Goal: Transaction & Acquisition: Purchase product/service

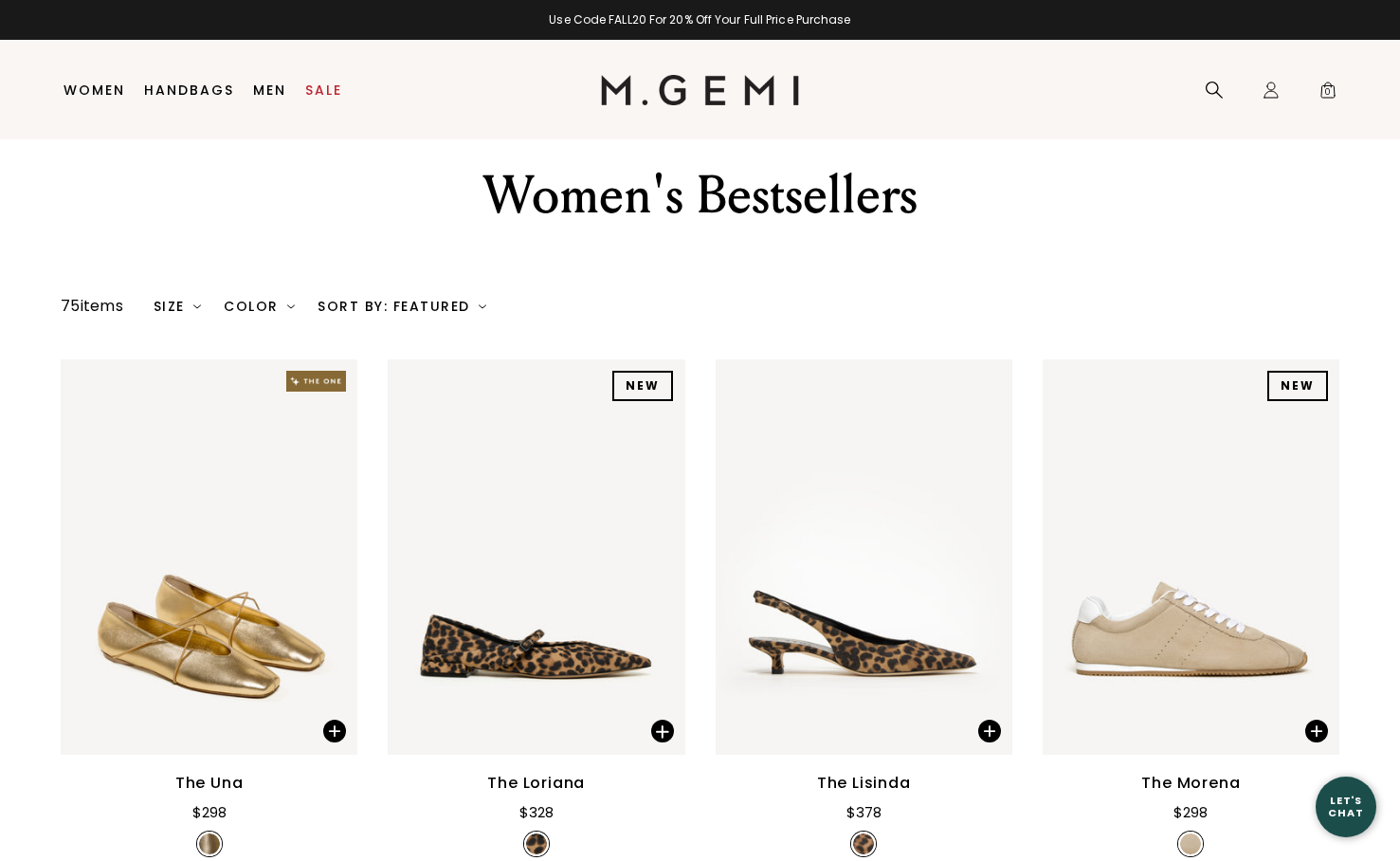
click at [185, 311] on div "Size" at bounding box center [177, 306] width 48 height 15
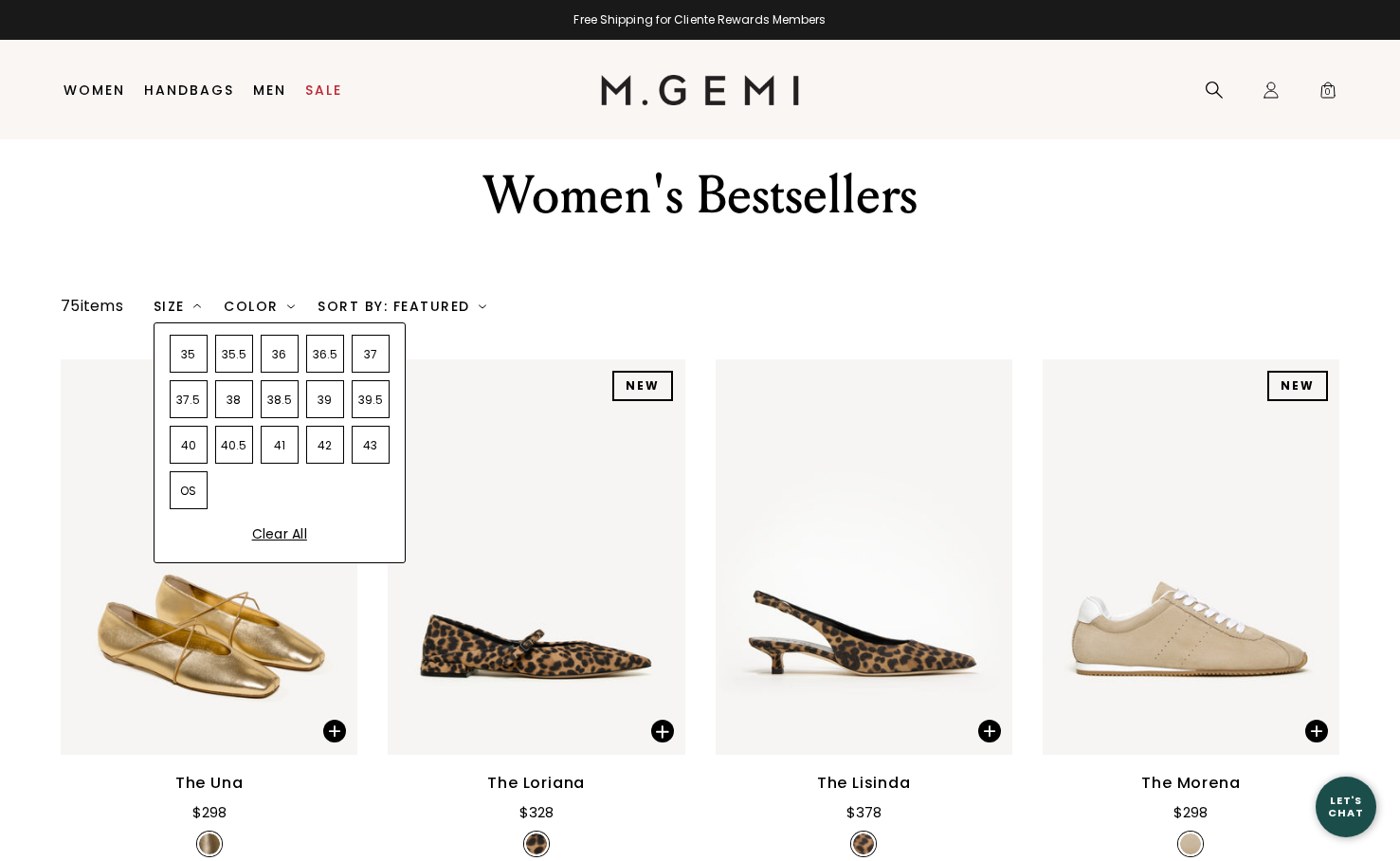
click at [241, 401] on div "38" at bounding box center [234, 399] width 38 height 38
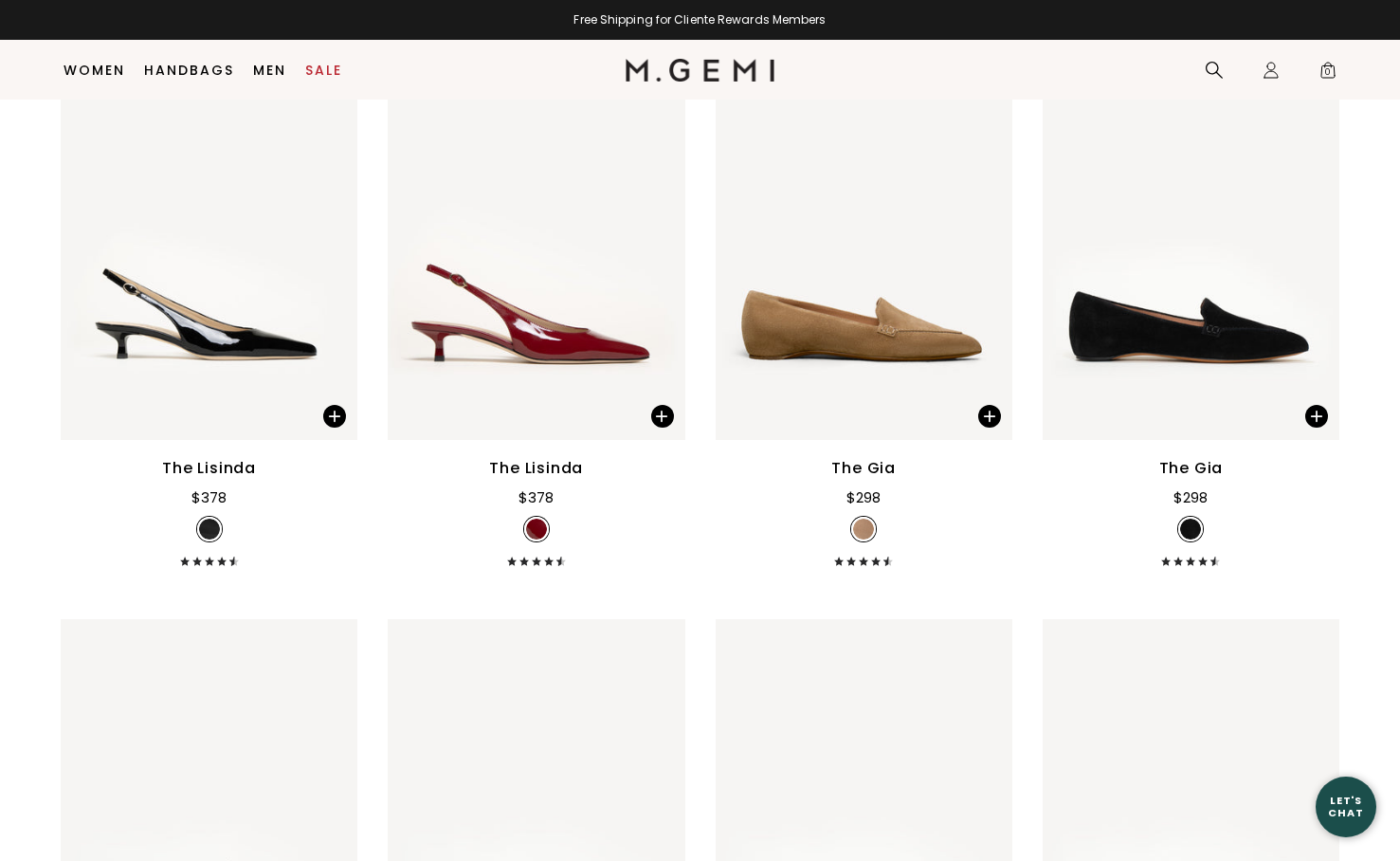
scroll to position [4958, 0]
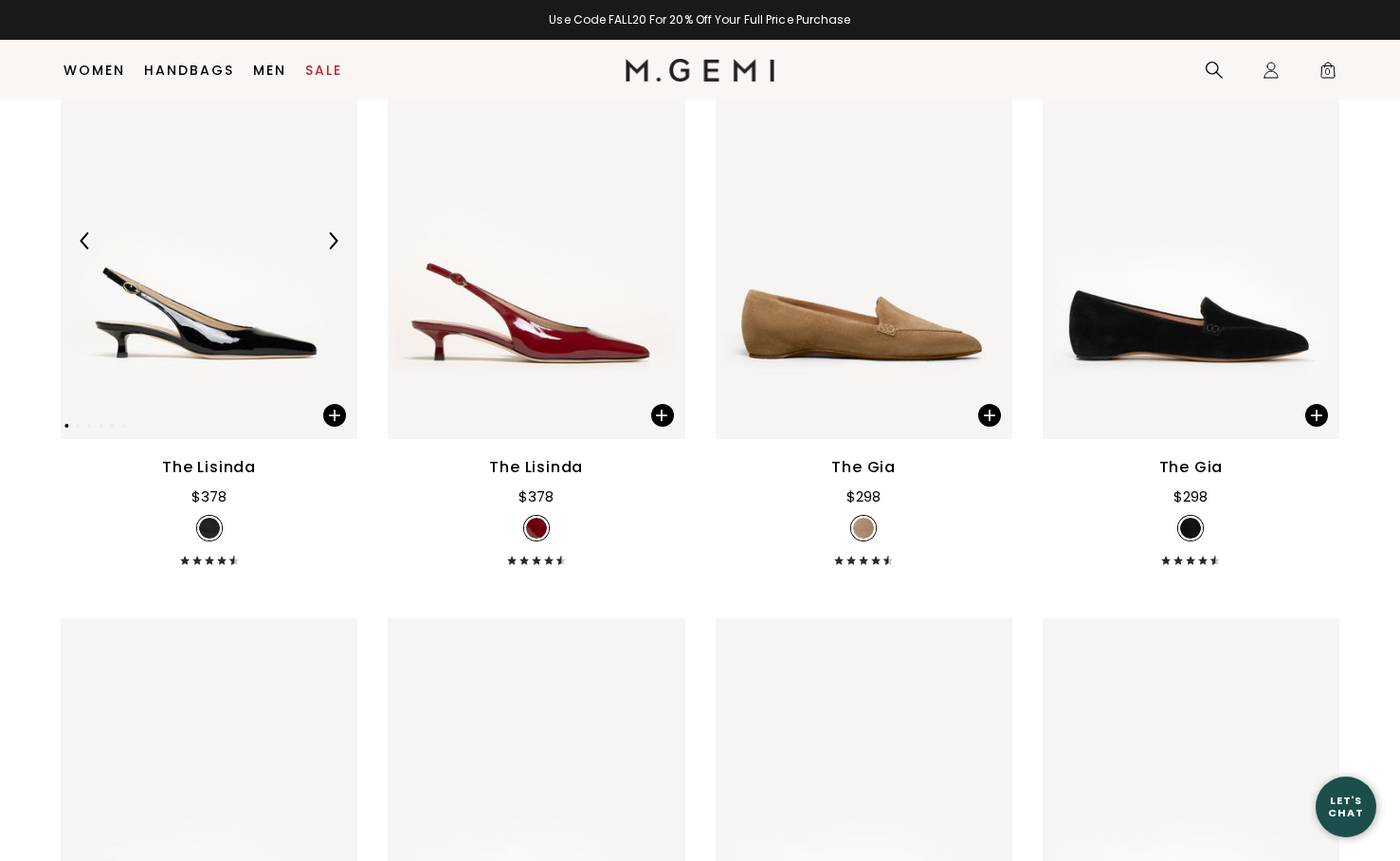
click at [206, 307] on img at bounding box center [209, 242] width 297 height 396
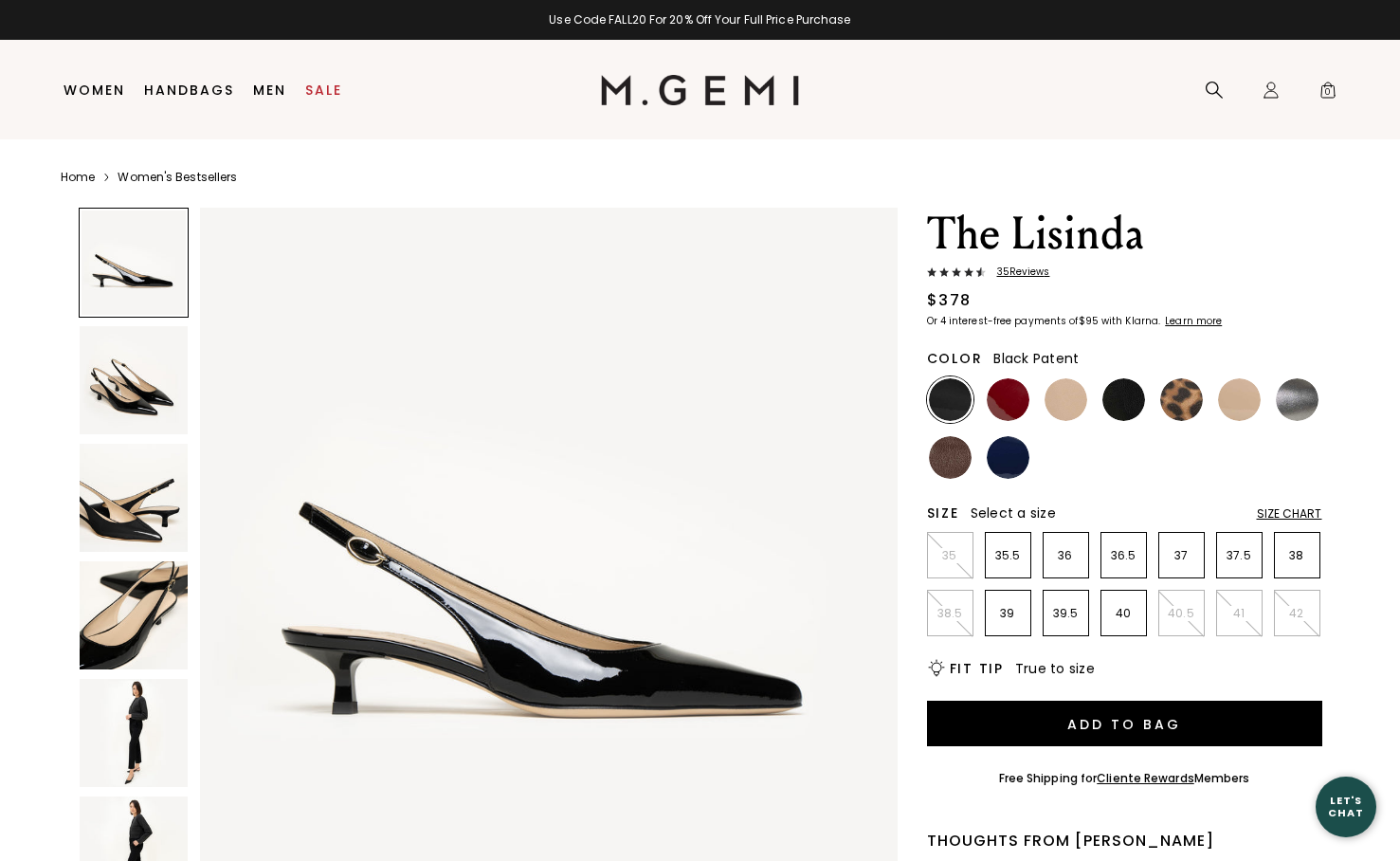
click at [107, 381] on img at bounding box center [133, 380] width 108 height 108
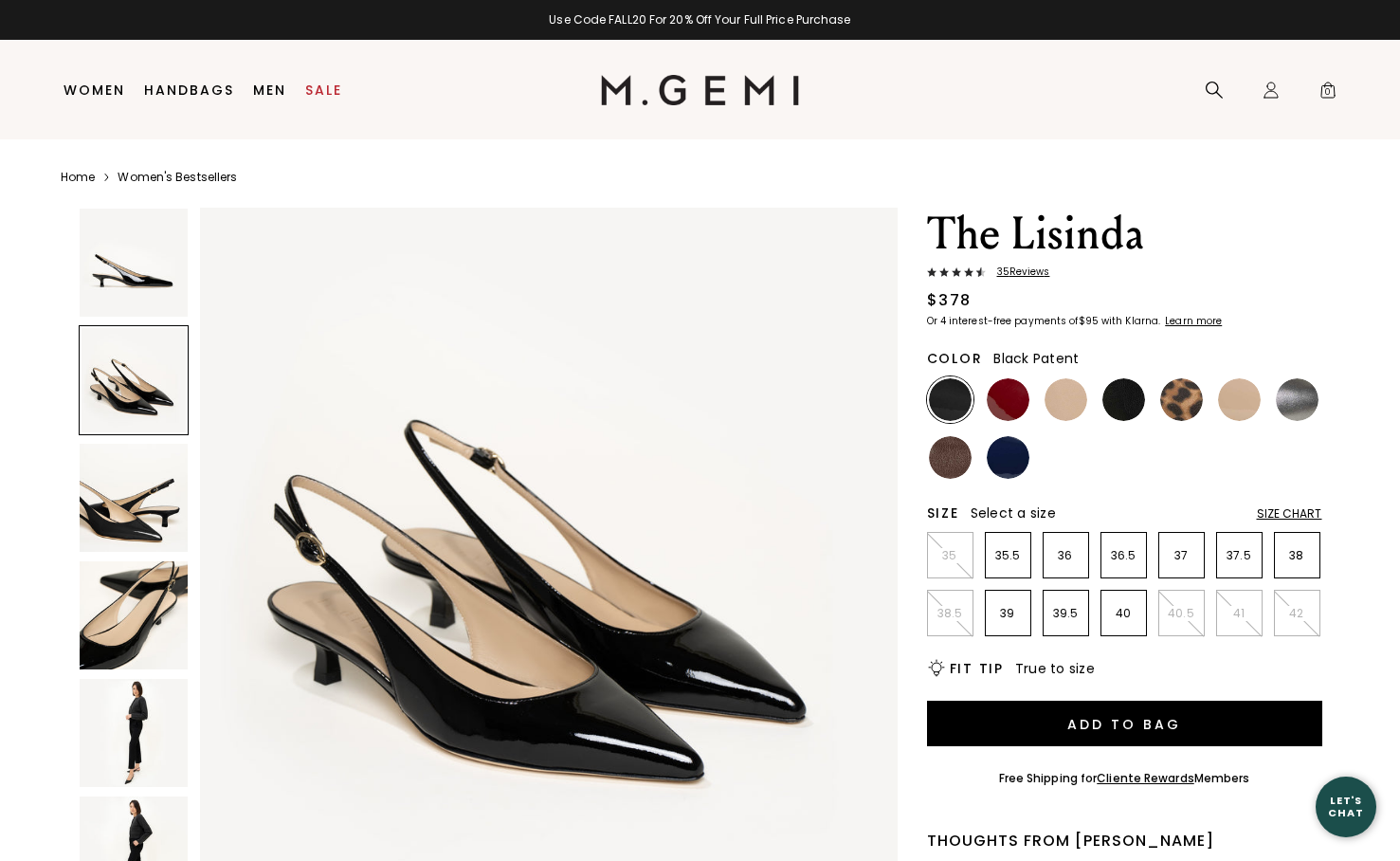
click at [126, 509] on img at bounding box center [133, 498] width 108 height 108
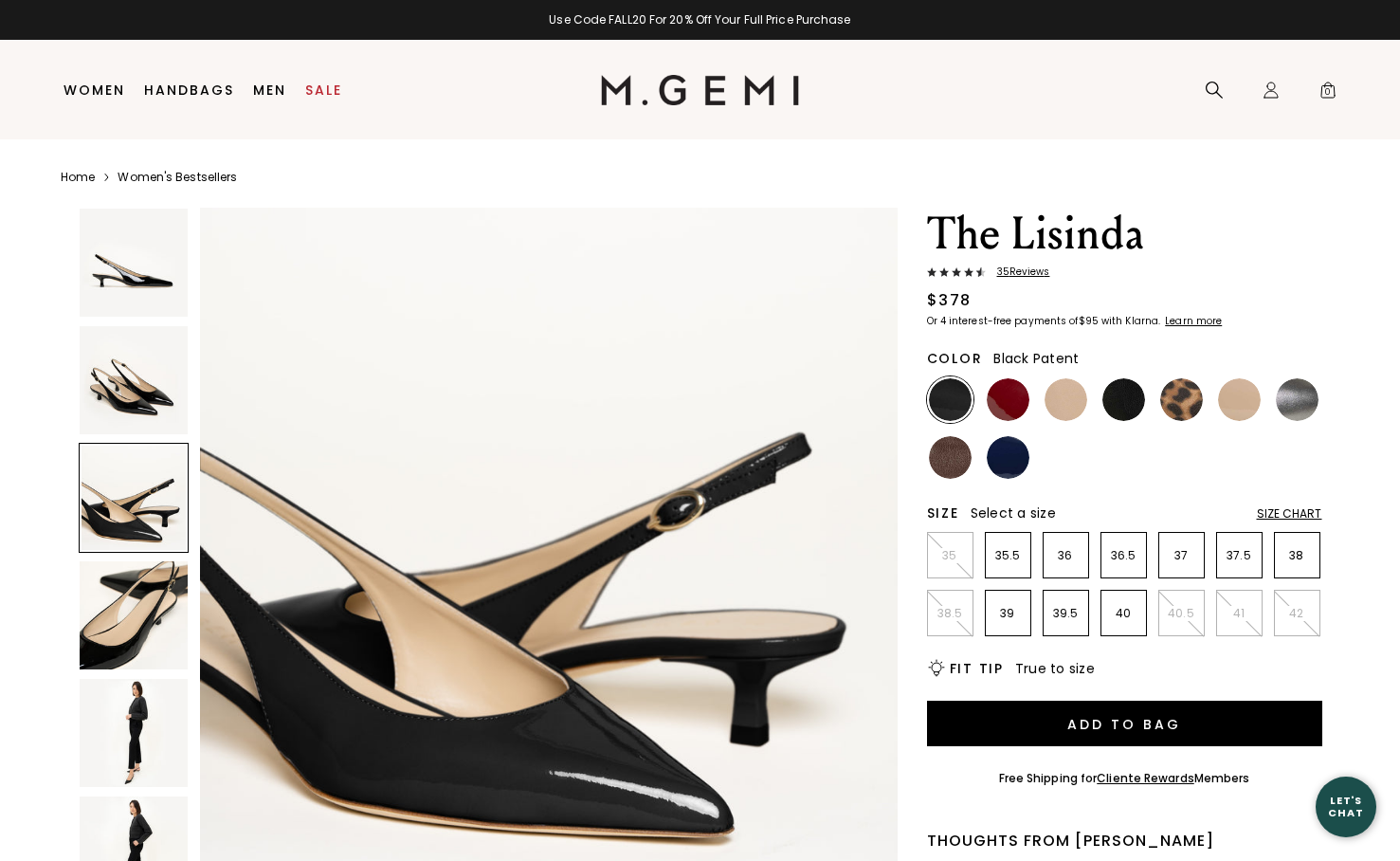
click at [144, 597] on img at bounding box center [133, 615] width 108 height 108
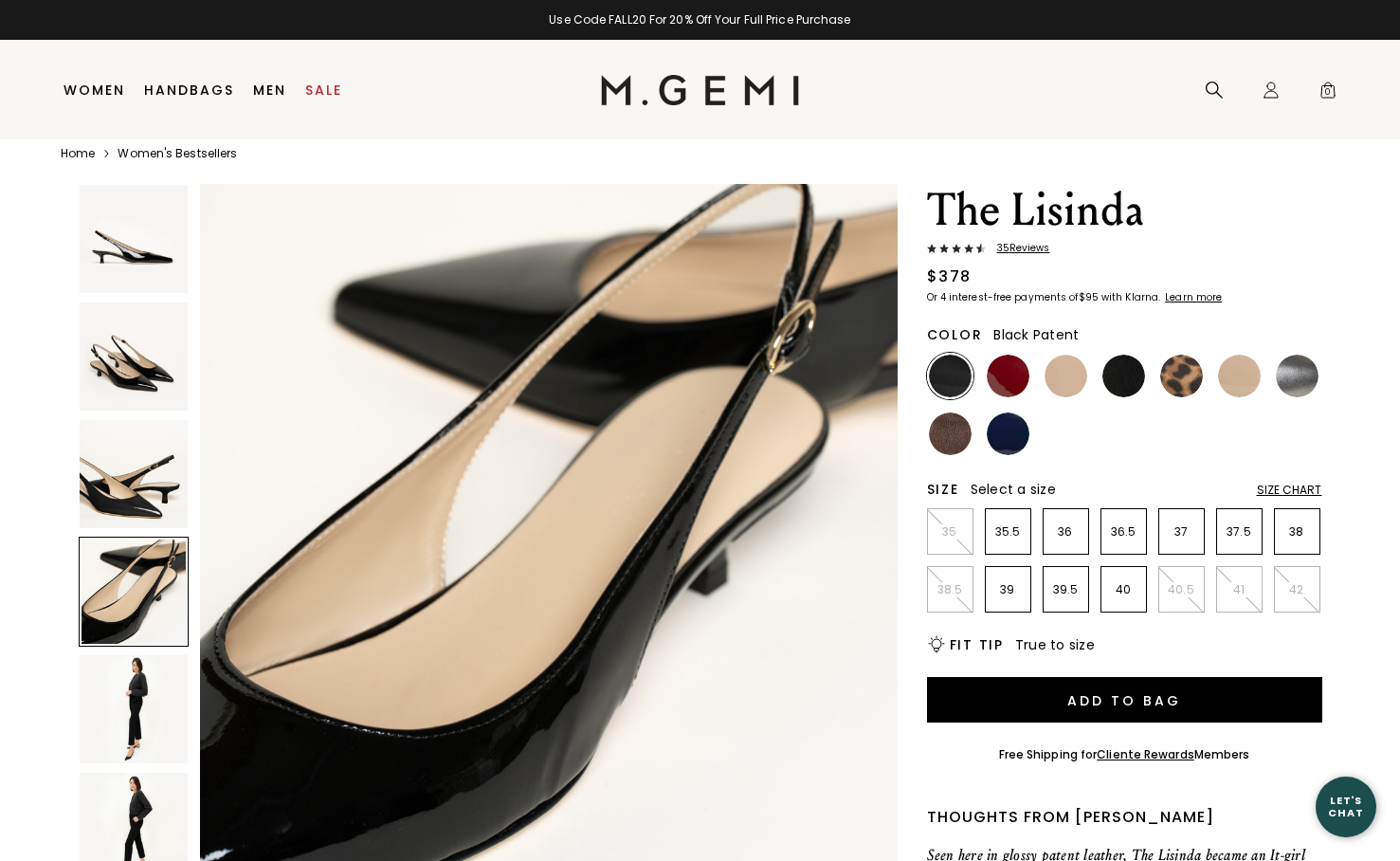
scroll to position [28, 0]
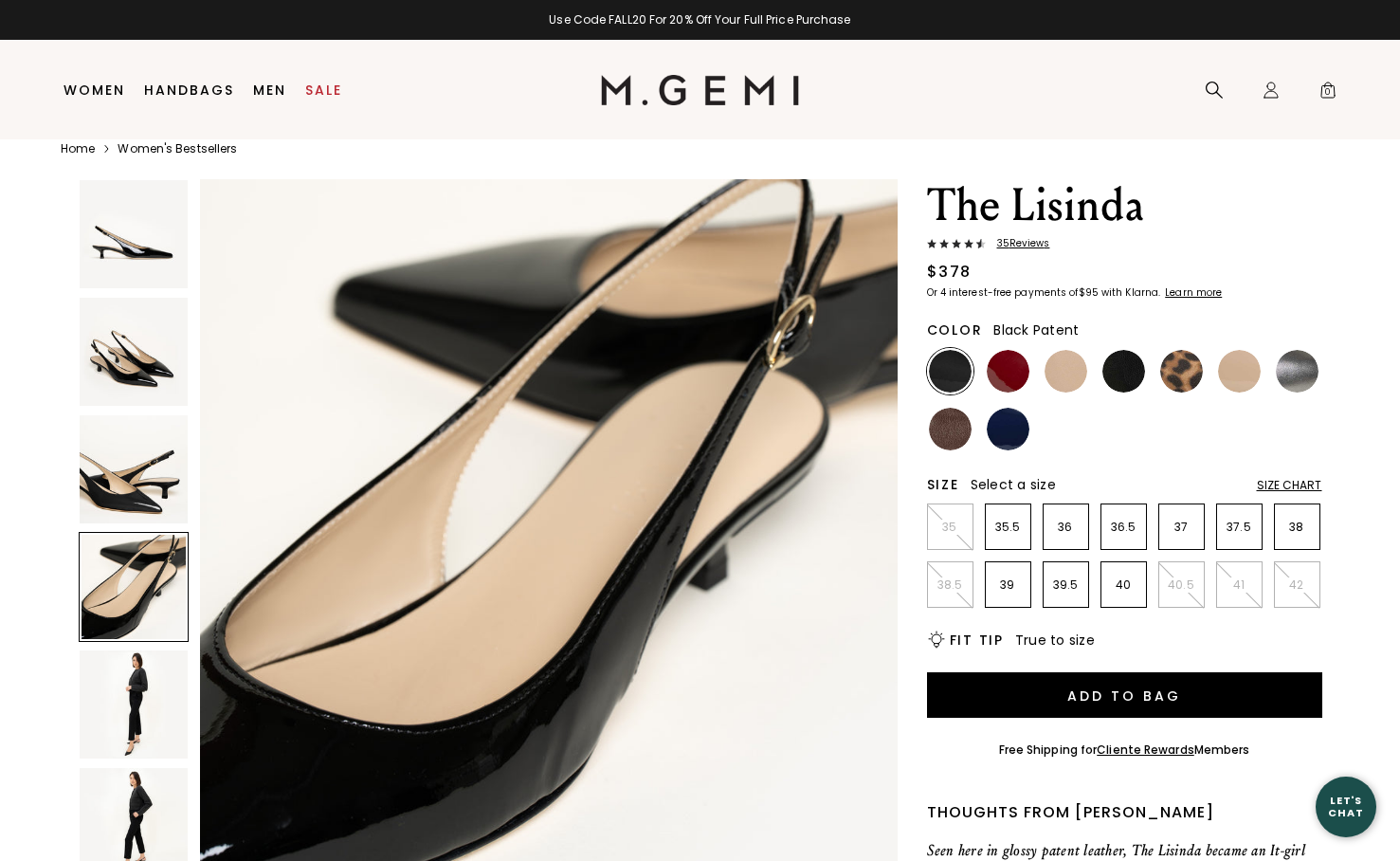
click at [154, 684] on img at bounding box center [133, 704] width 108 height 108
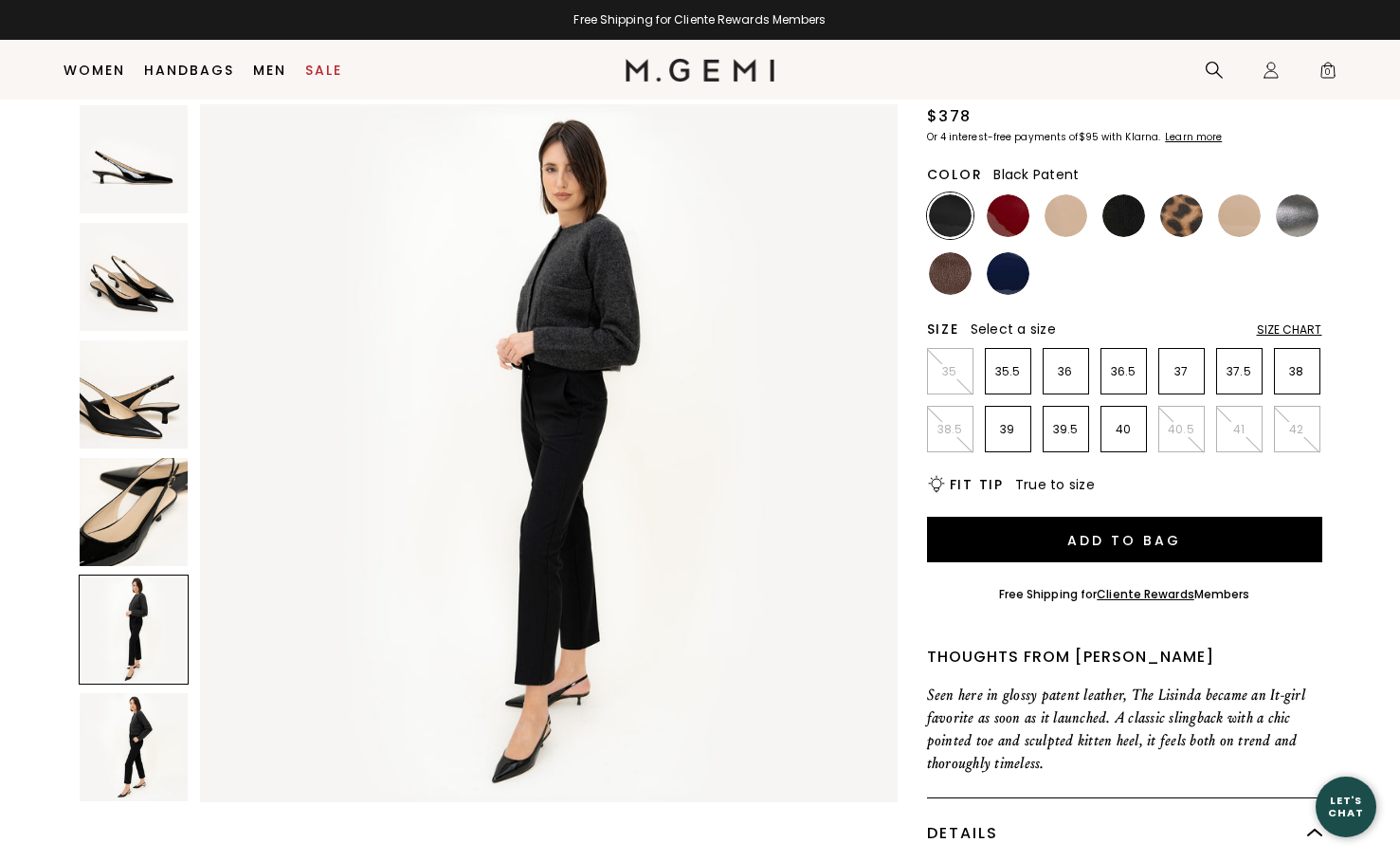
scroll to position [145, 0]
click at [133, 741] on img at bounding box center [133, 747] width 108 height 108
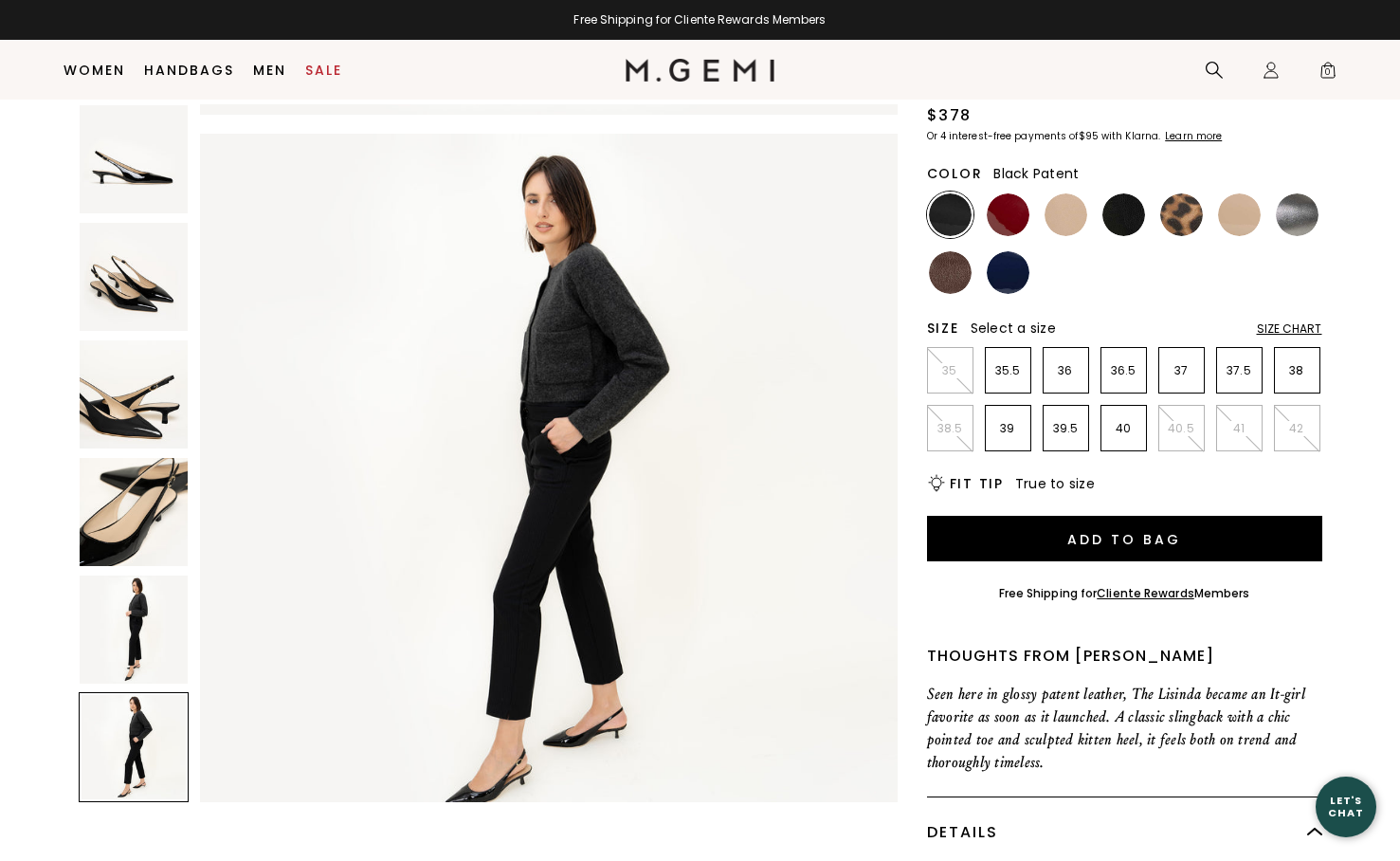
scroll to position [3584, 0]
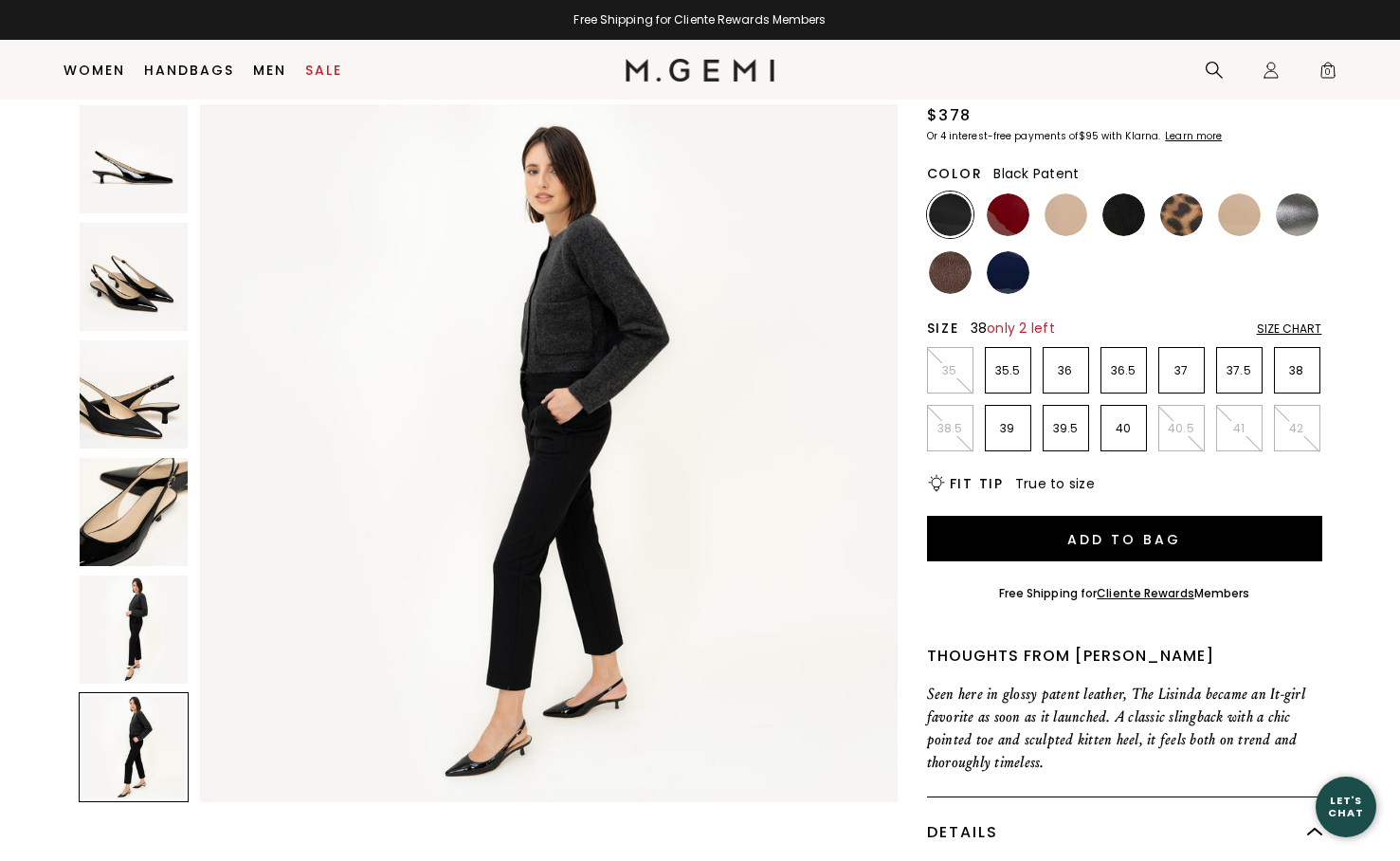
click at [1306, 373] on p "38" at bounding box center [1296, 370] width 44 height 15
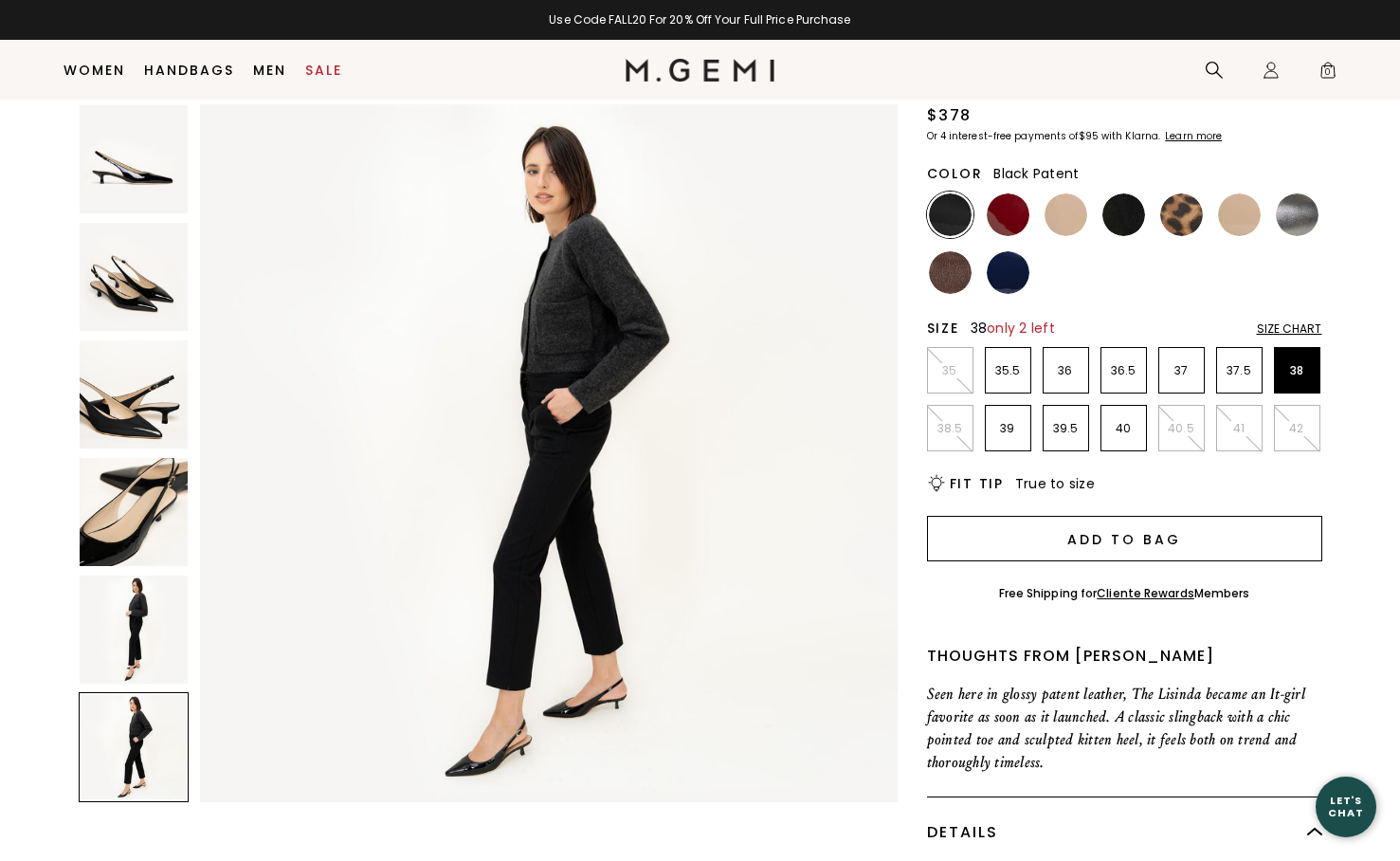
click at [1114, 548] on button "Add to Bag" at bounding box center [1125, 539] width 396 height 45
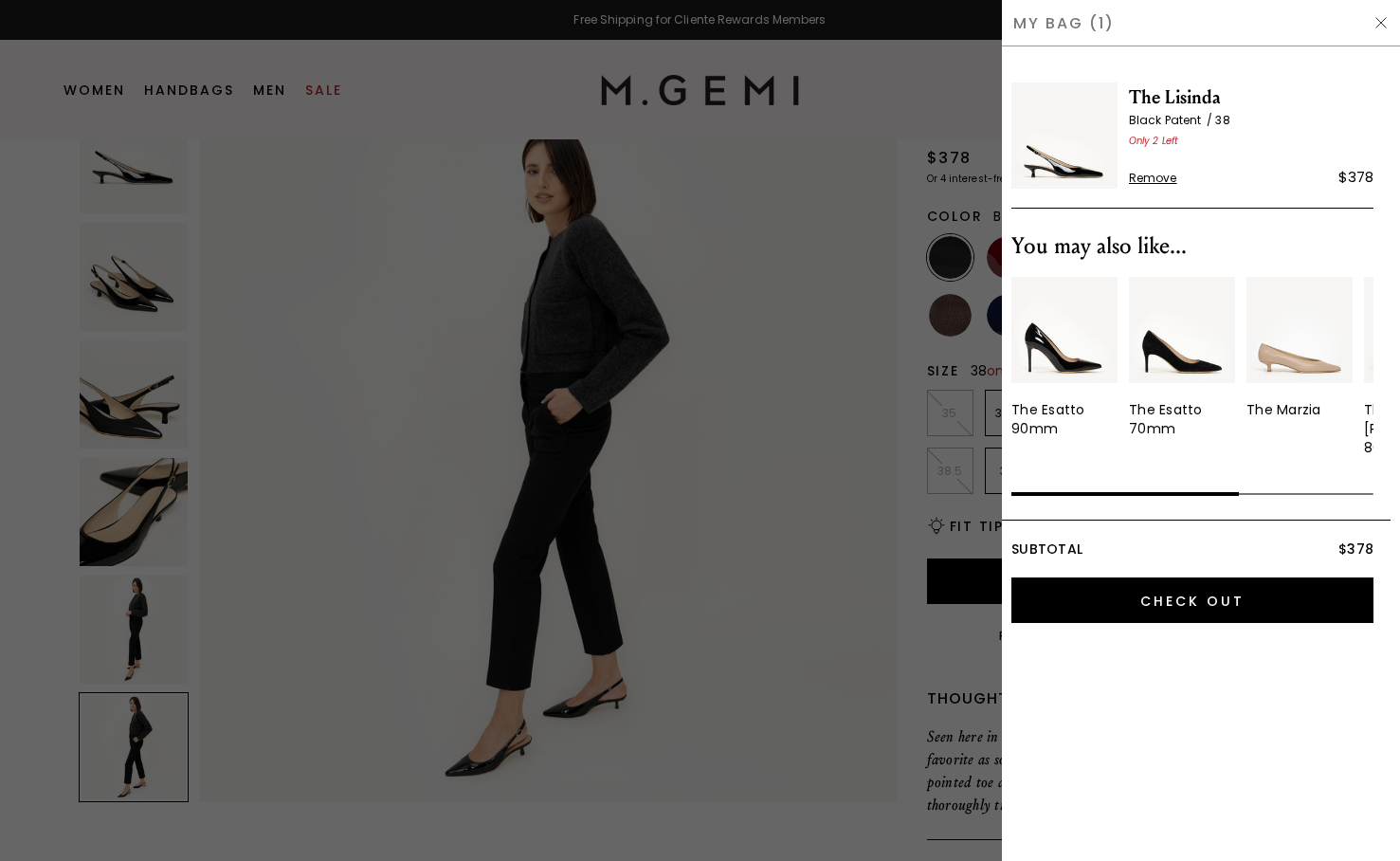
click at [812, 508] on div at bounding box center [700, 430] width 1400 height 861
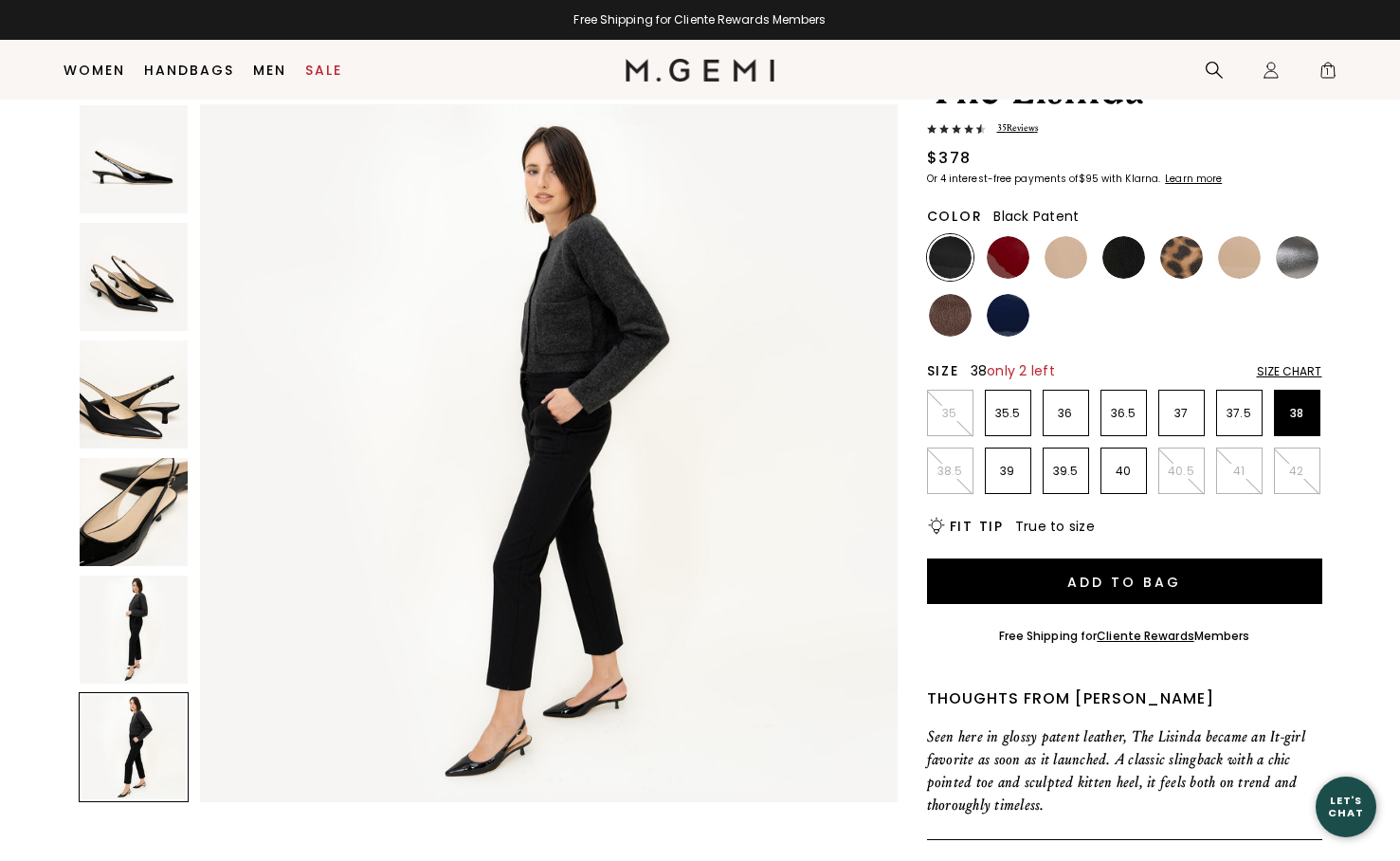
scroll to position [105, 0]
click at [1237, 263] on img at bounding box center [1239, 258] width 43 height 43
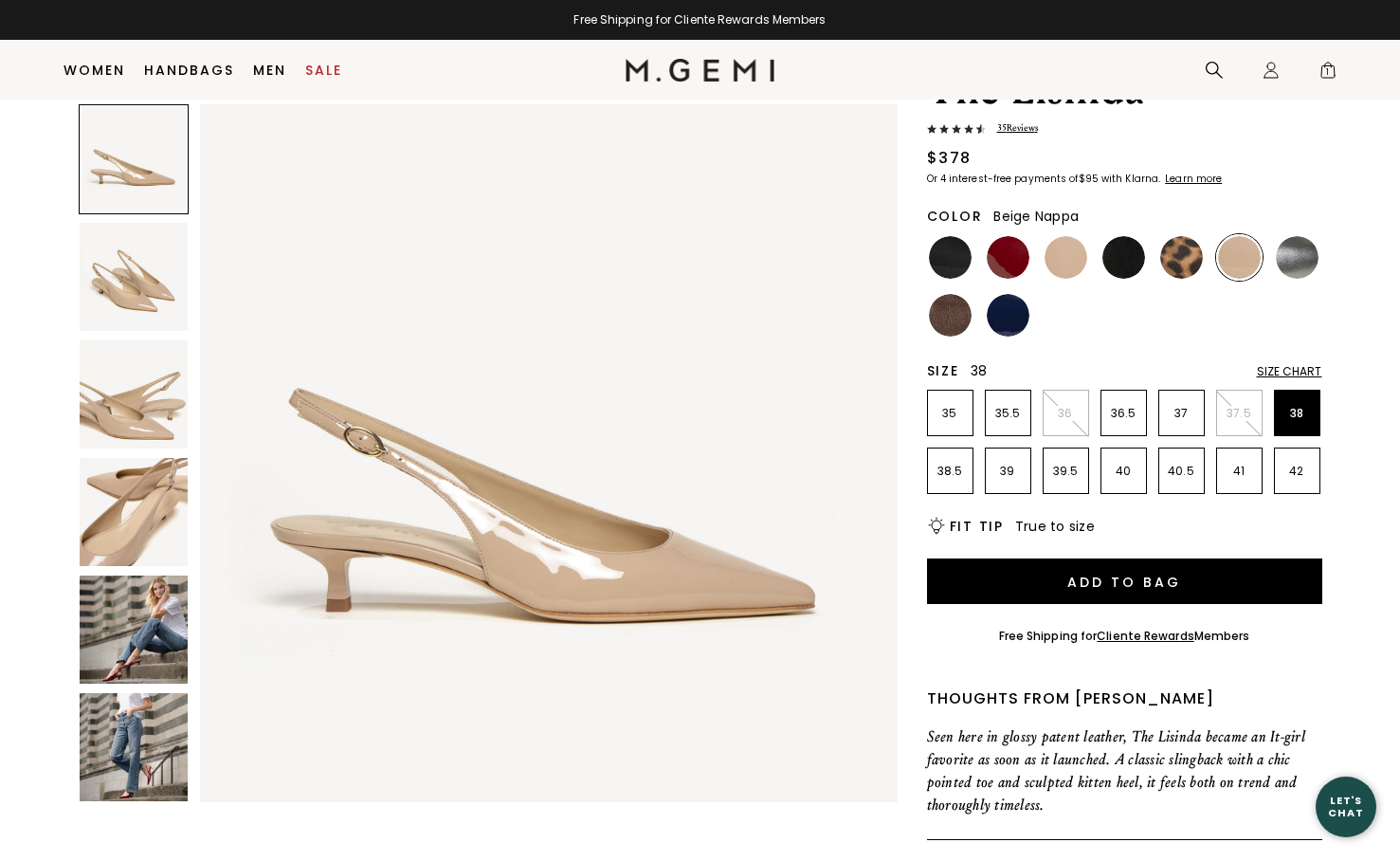
click at [1058, 262] on img at bounding box center [1066, 258] width 43 height 43
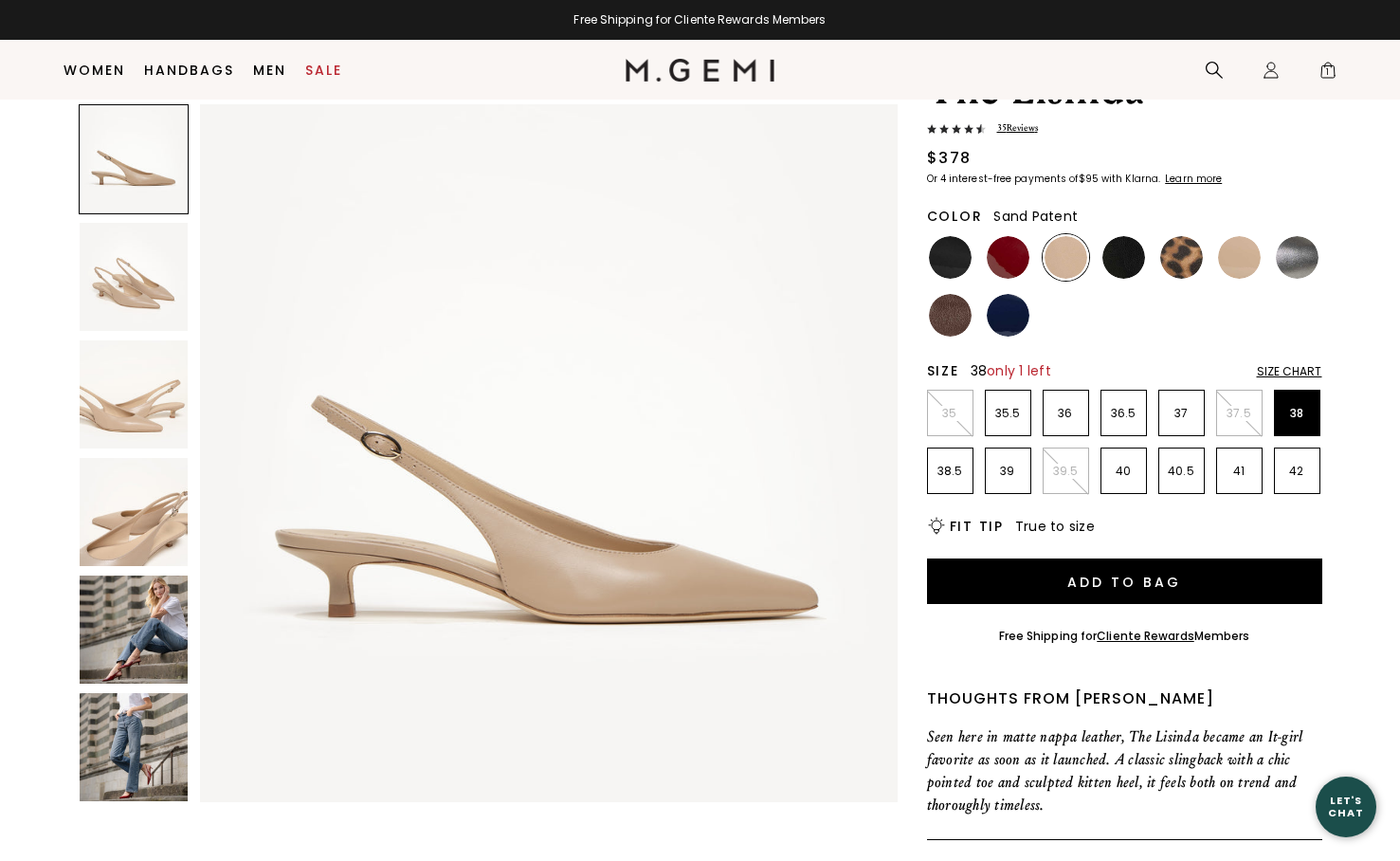
click at [1229, 257] on img at bounding box center [1239, 258] width 43 height 43
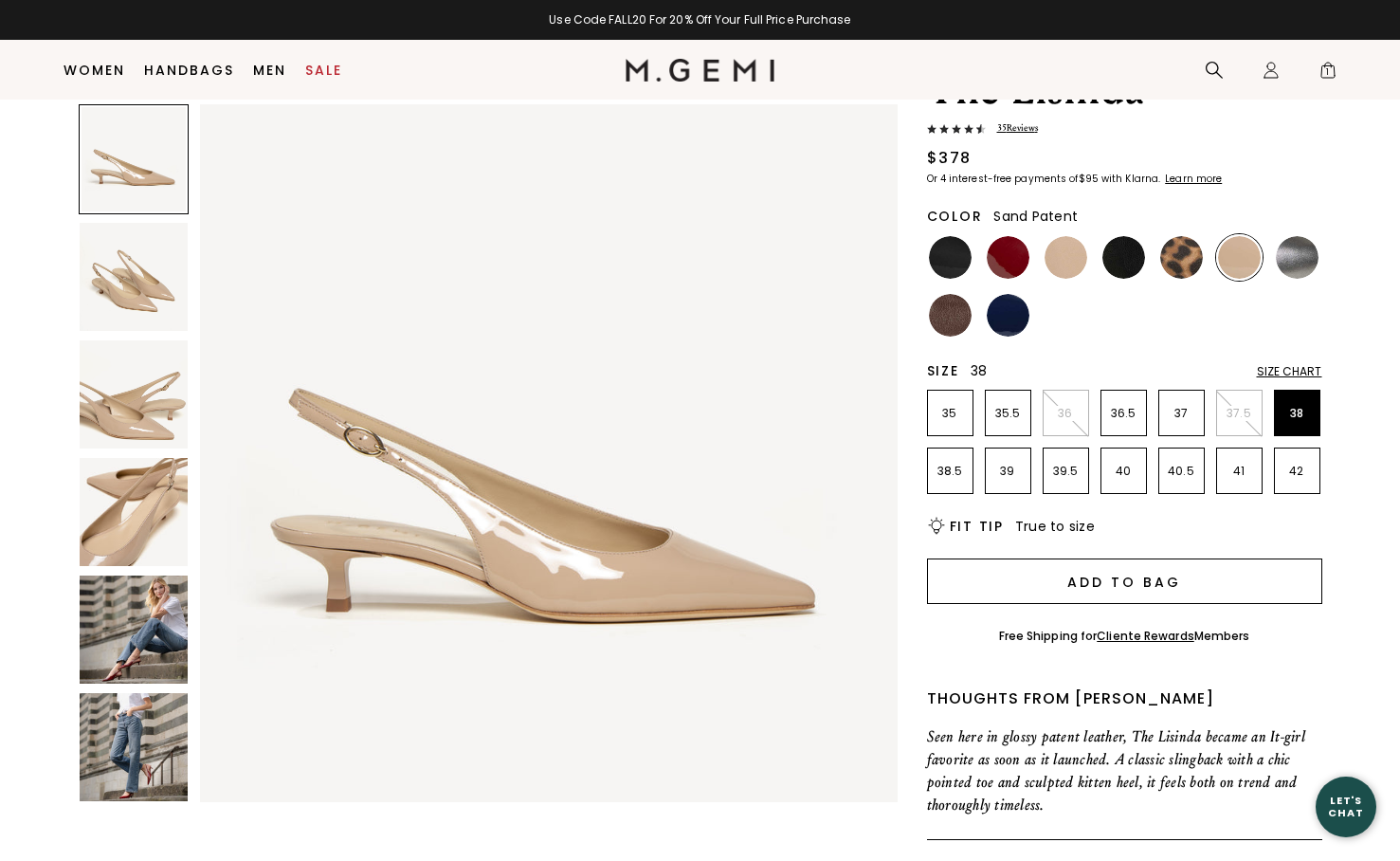
click at [1085, 586] on button "Add to Bag" at bounding box center [1125, 581] width 396 height 45
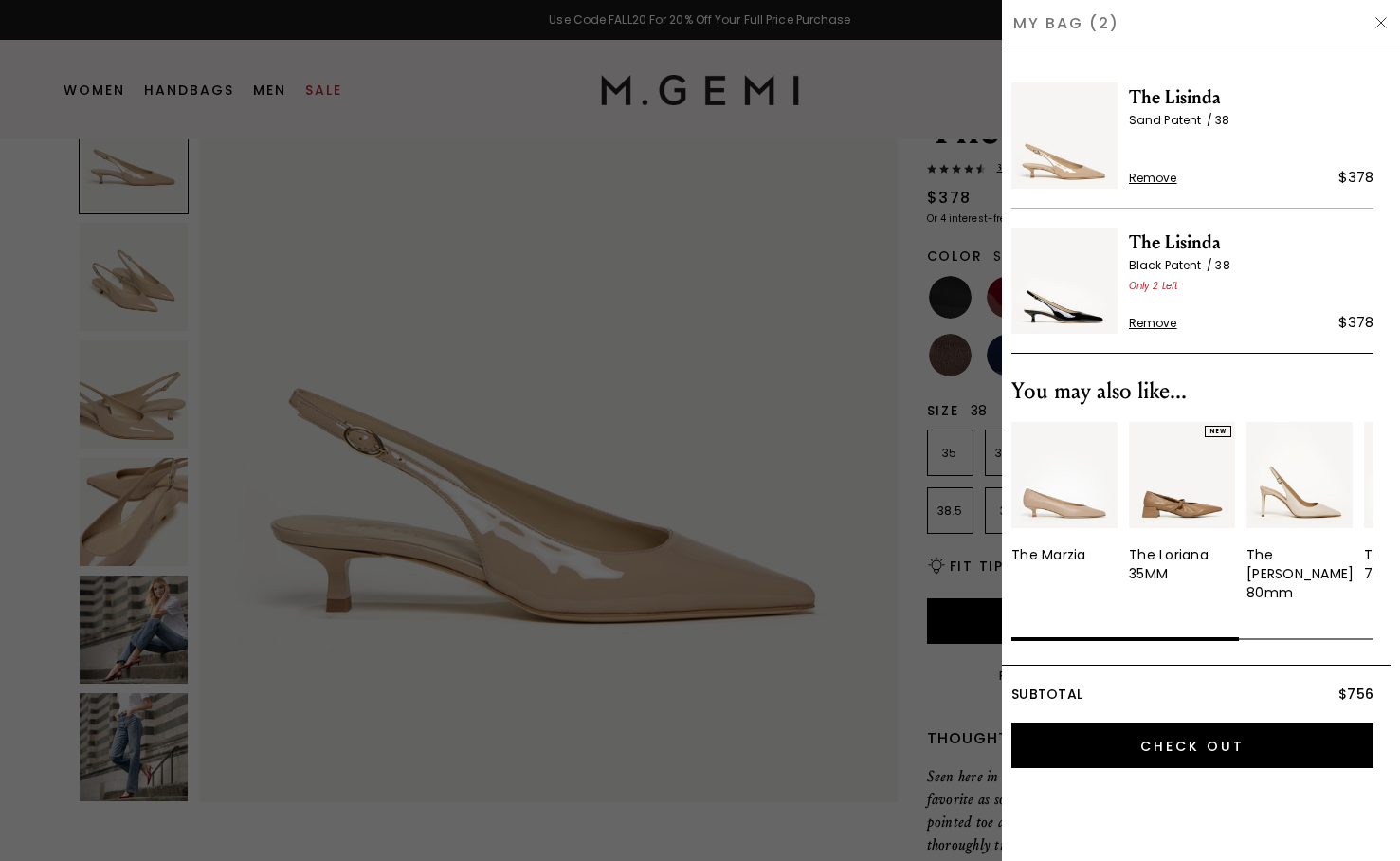
click at [1379, 24] on img at bounding box center [1380, 22] width 15 height 15
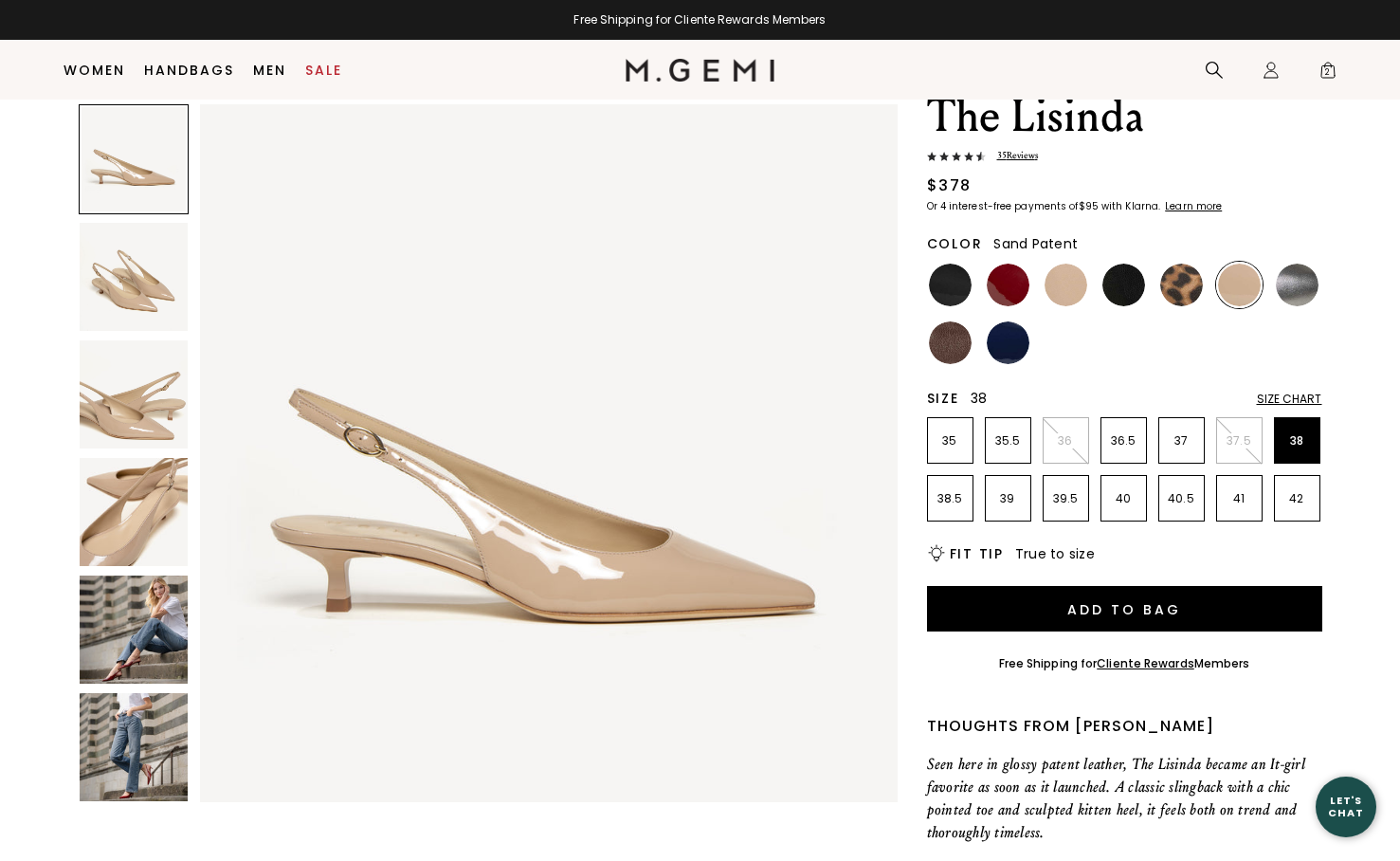
scroll to position [66, 0]
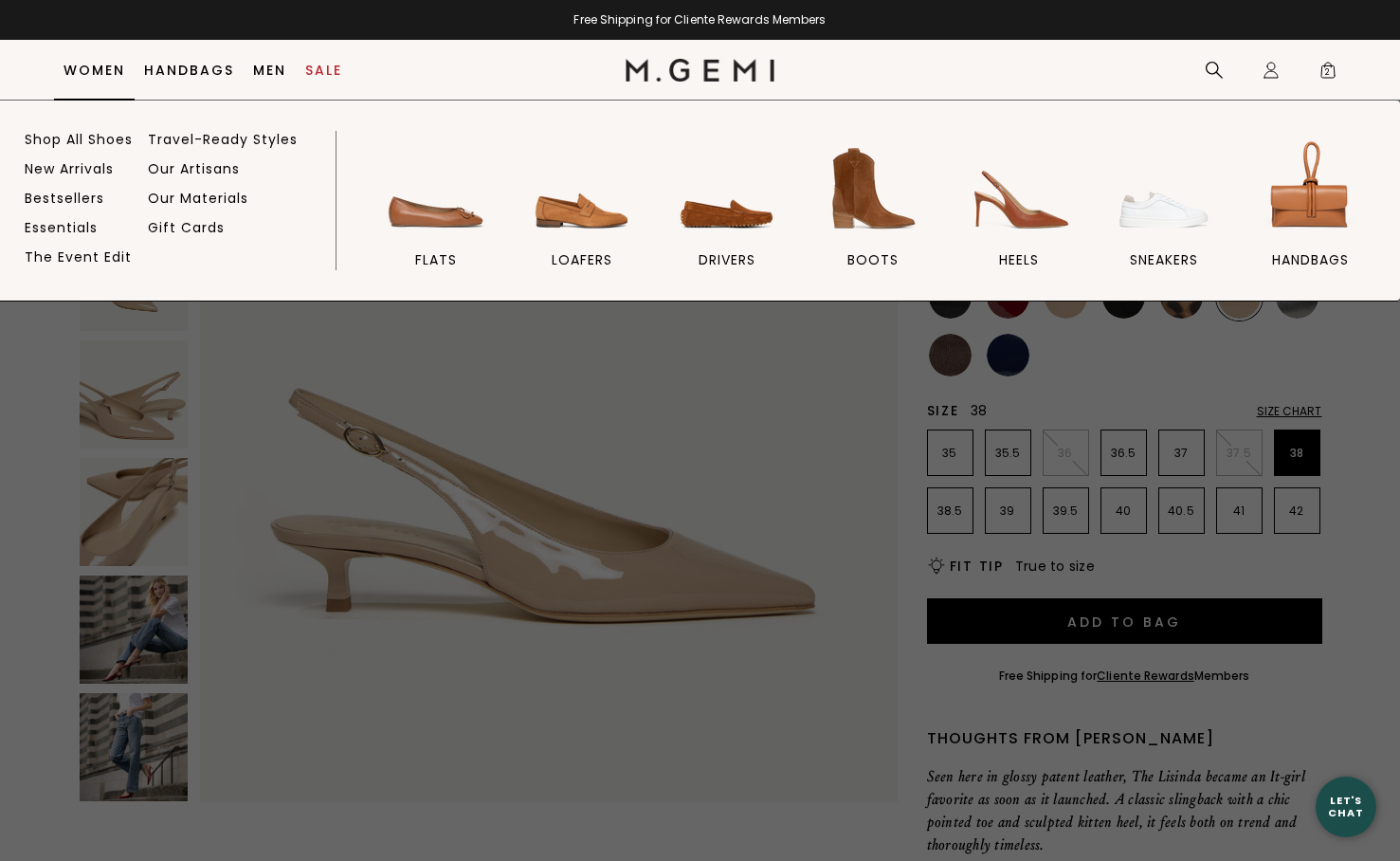
click at [112, 72] on link "Women" at bounding box center [94, 70] width 62 height 15
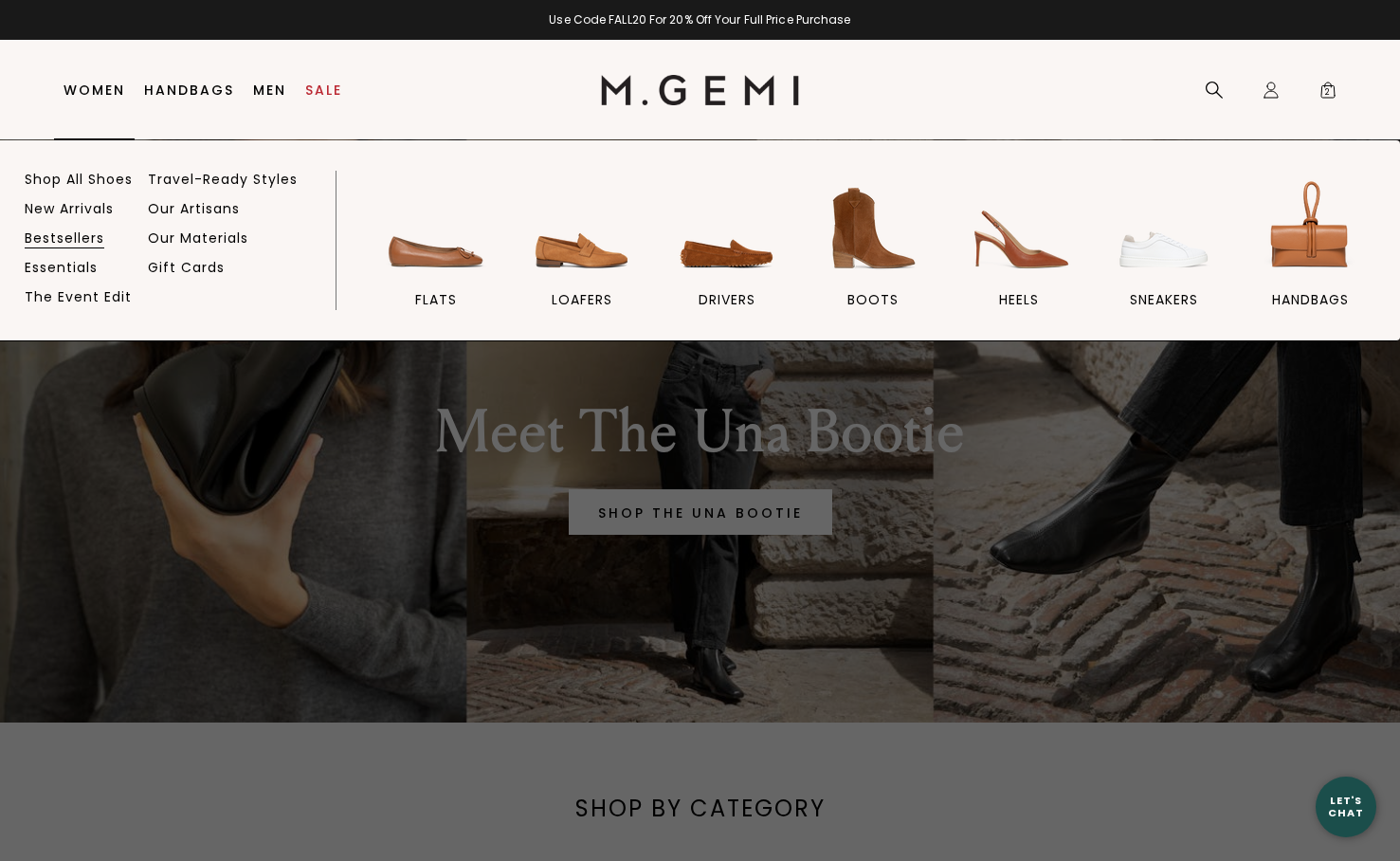
click at [75, 247] on link "Bestsellers" at bounding box center [64, 237] width 79 height 17
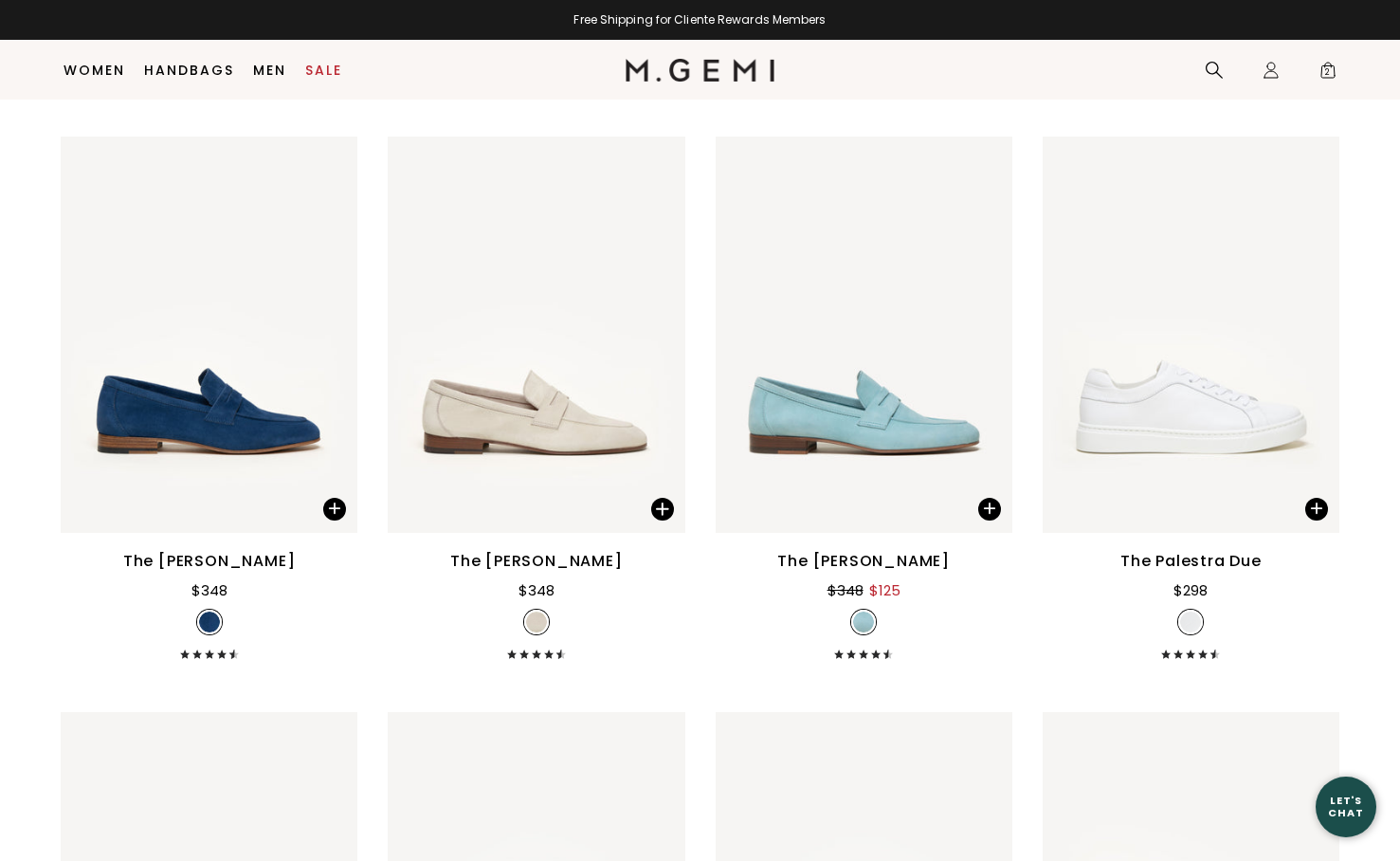
scroll to position [2278, 0]
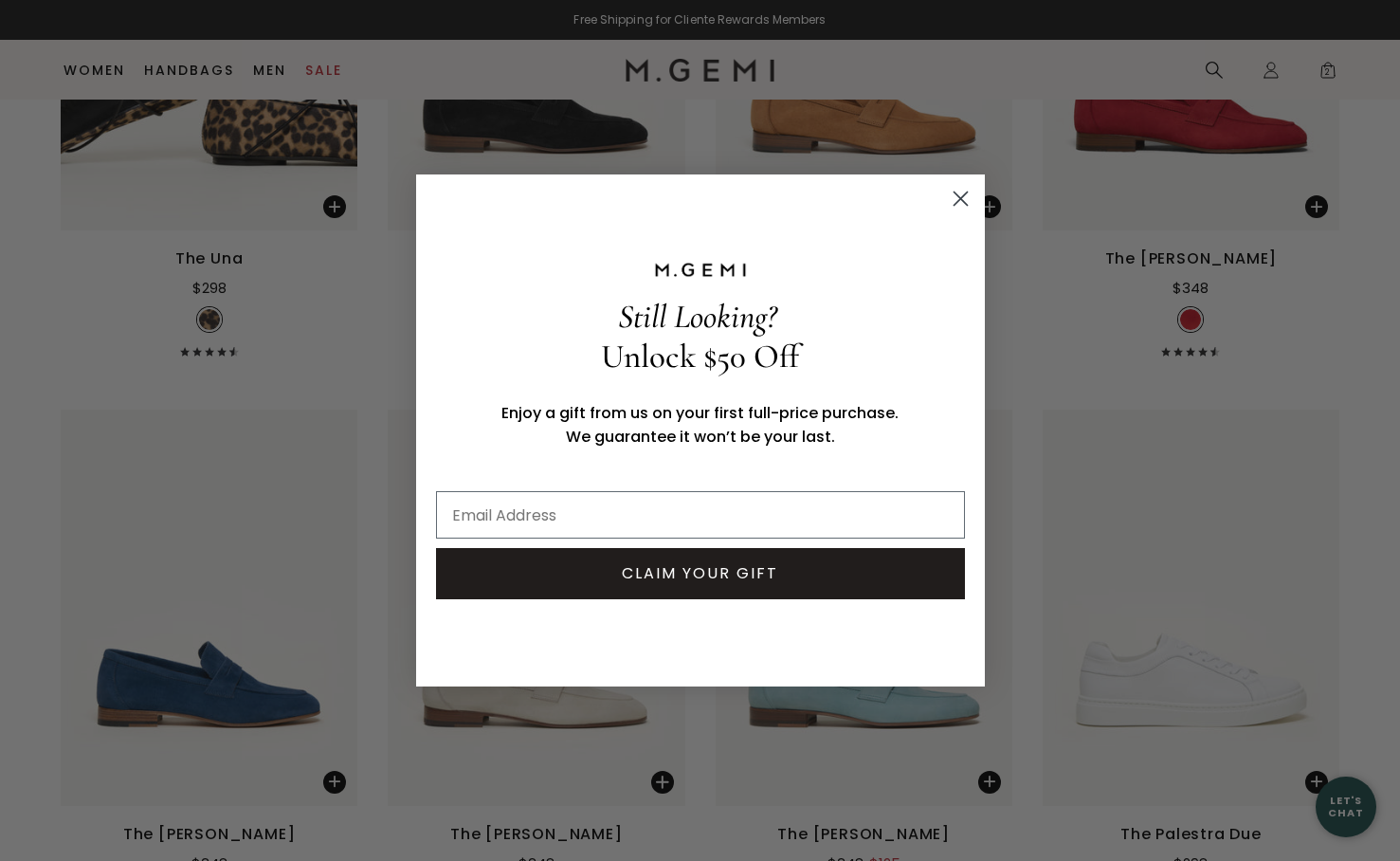
click at [957, 198] on circle "Close dialog" at bounding box center [959, 199] width 31 height 31
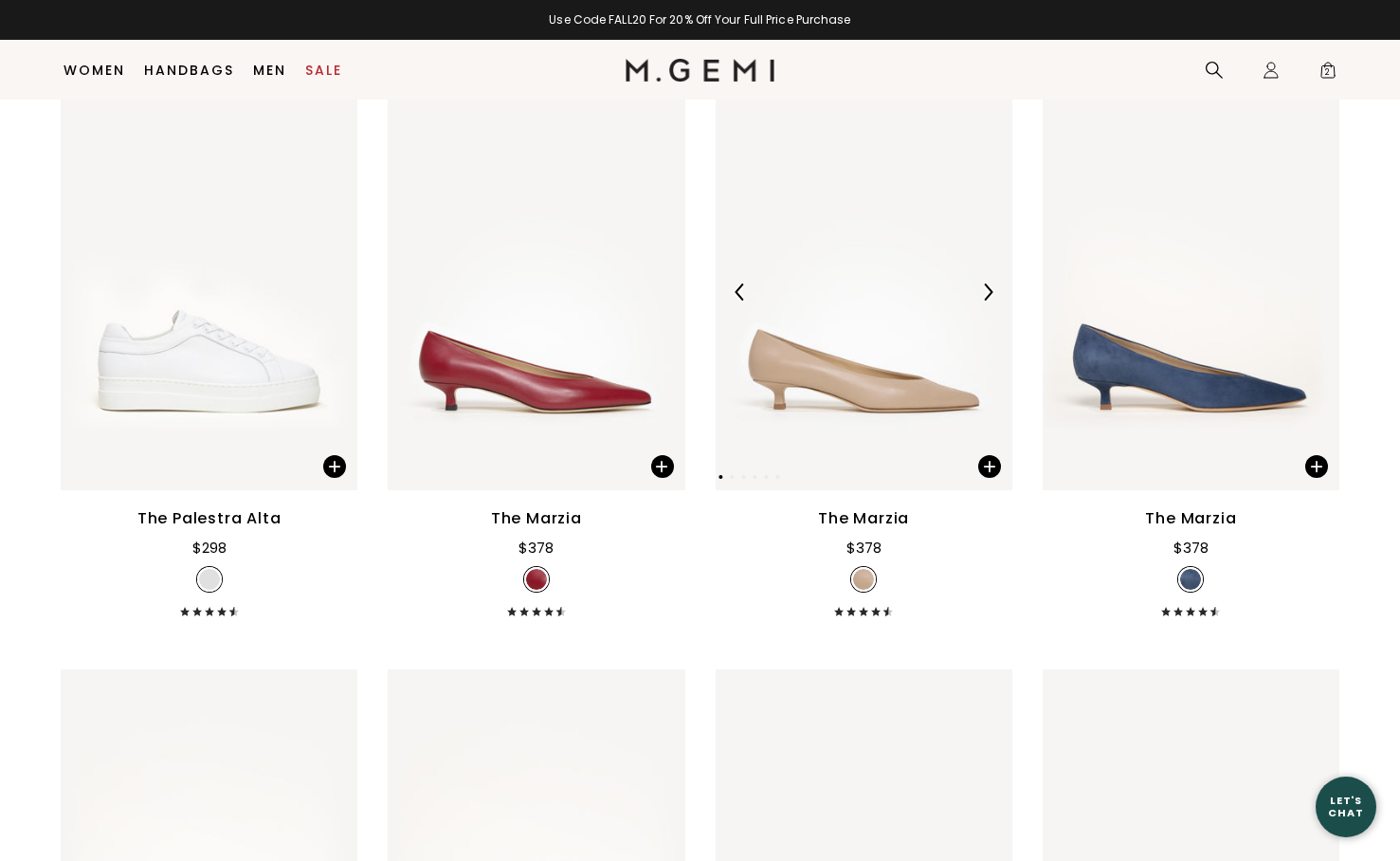
scroll to position [3171, 0]
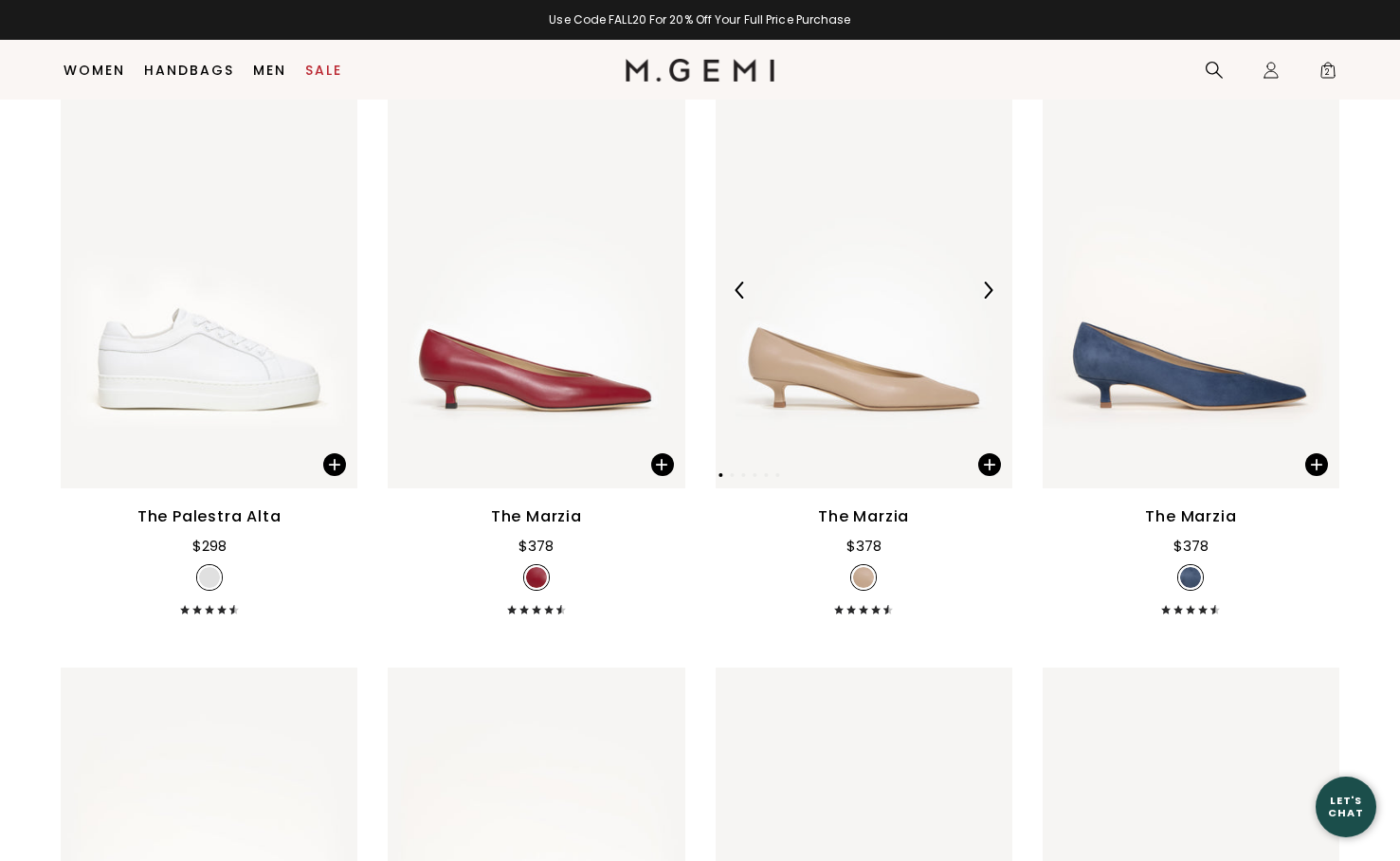
click at [872, 384] on img at bounding box center [863, 291] width 297 height 396
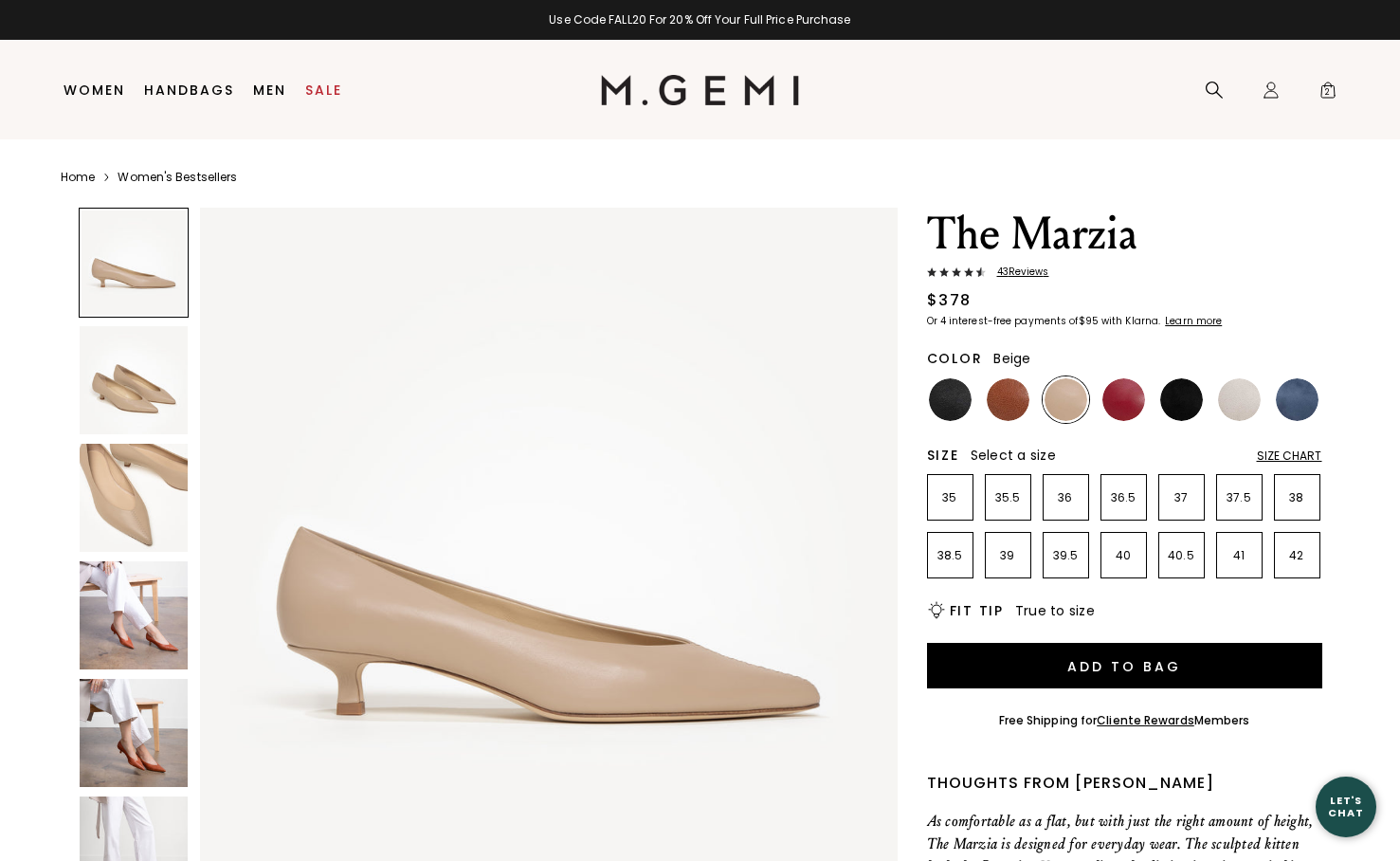
click at [119, 380] on img at bounding box center [133, 380] width 108 height 108
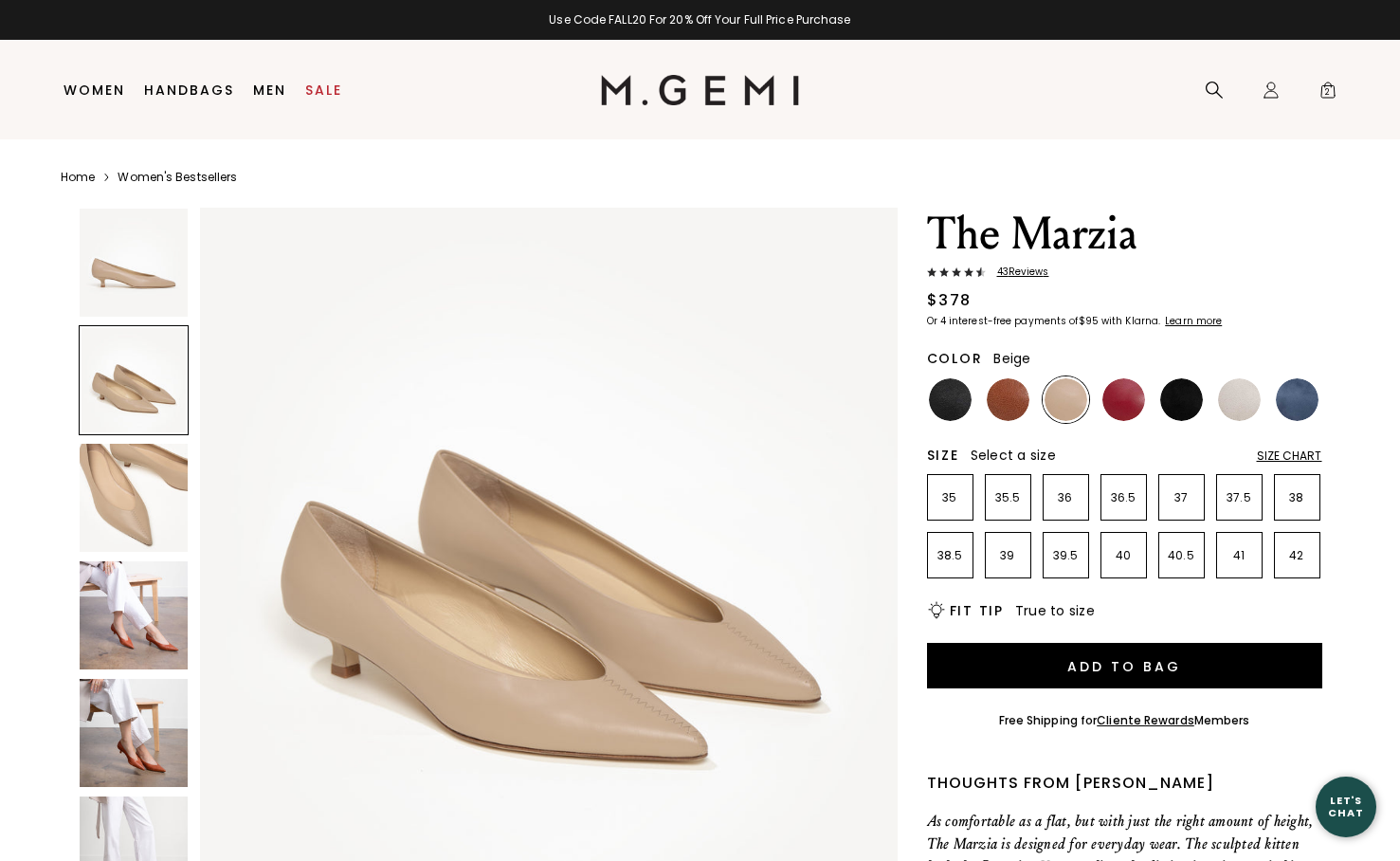
click at [160, 587] on img at bounding box center [133, 615] width 108 height 108
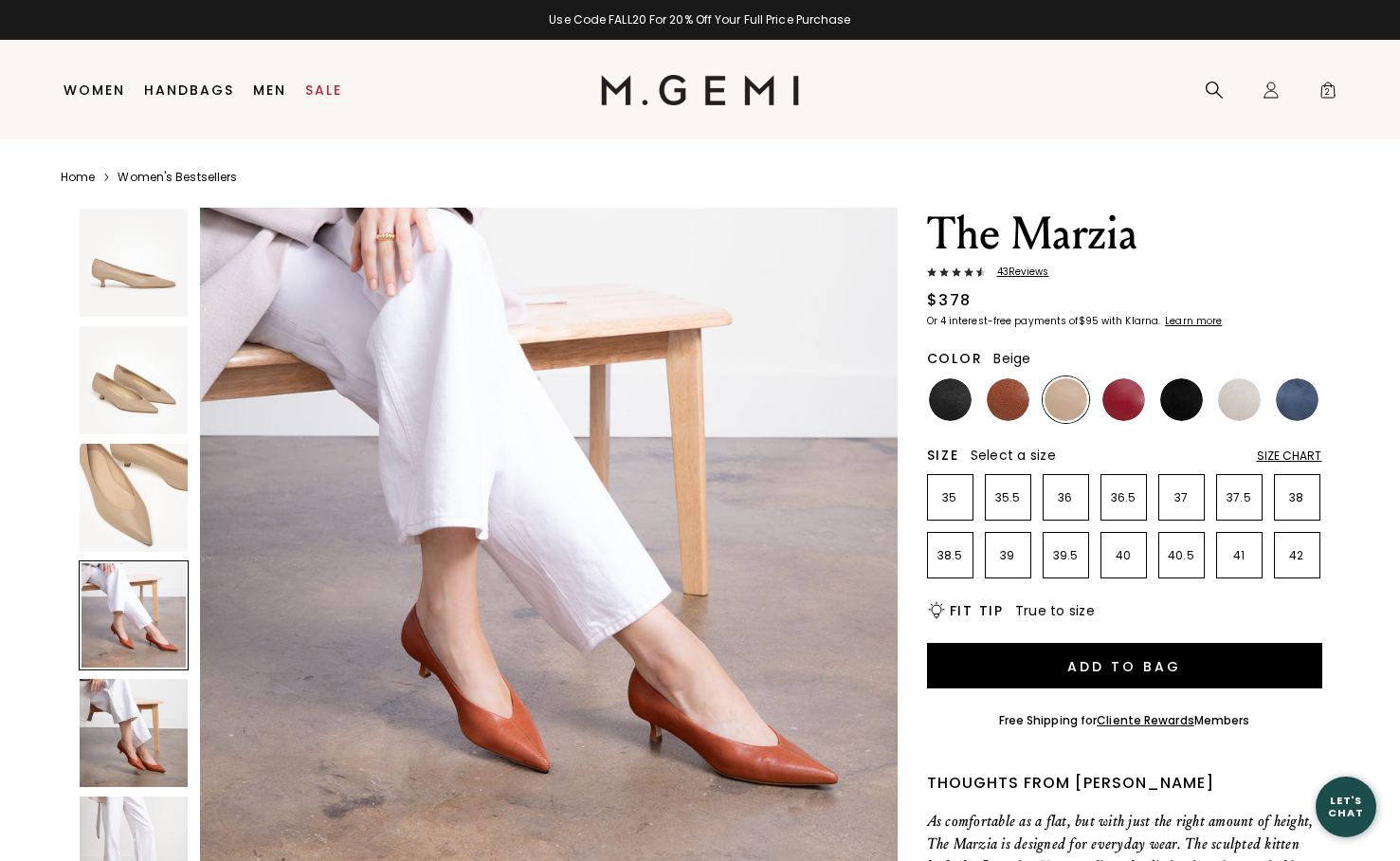
scroll to position [1, 0]
click at [141, 519] on img at bounding box center [133, 497] width 108 height 108
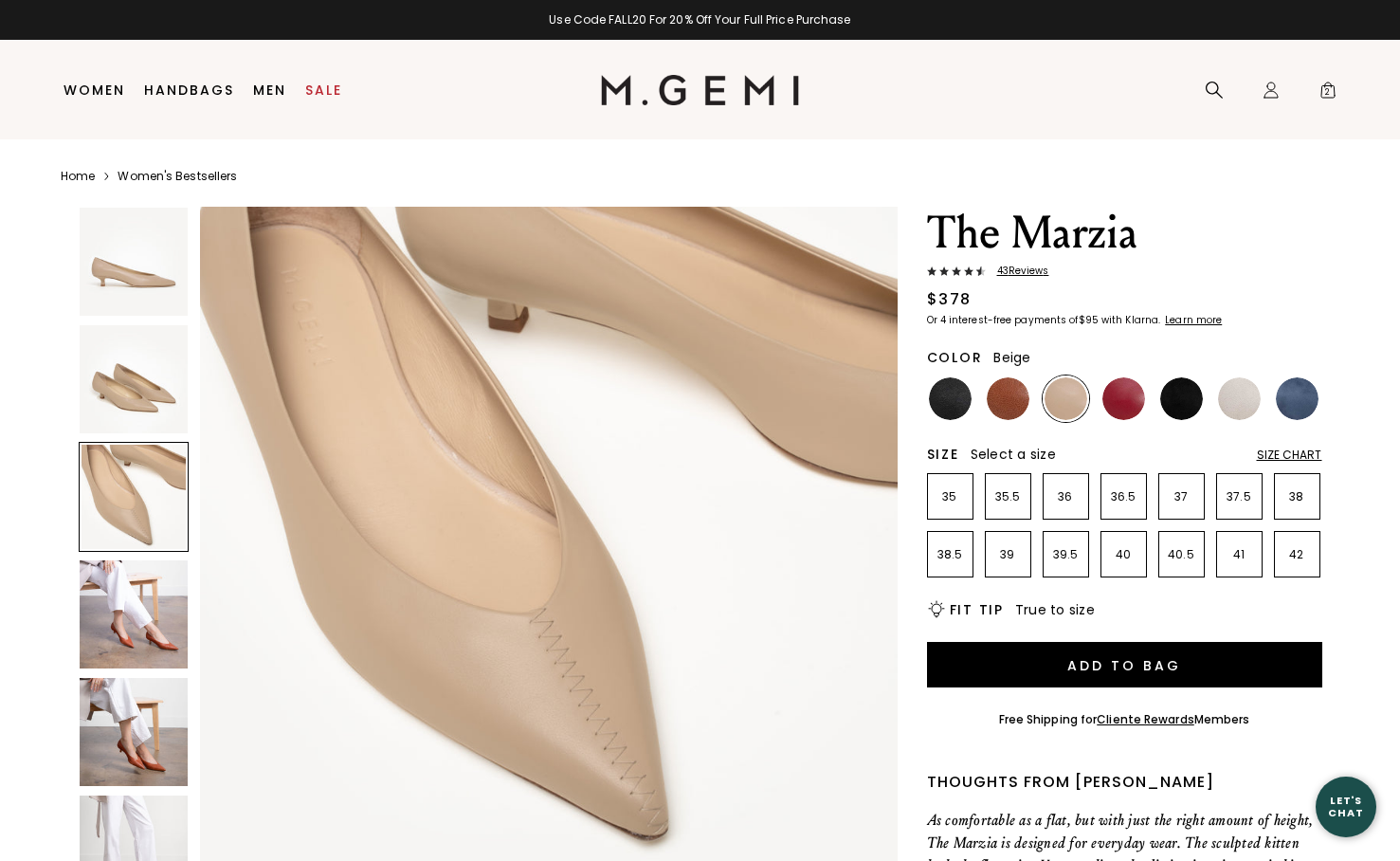
scroll to position [1434, 0]
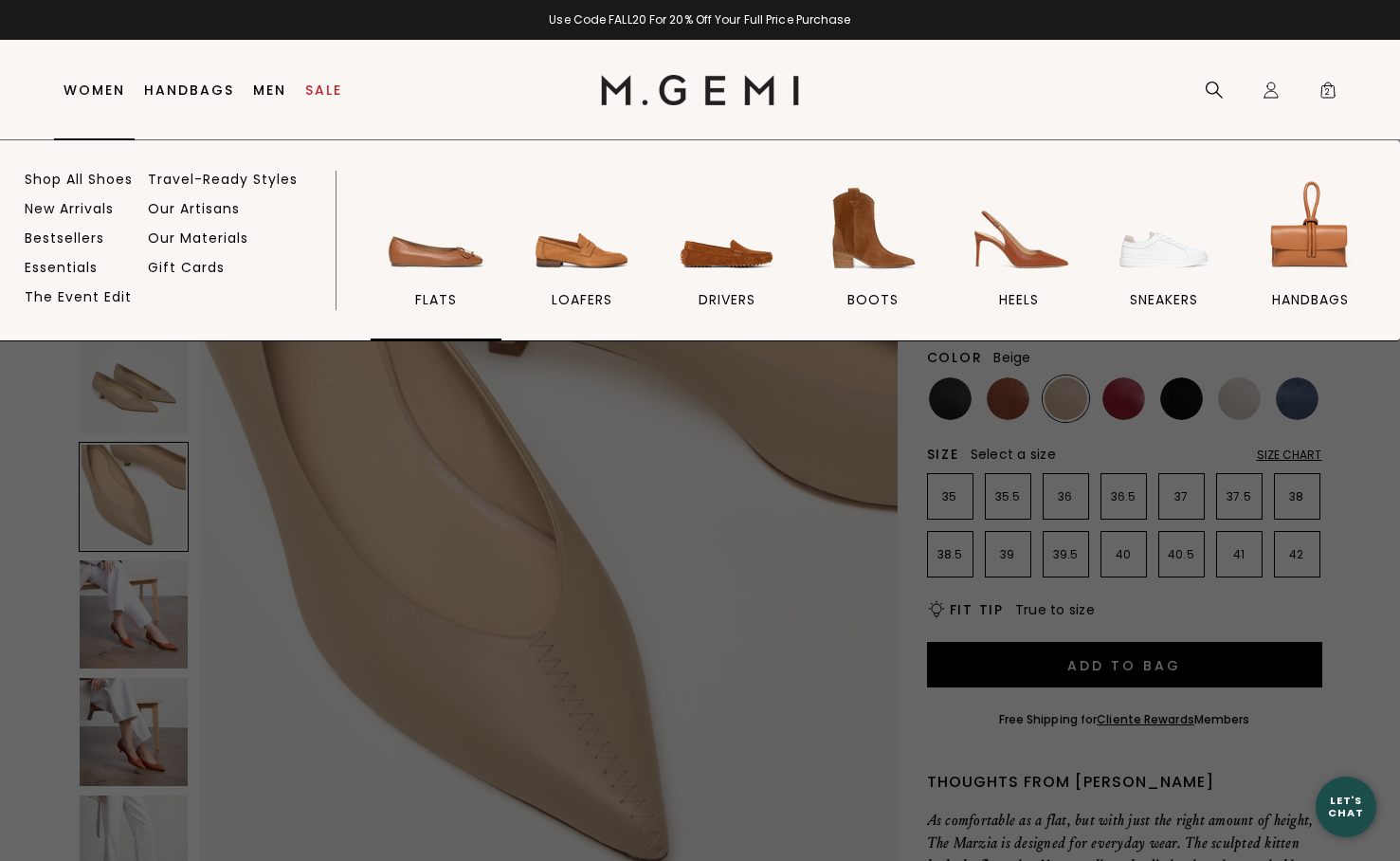
click at [462, 253] on img at bounding box center [436, 228] width 106 height 106
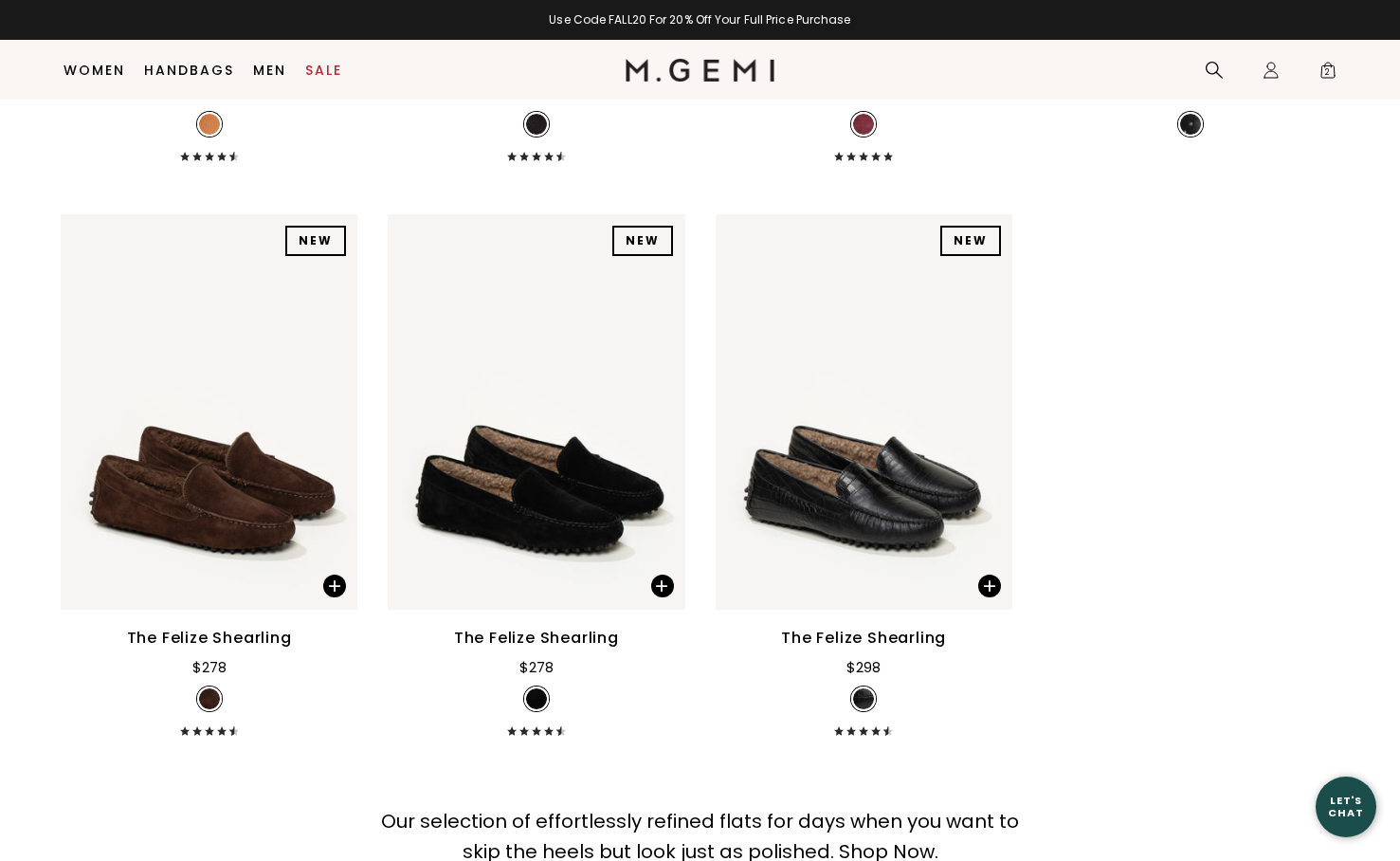
scroll to position [10516, 0]
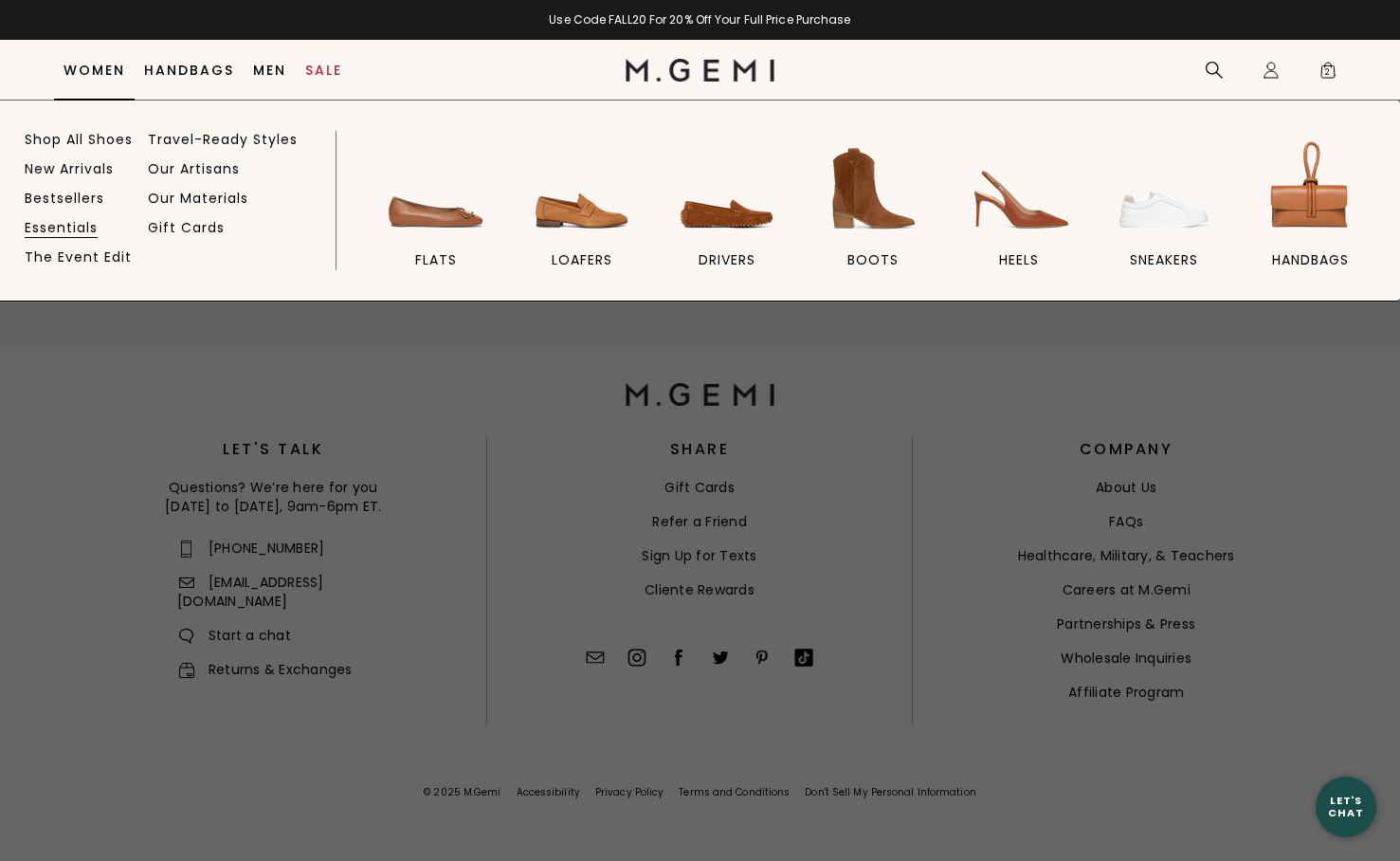
click at [79, 224] on link "Essentials" at bounding box center [61, 227] width 73 height 17
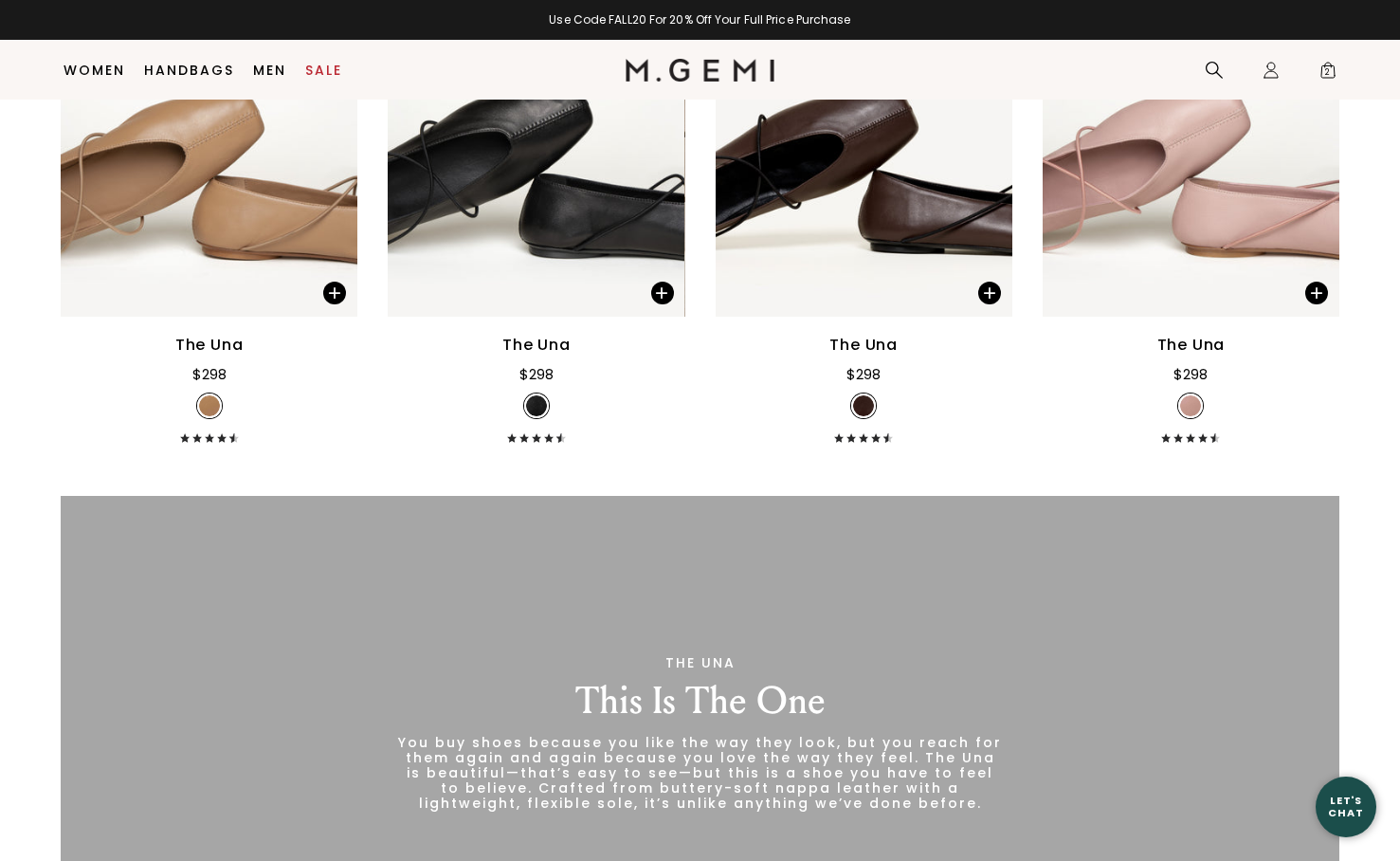
scroll to position [2141, 0]
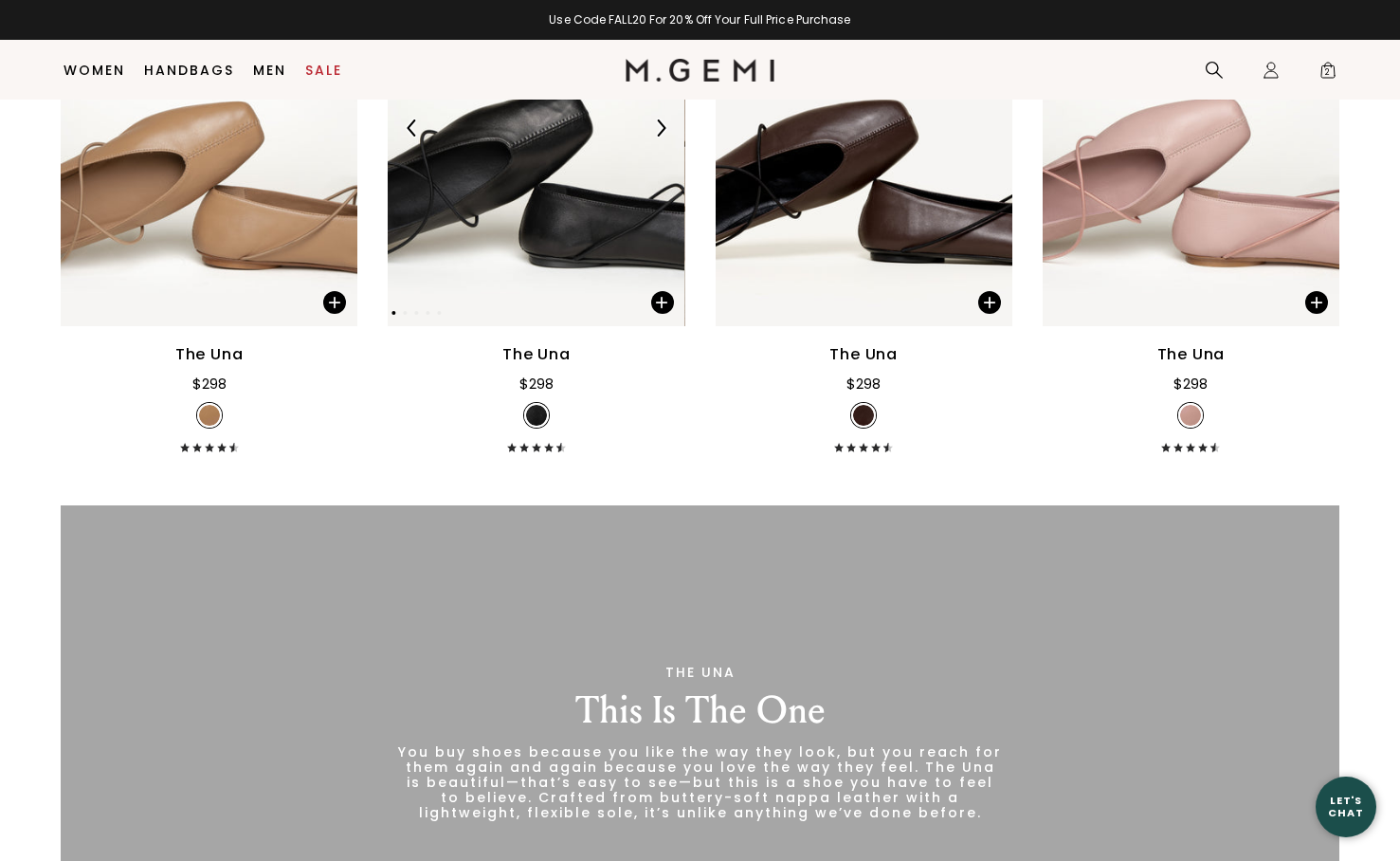
click at [518, 237] on img at bounding box center [536, 128] width 297 height 396
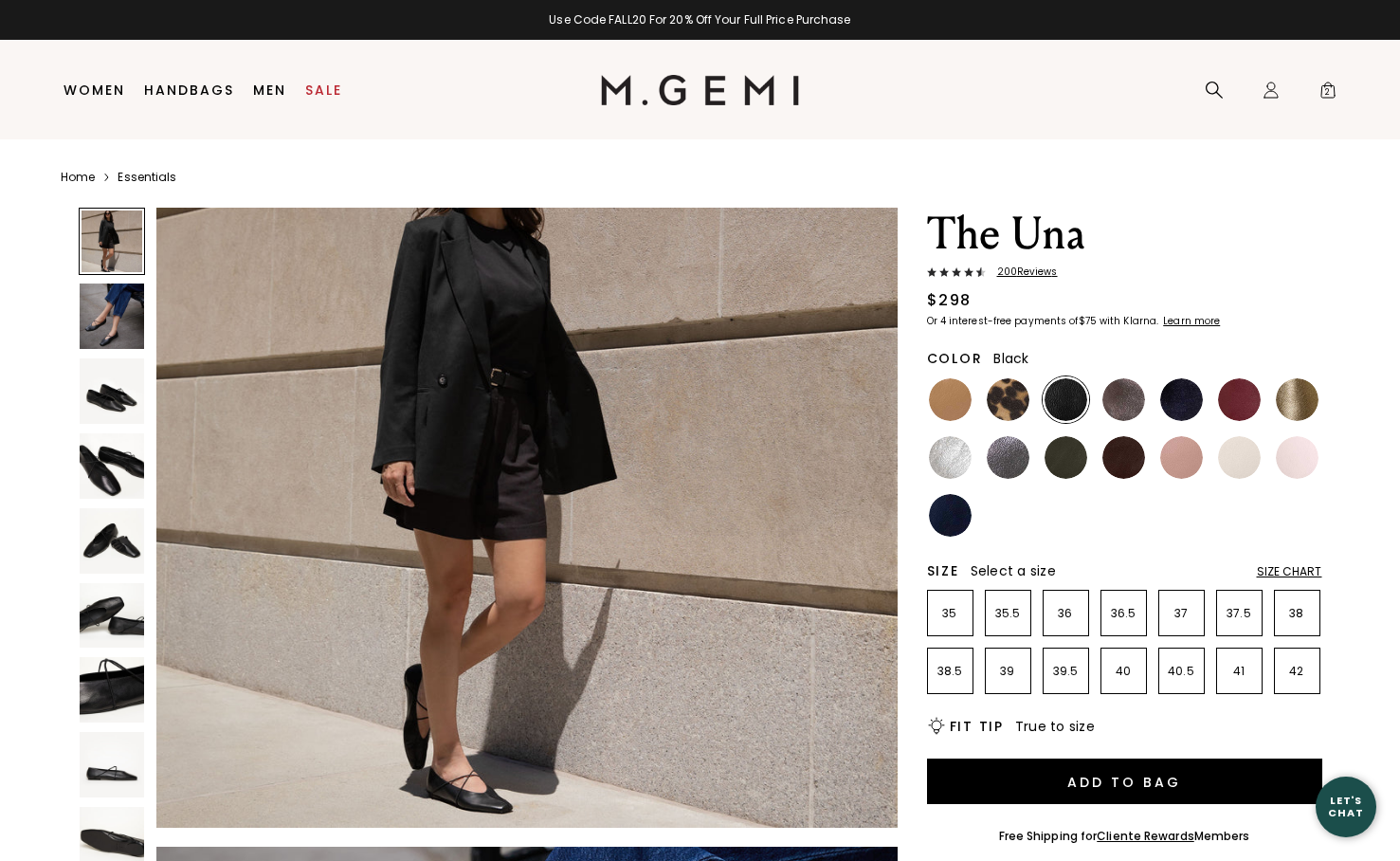
scroll to position [121, 0]
click at [119, 333] on img at bounding box center [112, 315] width 66 height 66
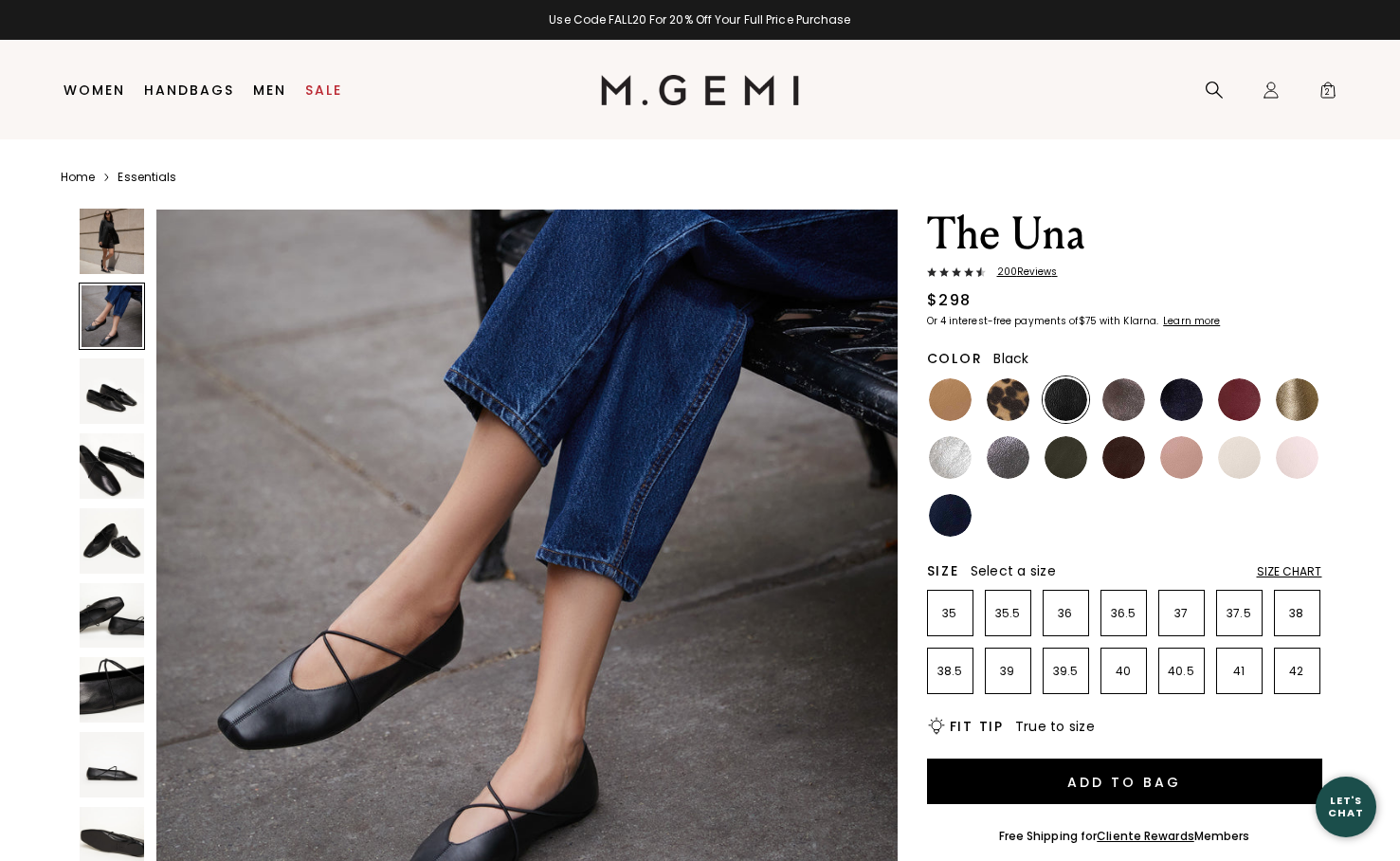
scroll to position [759, 0]
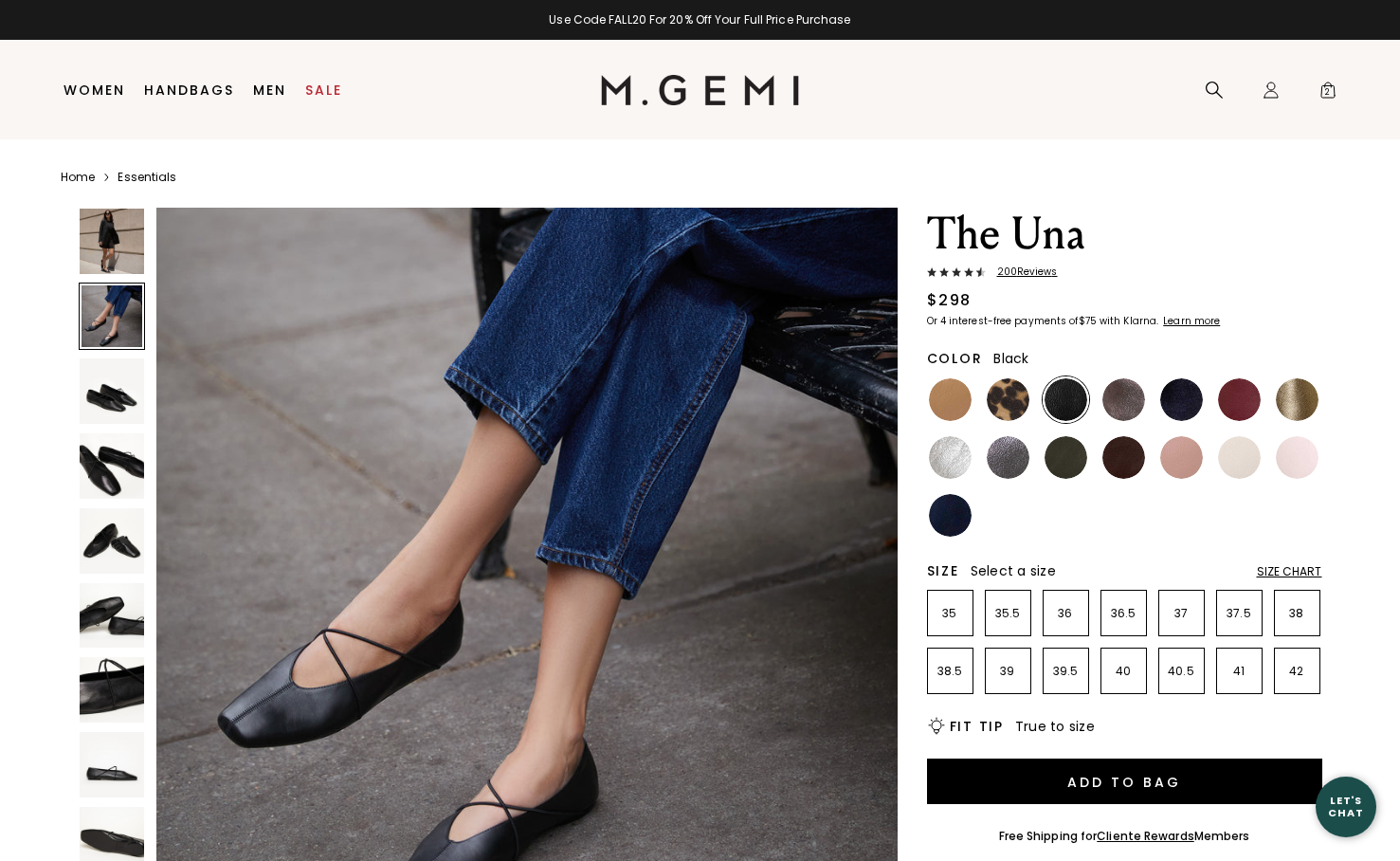
click at [104, 420] on img at bounding box center [112, 391] width 66 height 66
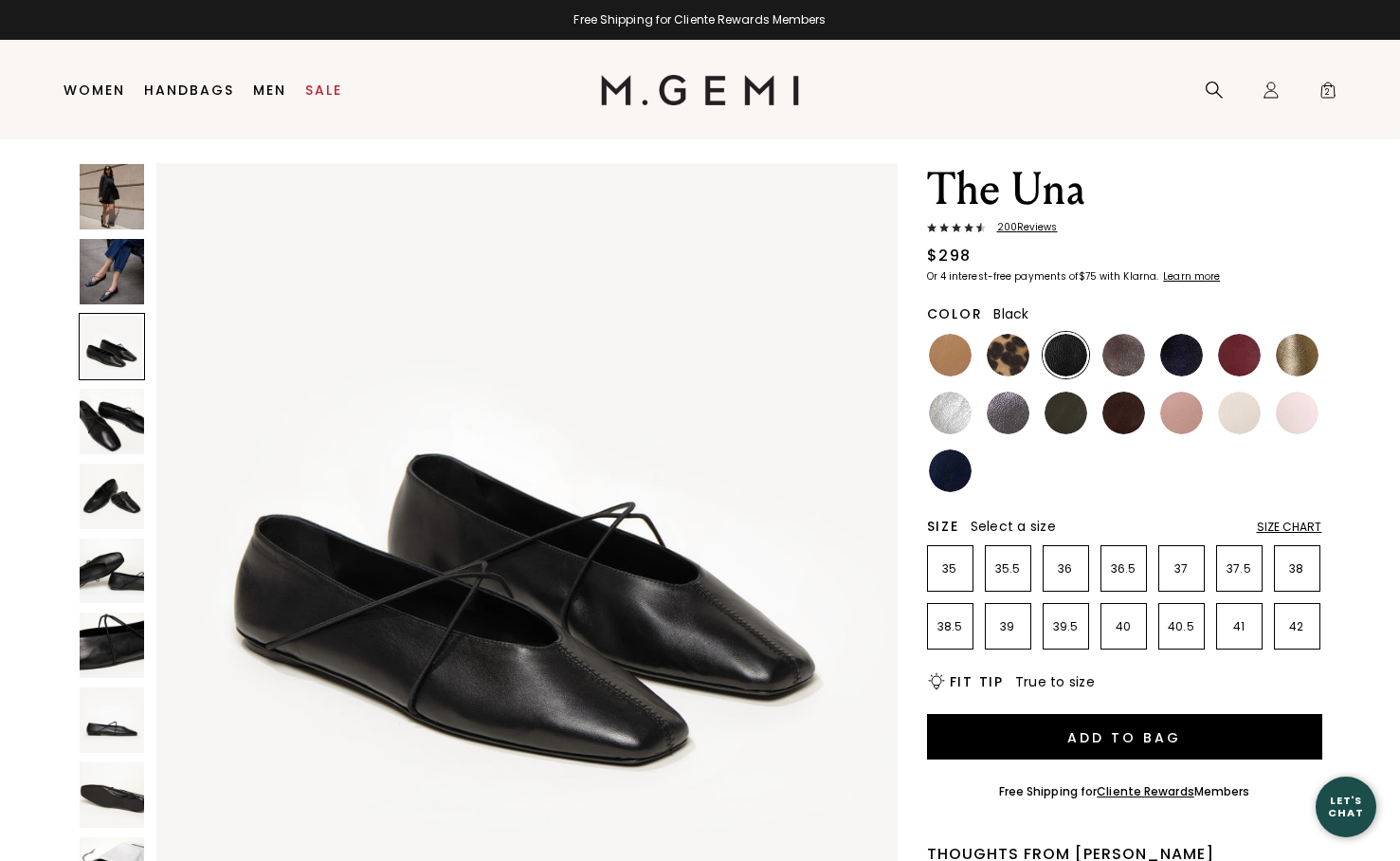
scroll to position [50, 0]
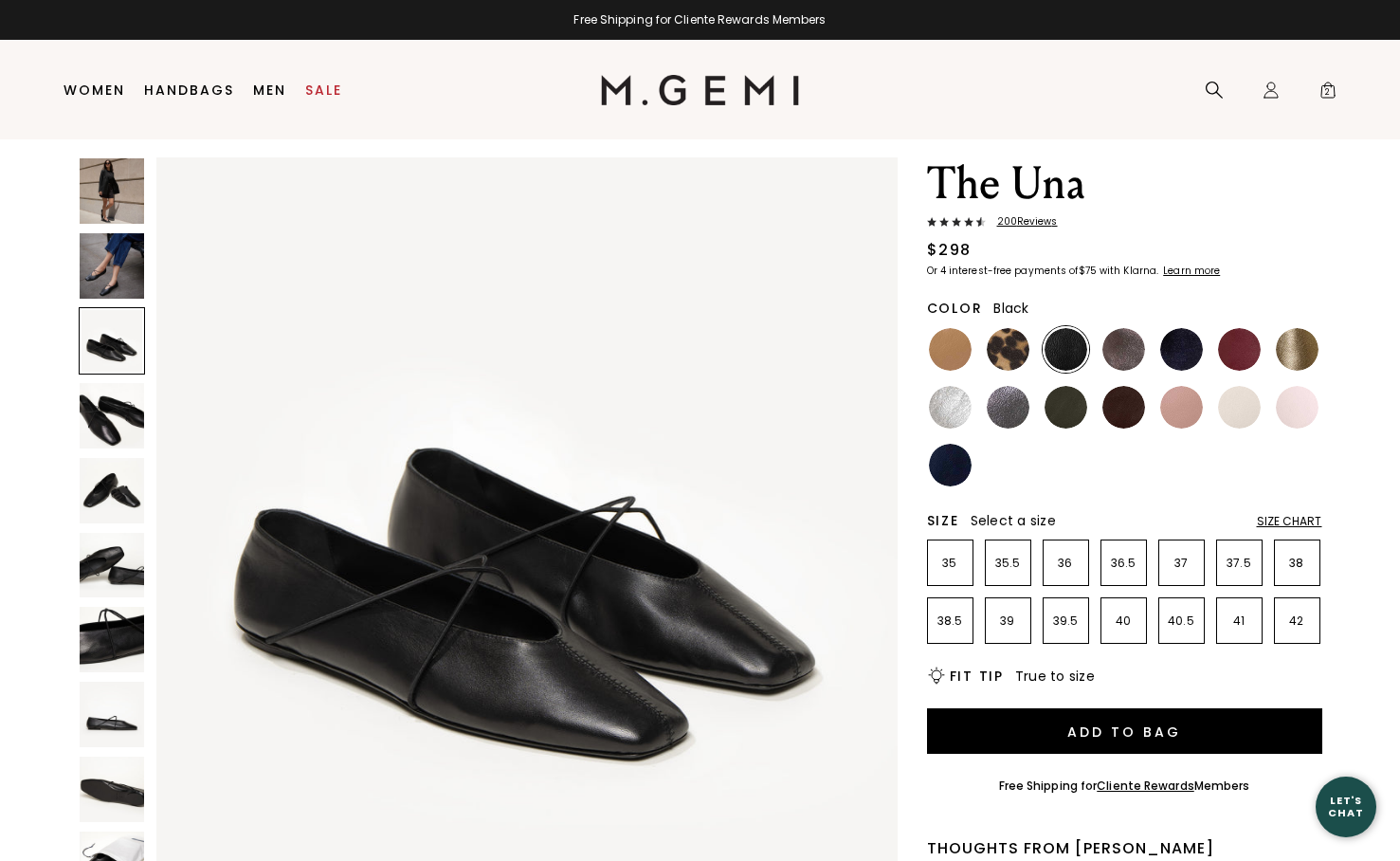
click at [104, 503] on img at bounding box center [112, 491] width 66 height 66
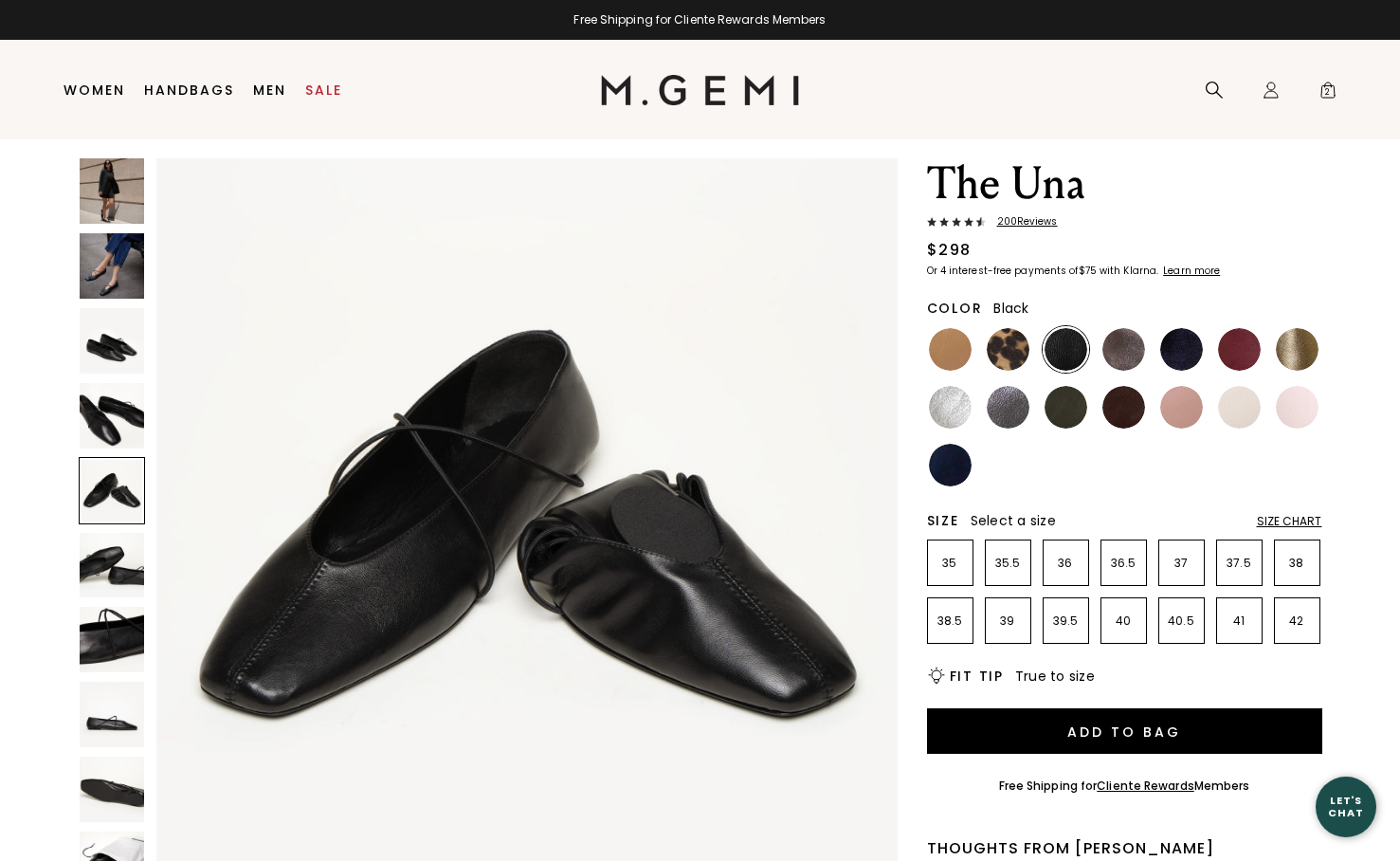
scroll to position [3038, 0]
click at [116, 558] on img at bounding box center [112, 565] width 66 height 66
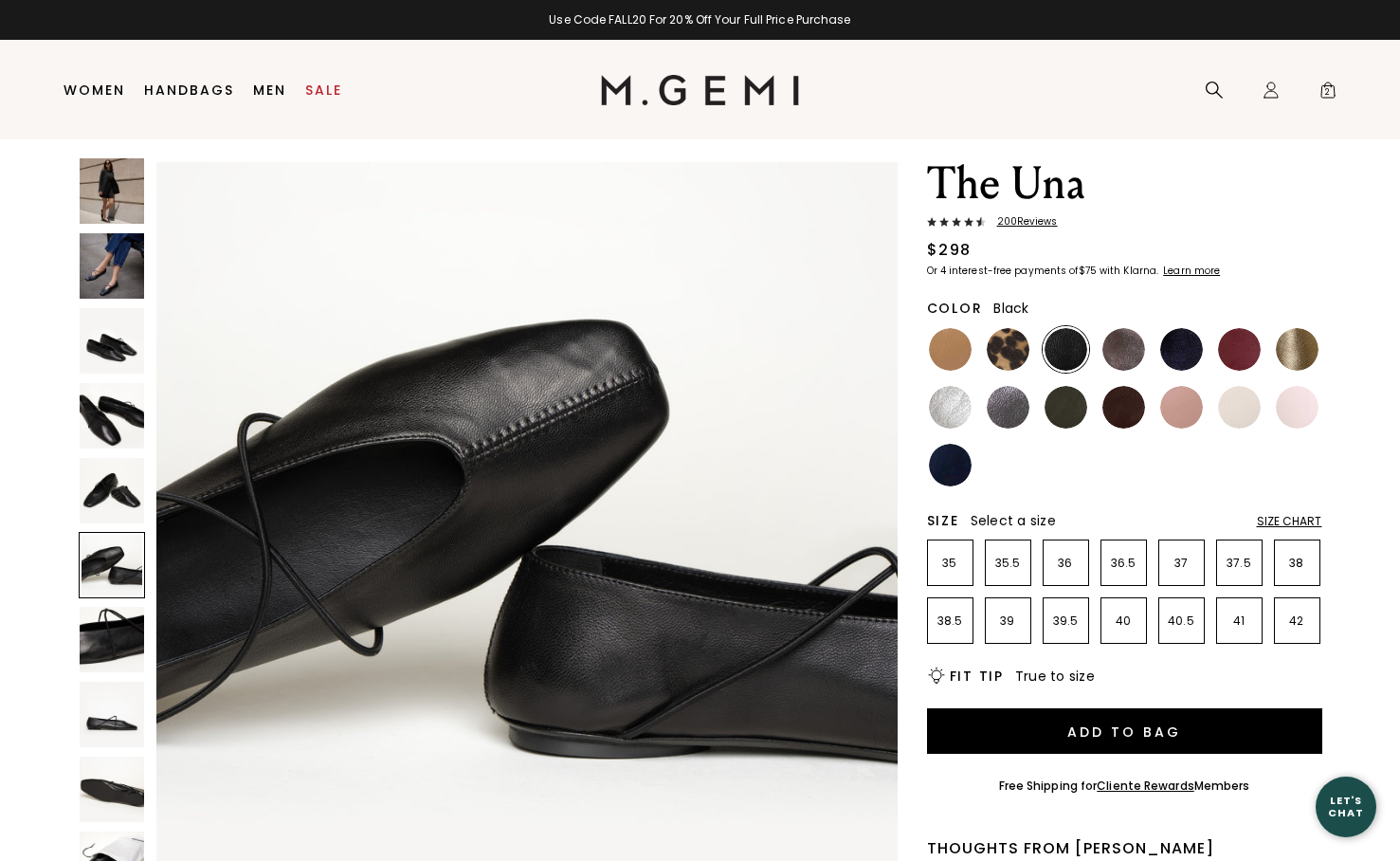
scroll to position [3798, 0]
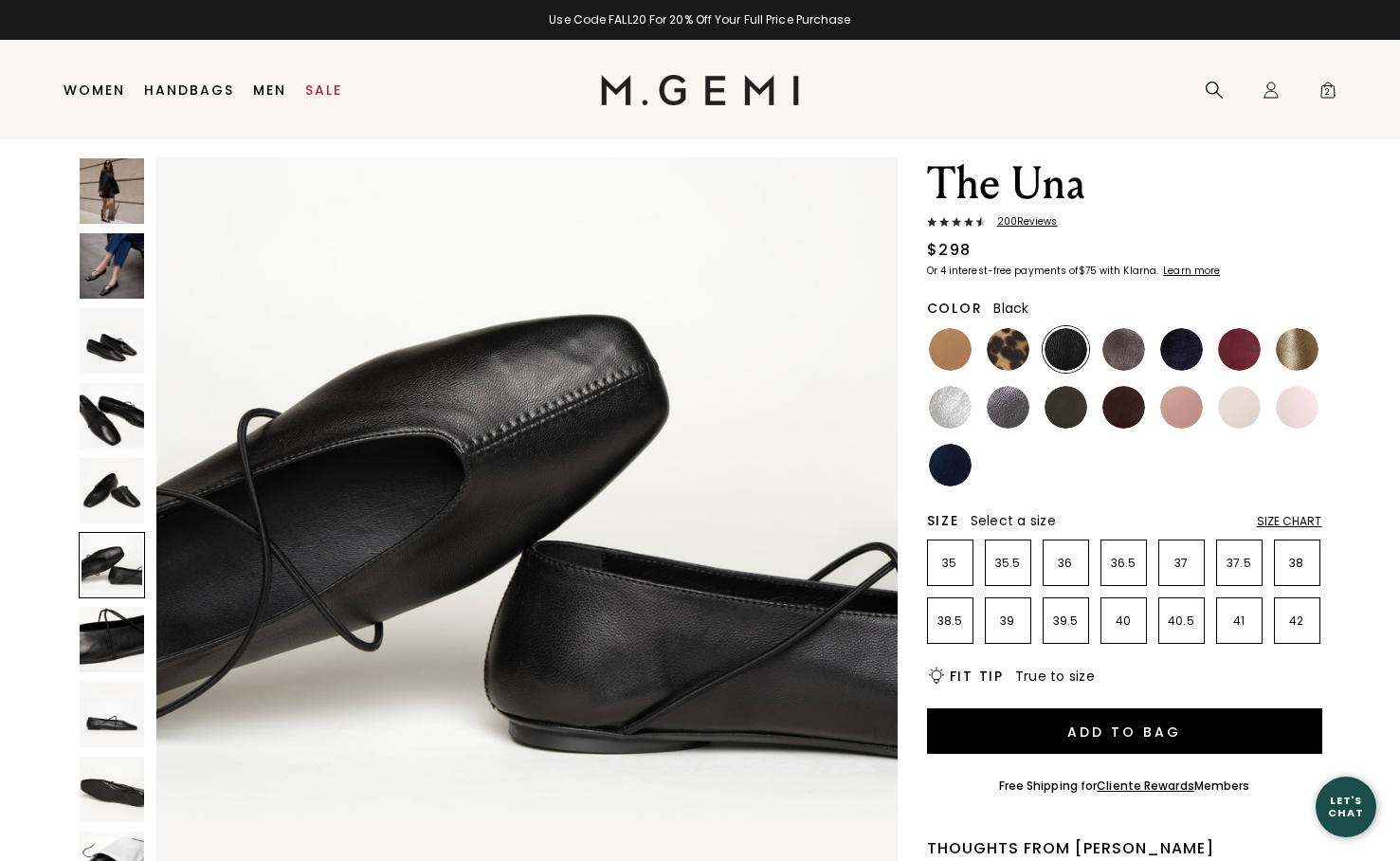
click at [117, 596] on div at bounding box center [112, 565] width 68 height 68
click at [119, 644] on img at bounding box center [112, 640] width 66 height 66
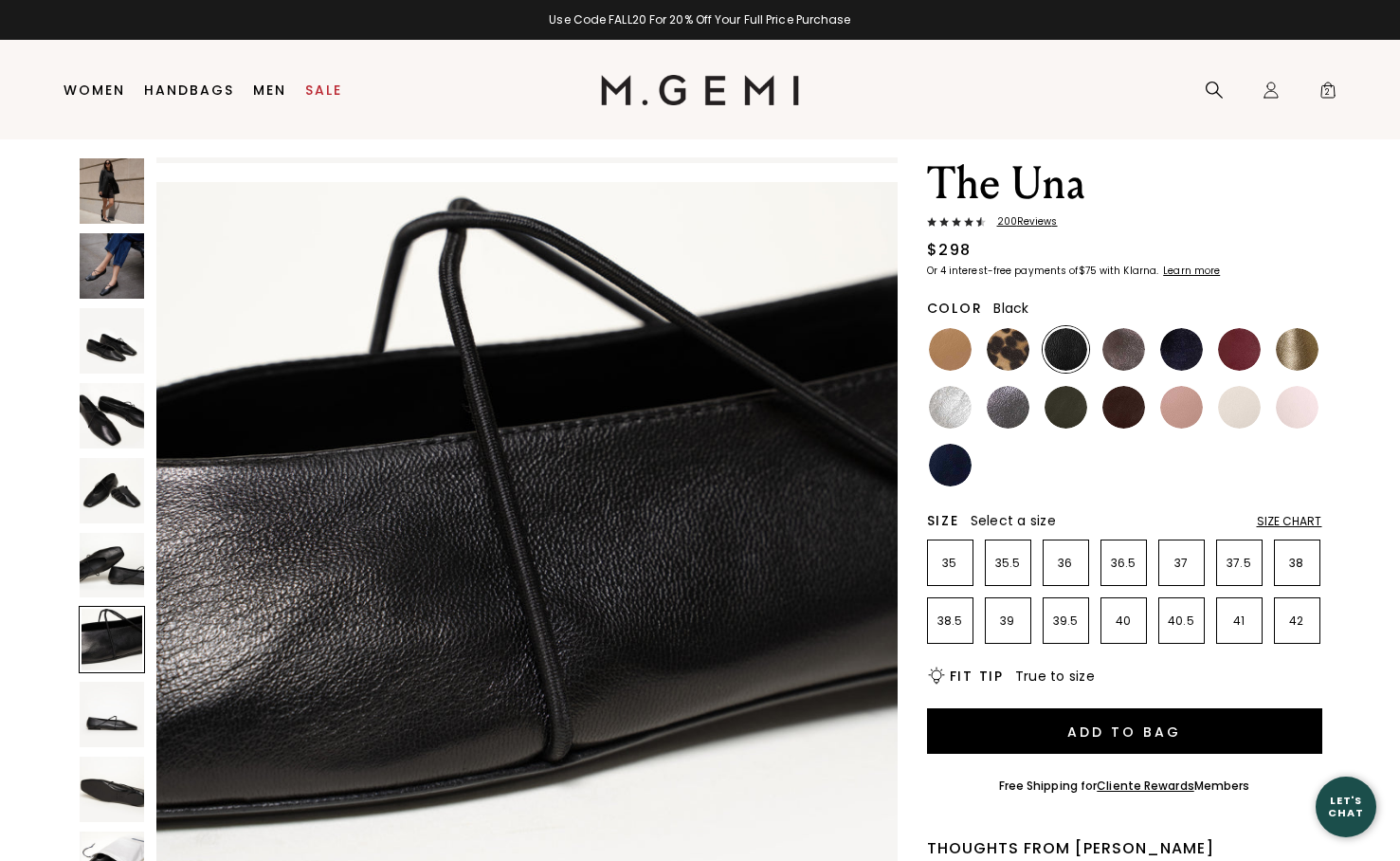
scroll to position [4558, 0]
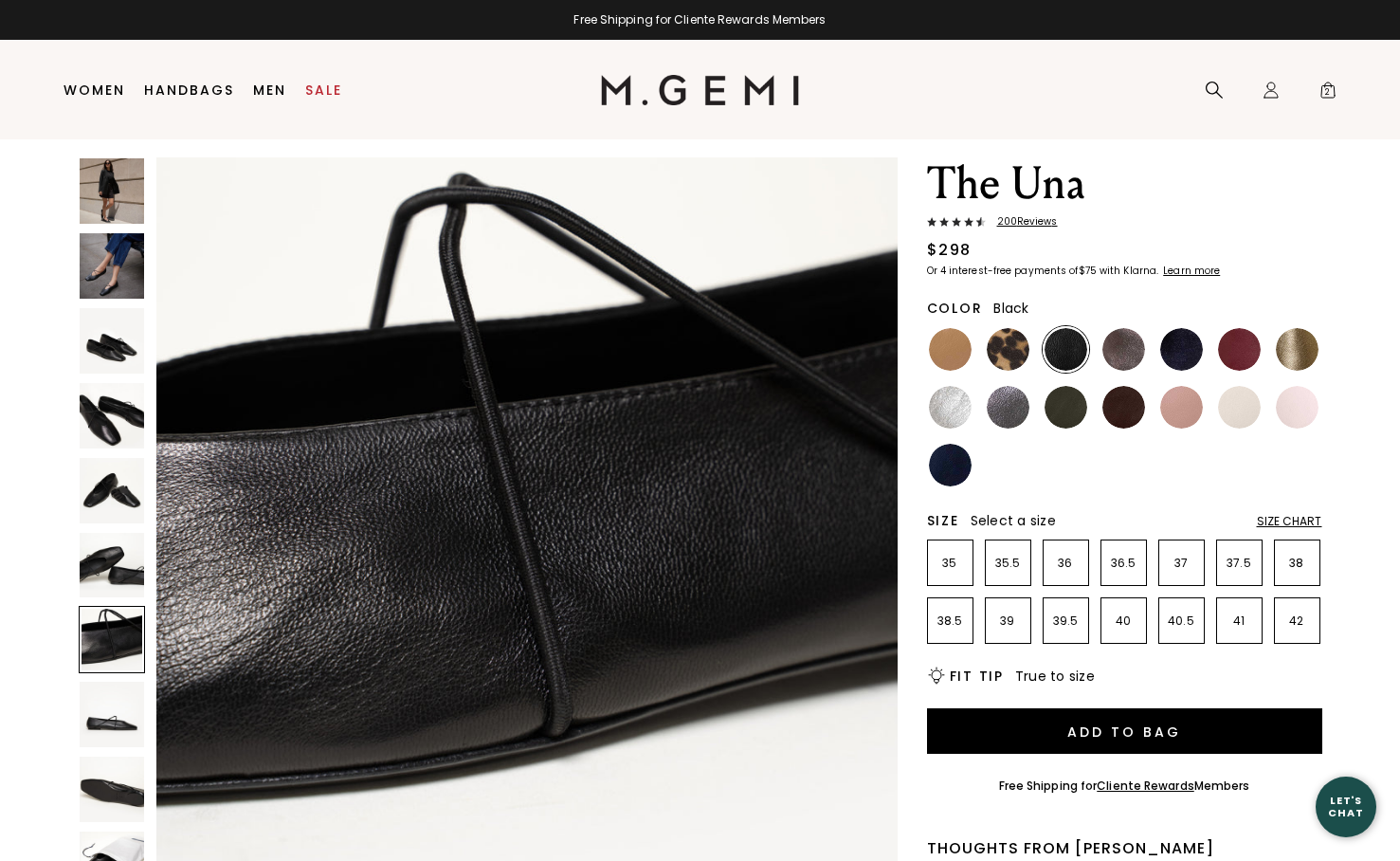
click at [1295, 515] on div "Size Chart" at bounding box center [1289, 521] width 66 height 15
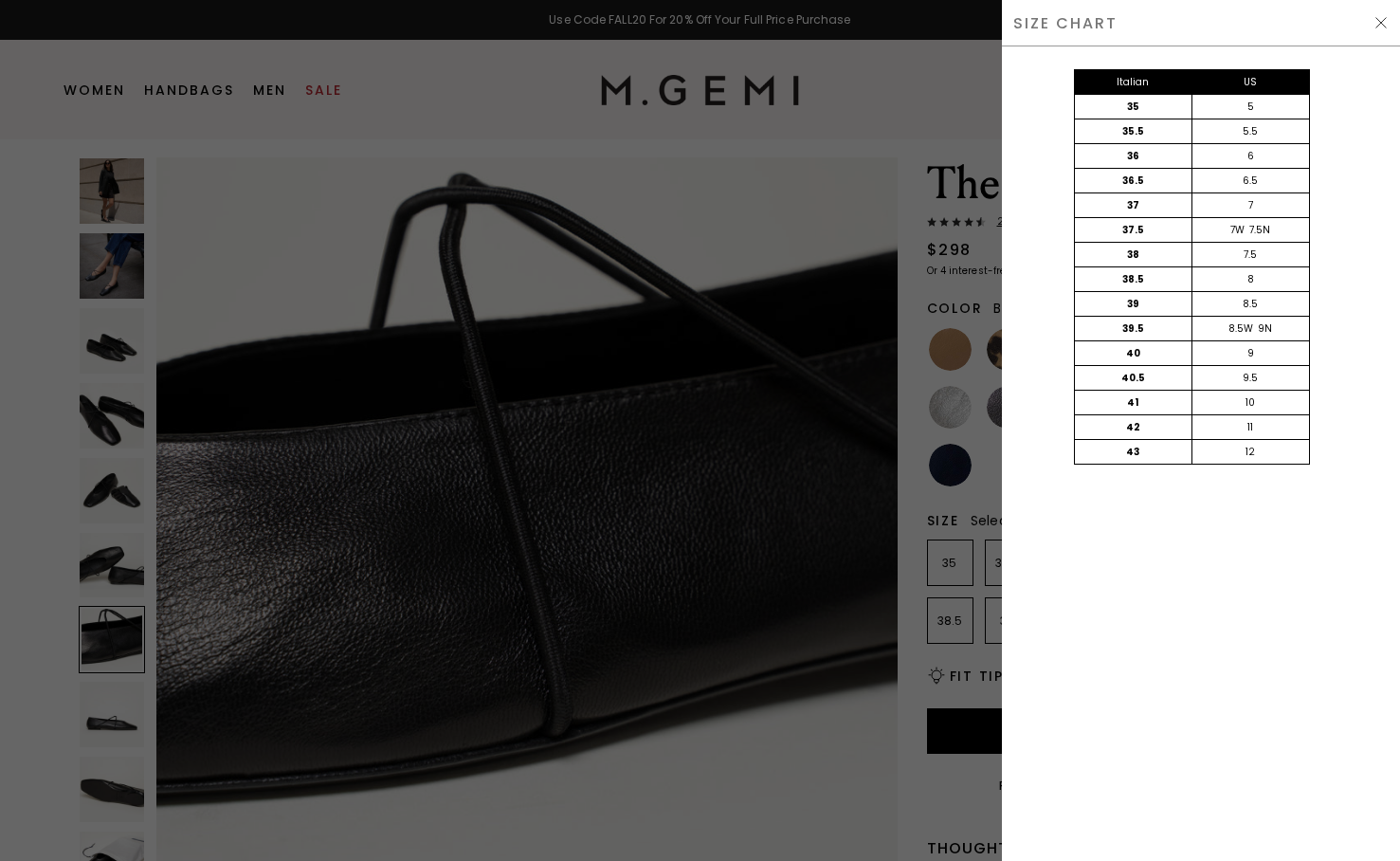
click at [885, 233] on div at bounding box center [700, 430] width 1400 height 861
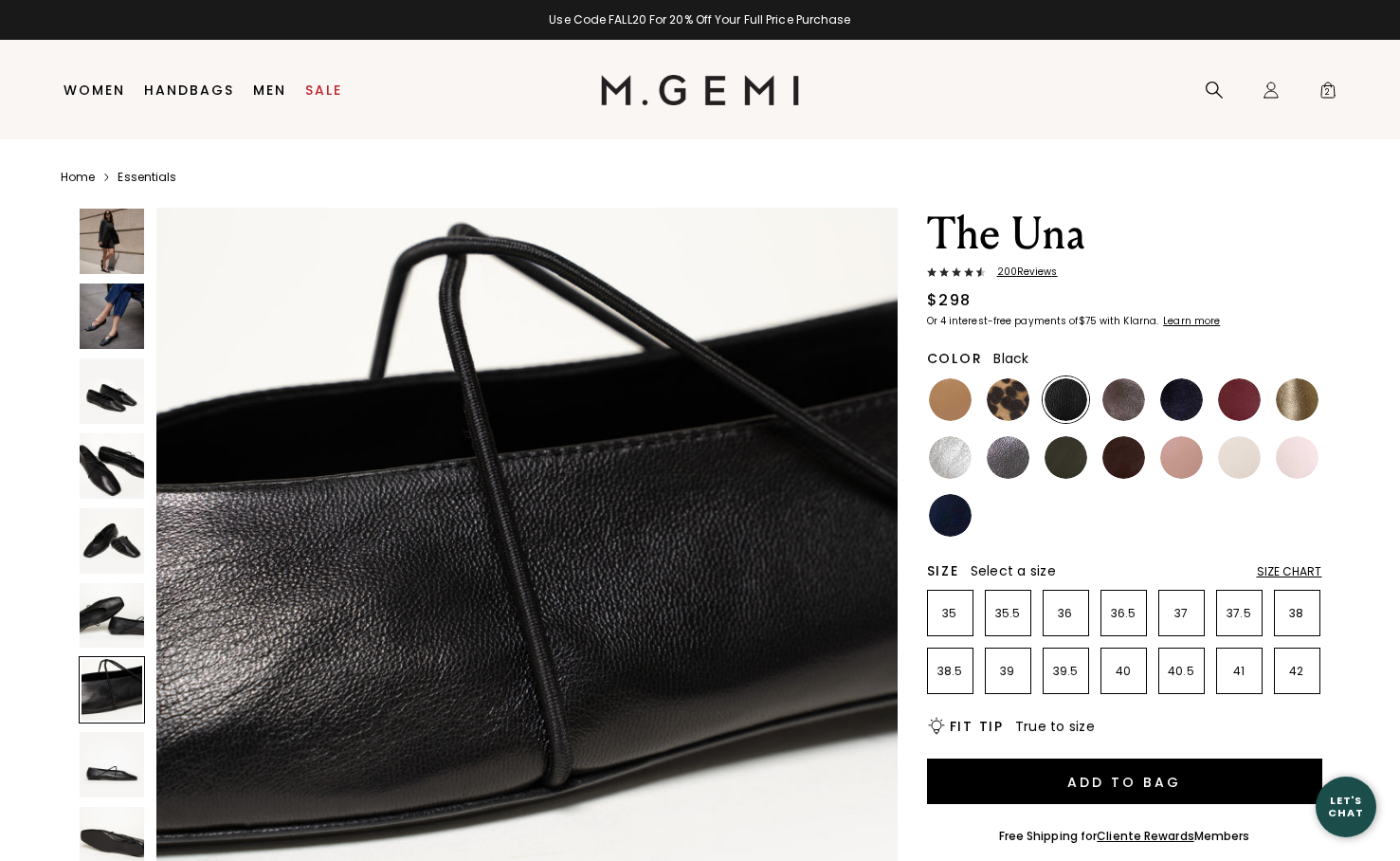
scroll to position [50, 0]
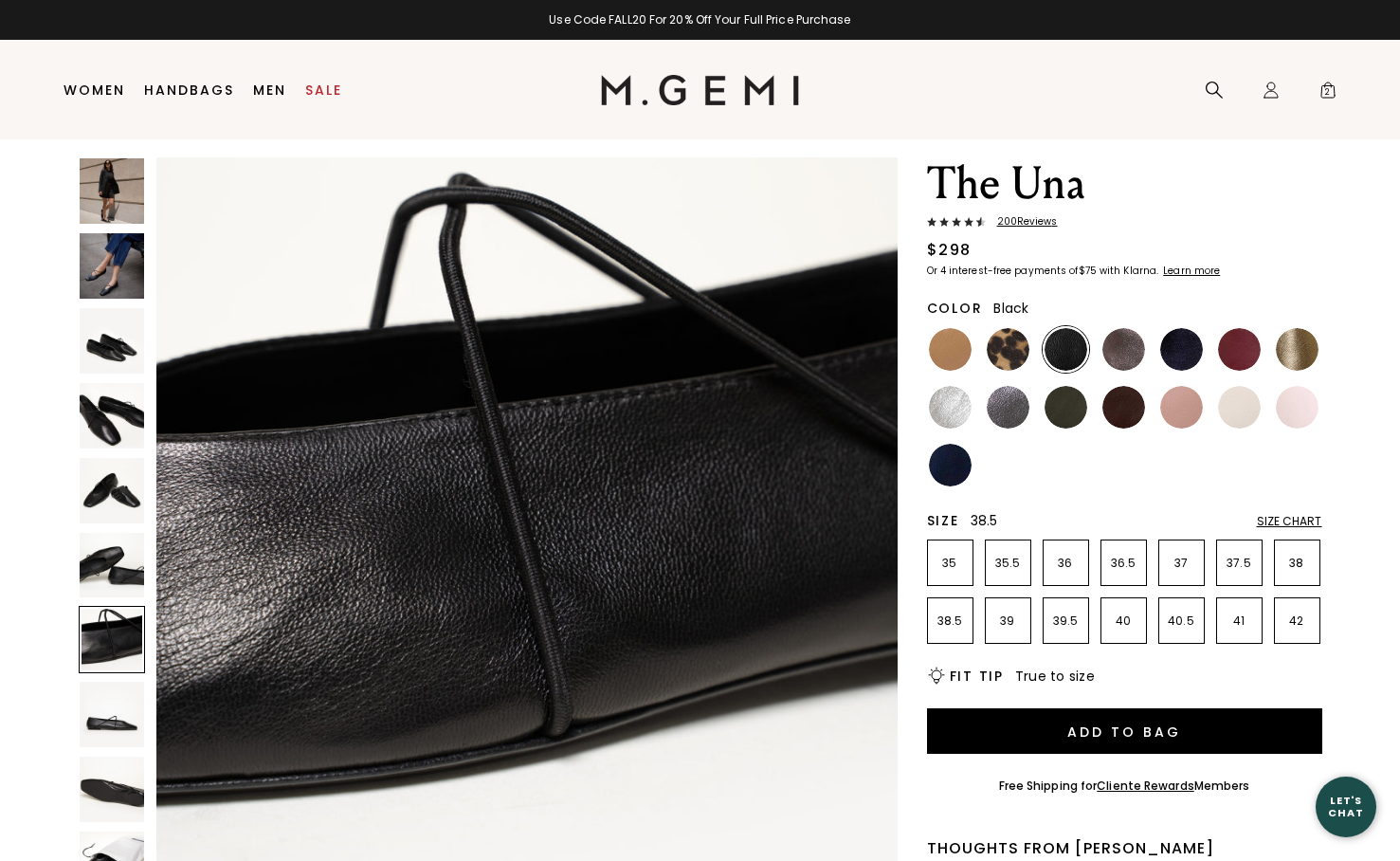
click at [962, 624] on p "38.5" at bounding box center [950, 620] width 44 height 15
click at [1280, 517] on div "Size Chart" at bounding box center [1289, 521] width 66 height 15
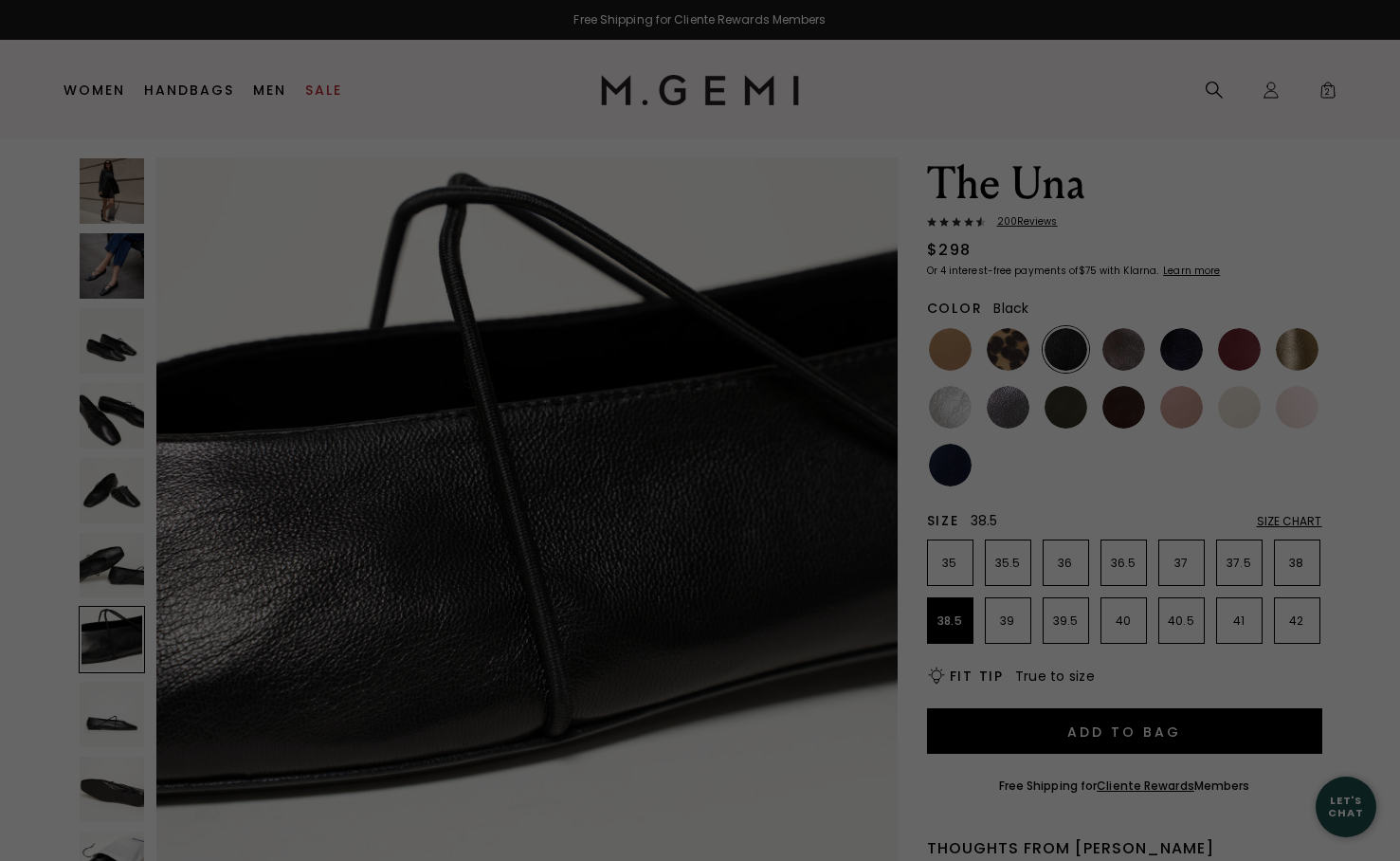
scroll to position [0, 0]
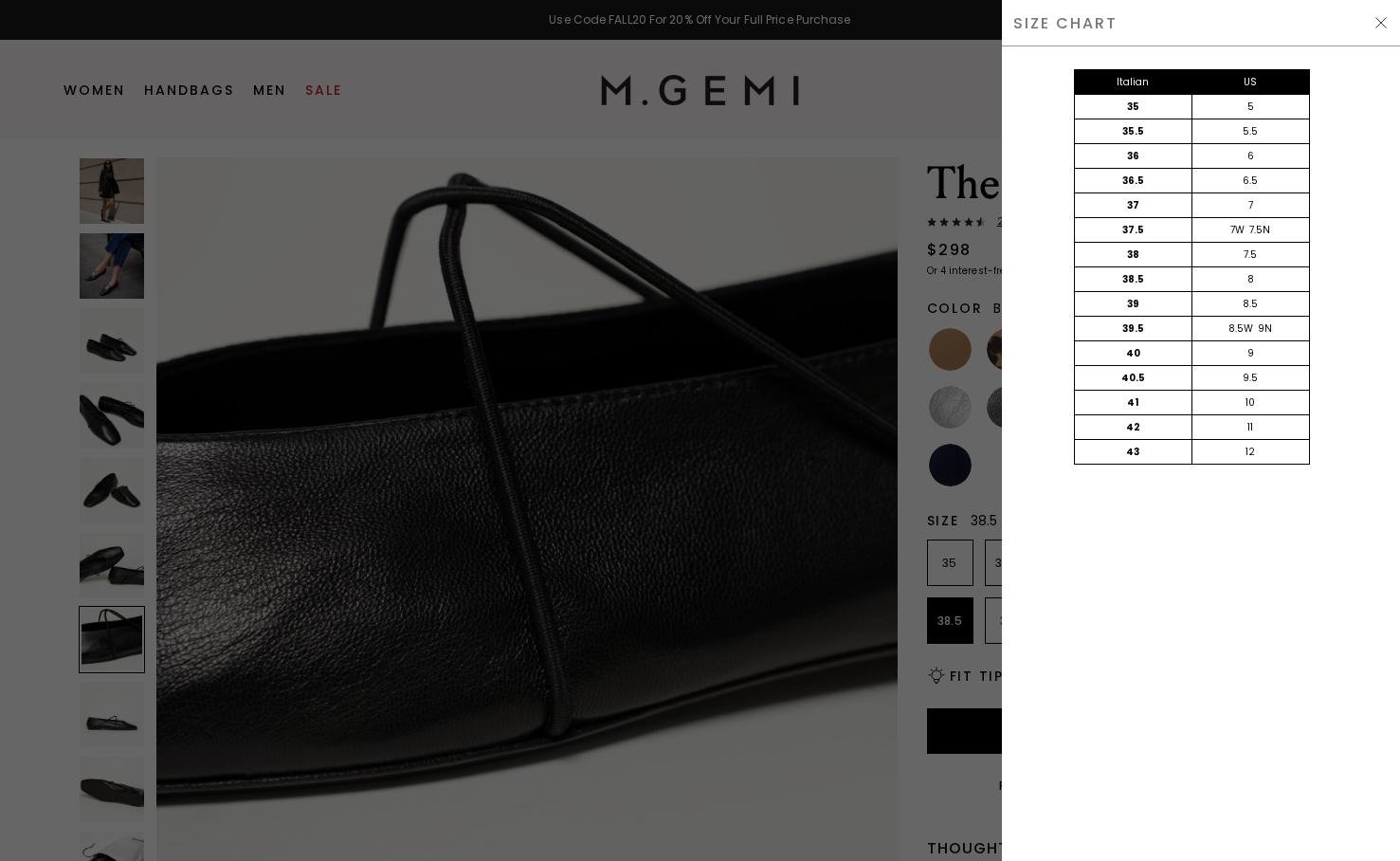
click at [818, 239] on div at bounding box center [700, 430] width 1400 height 861
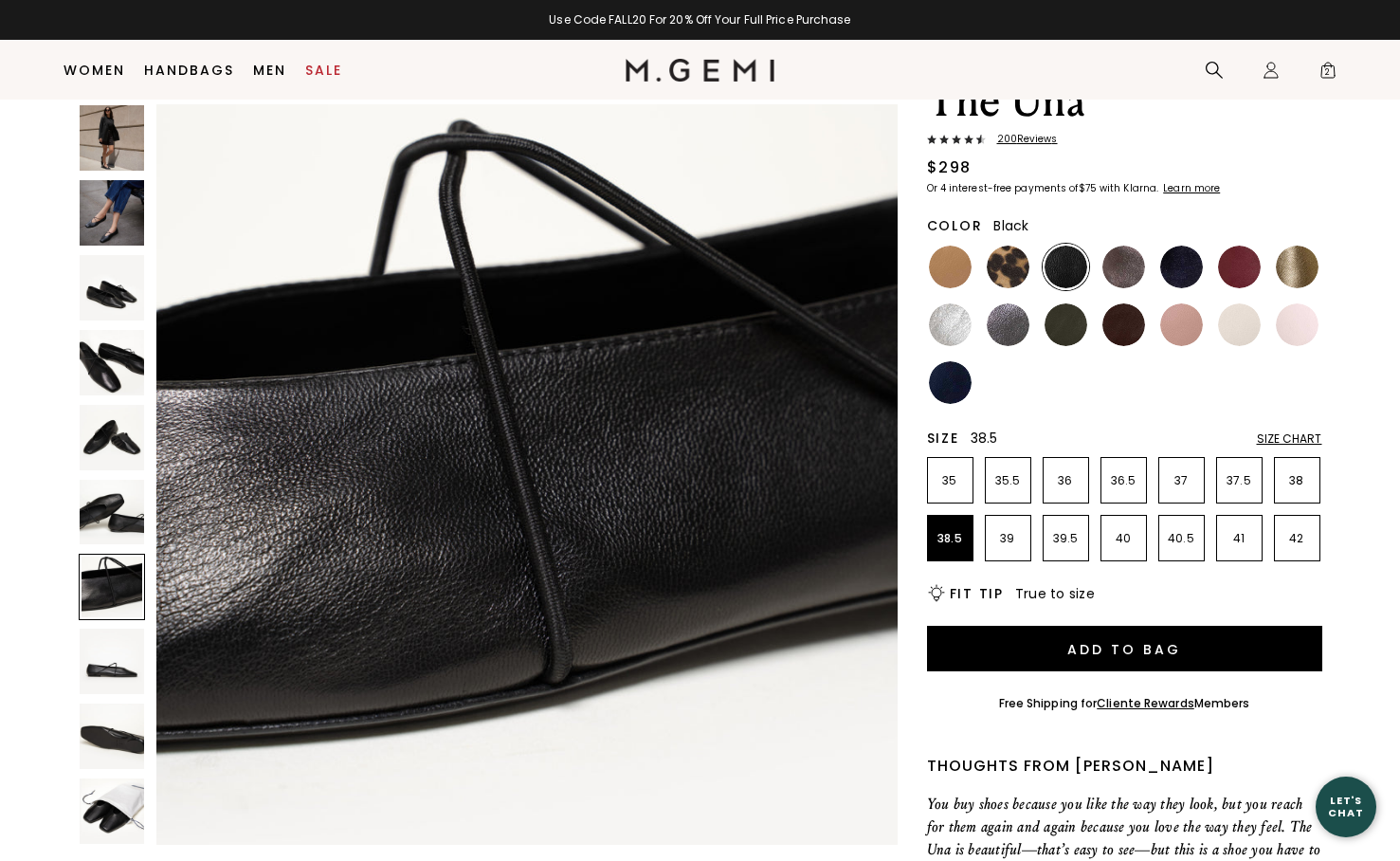
scroll to position [98, 0]
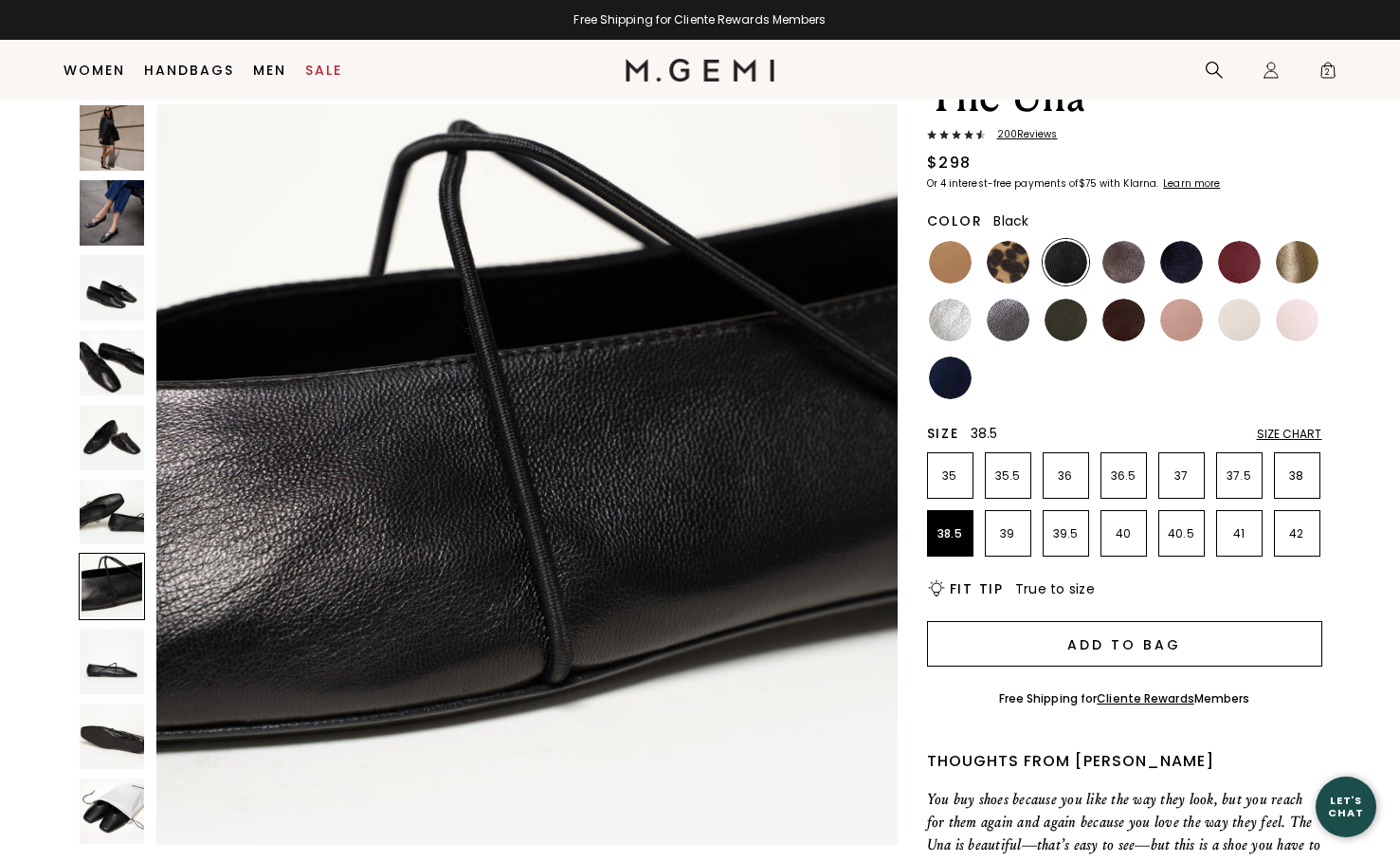
click at [1099, 651] on button "Add to Bag" at bounding box center [1125, 644] width 396 height 45
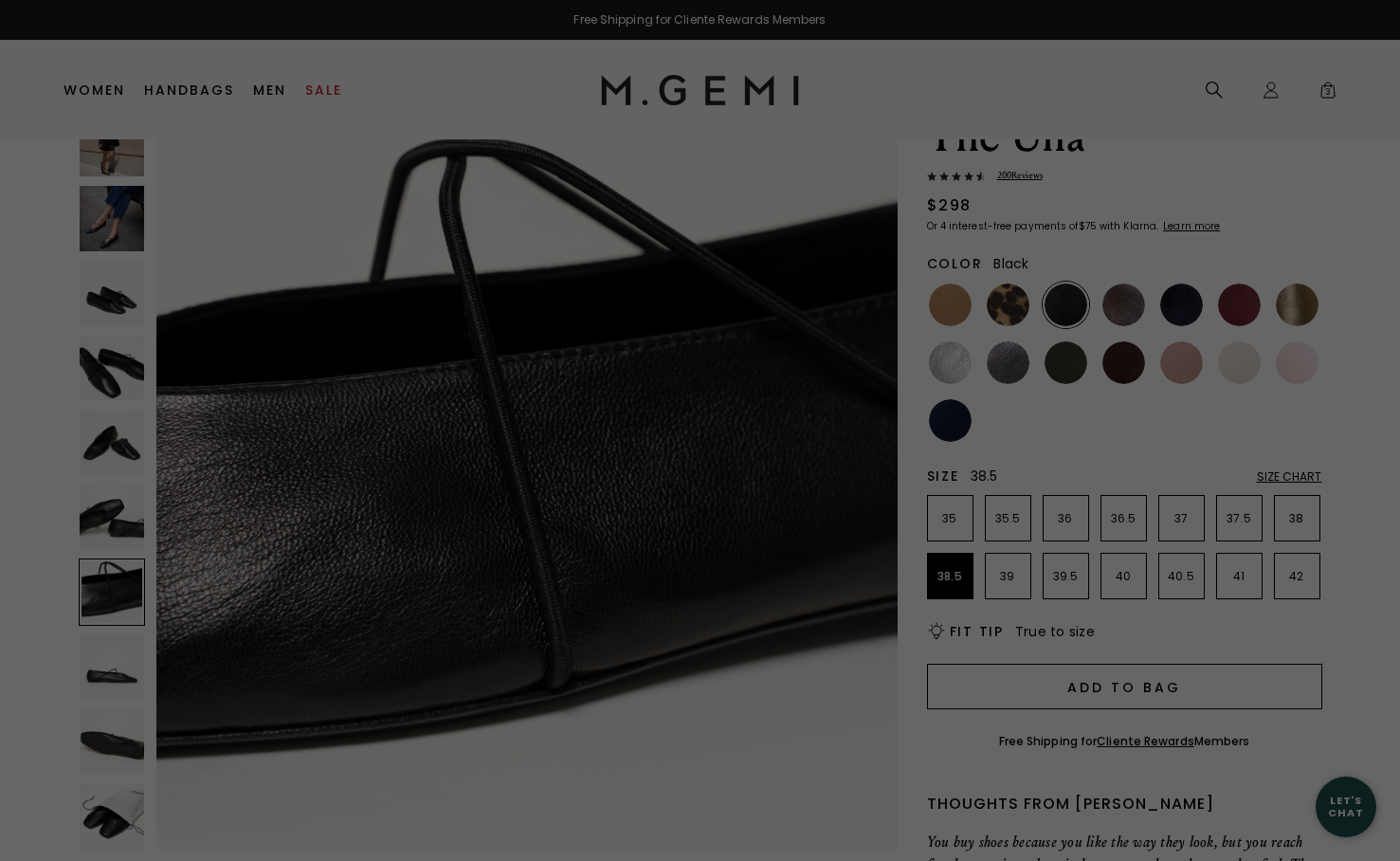
scroll to position [0, 0]
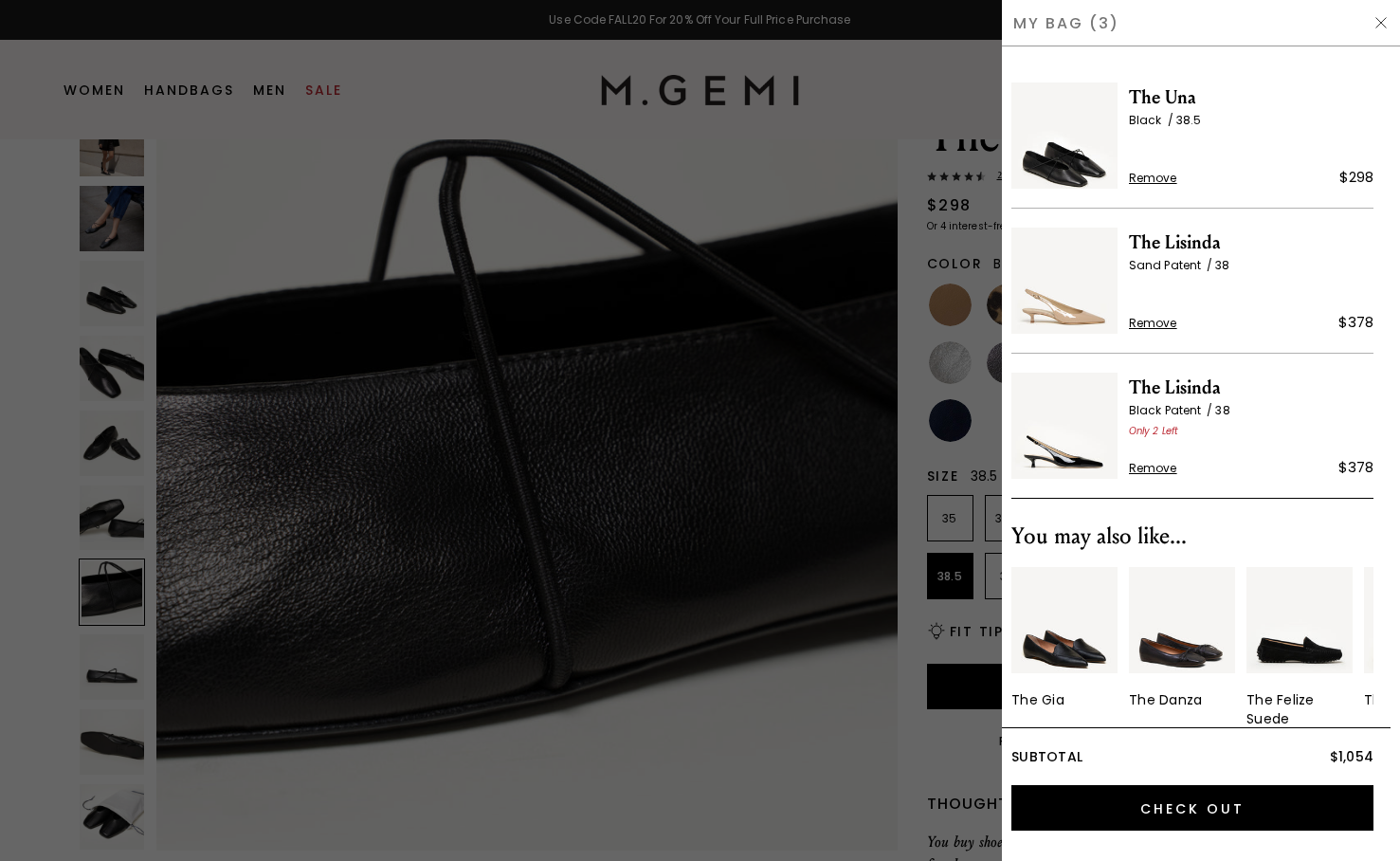
click at [848, 201] on div at bounding box center [700, 430] width 1400 height 861
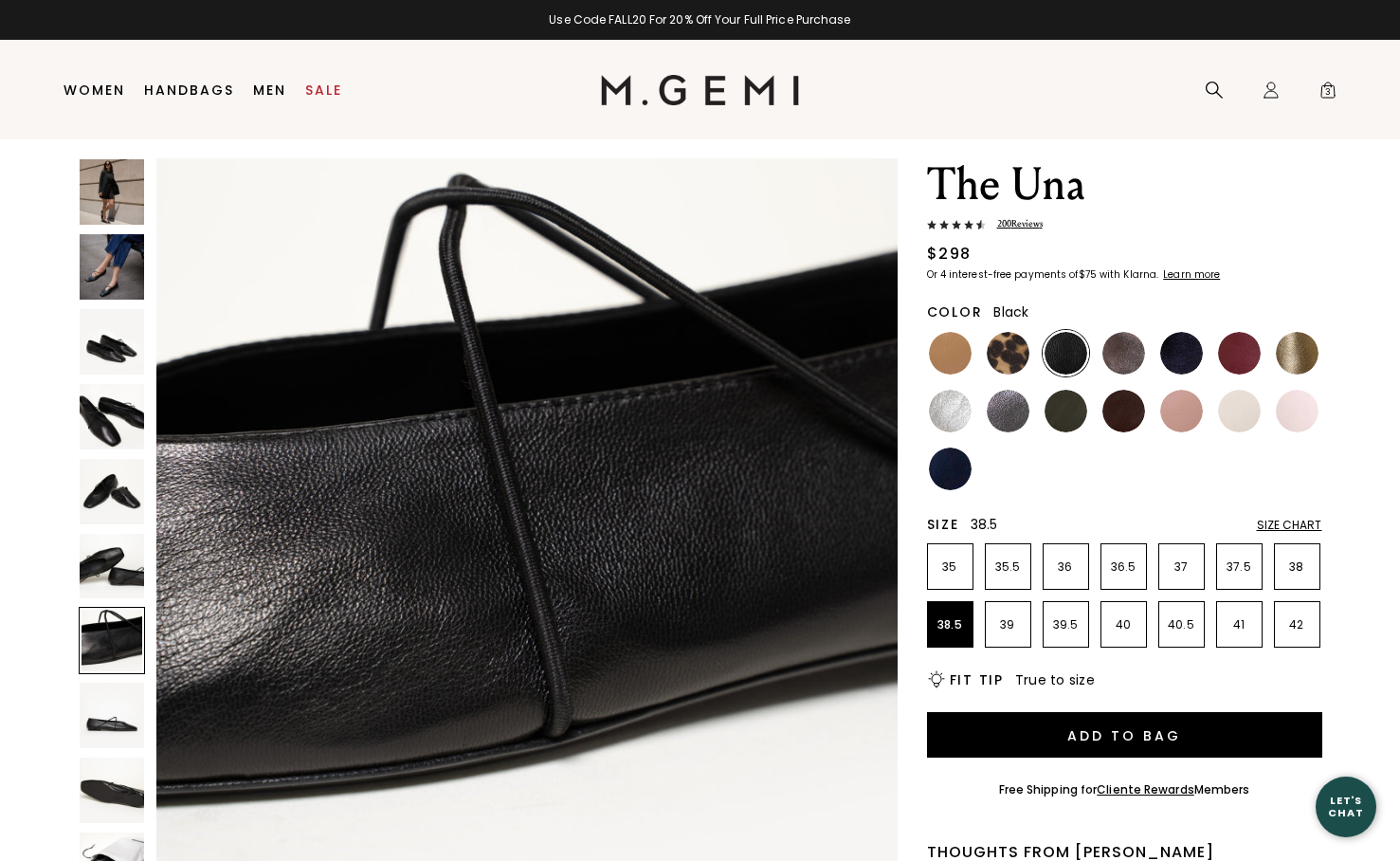
scroll to position [62, 0]
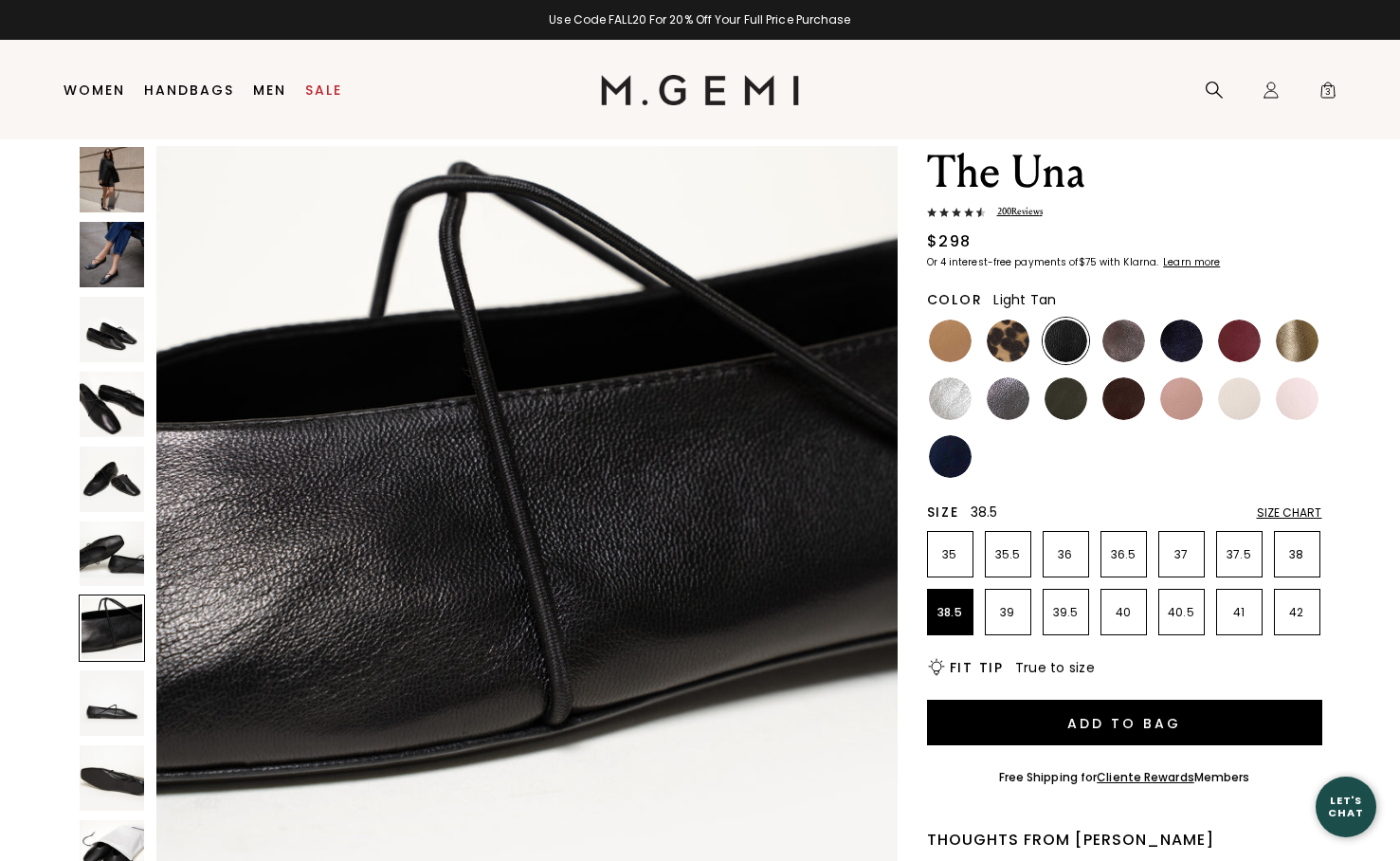
click at [947, 334] on img at bounding box center [951, 341] width 43 height 43
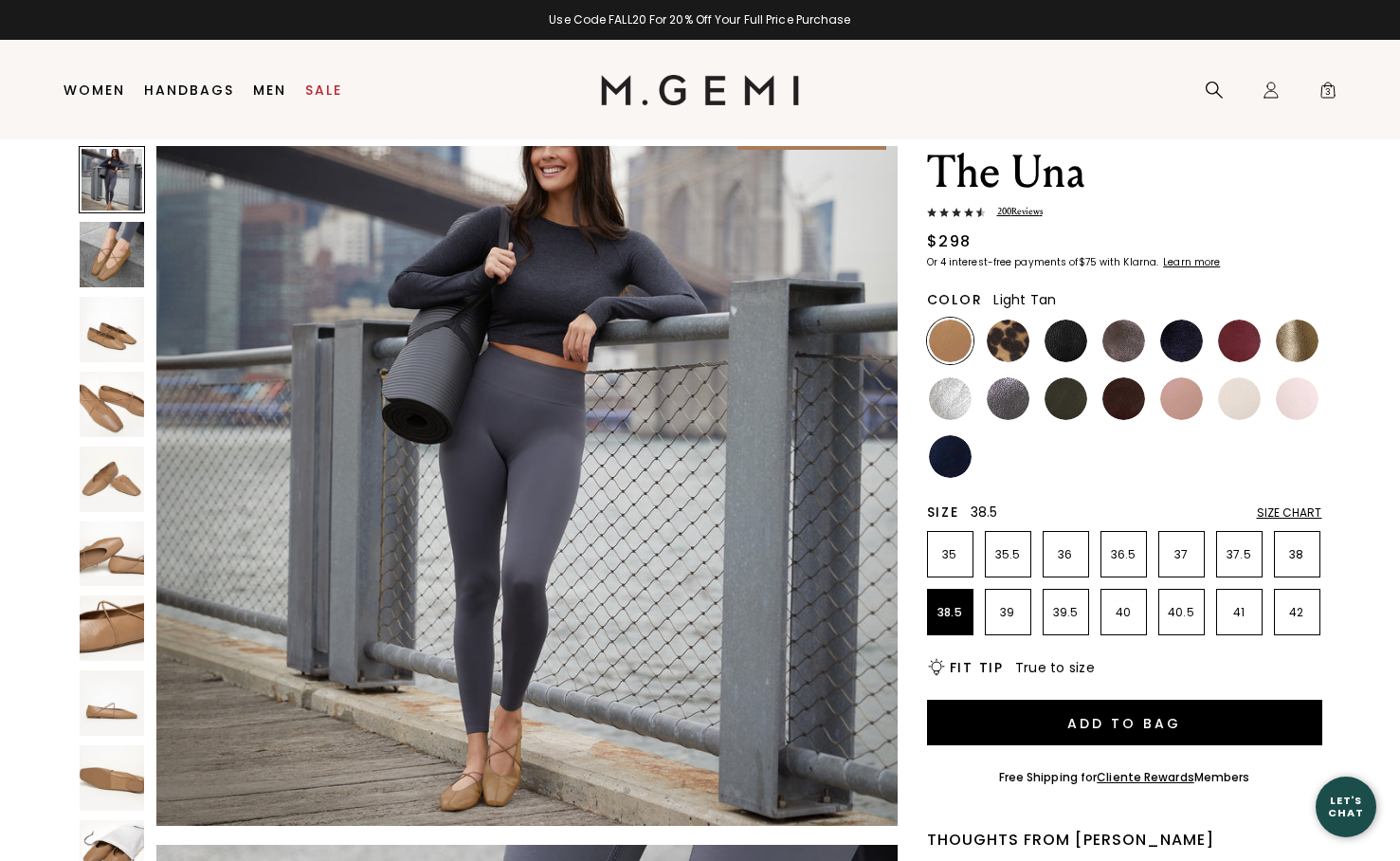
scroll to position [72, 0]
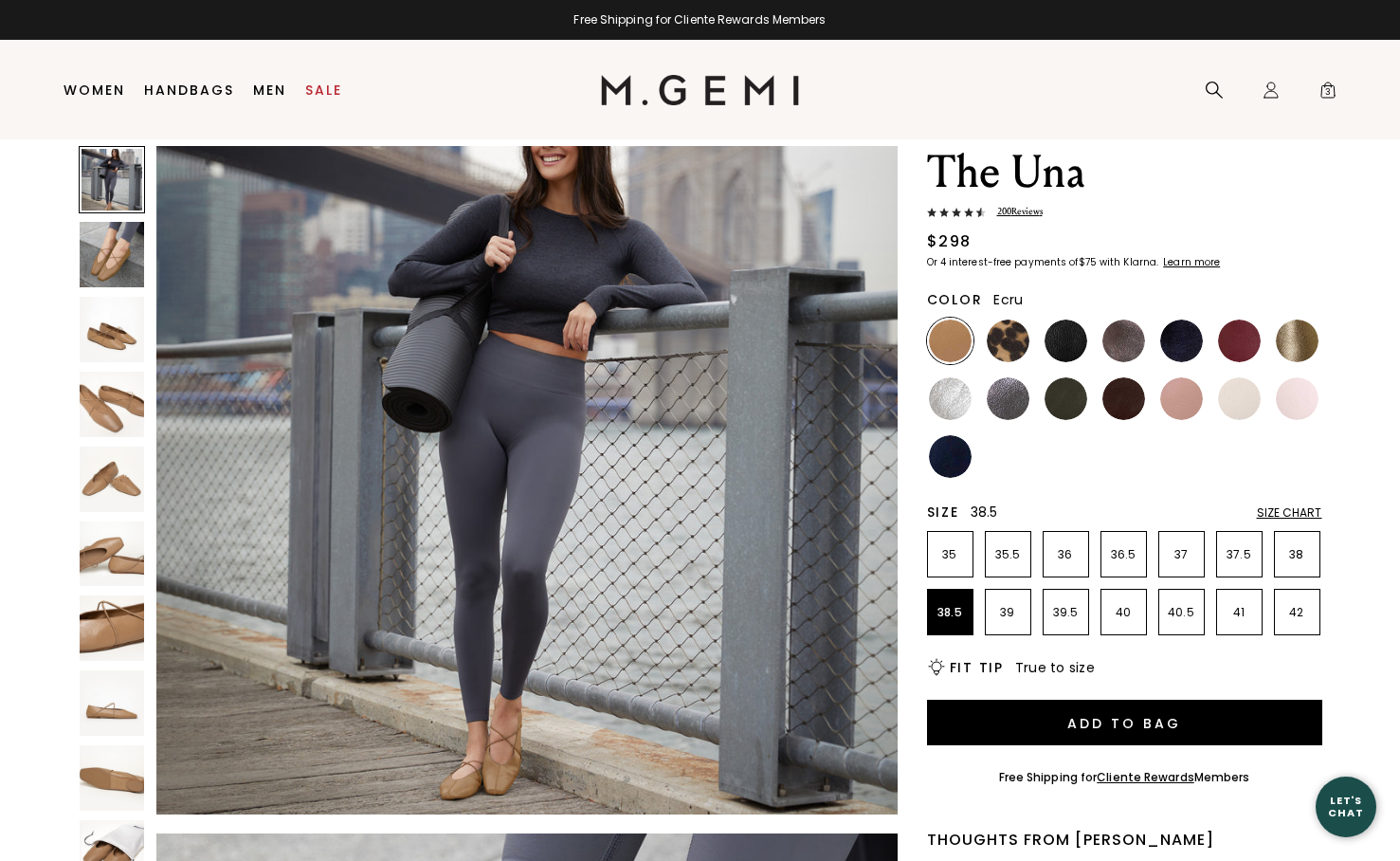
click at [1237, 395] on img at bounding box center [1239, 399] width 43 height 43
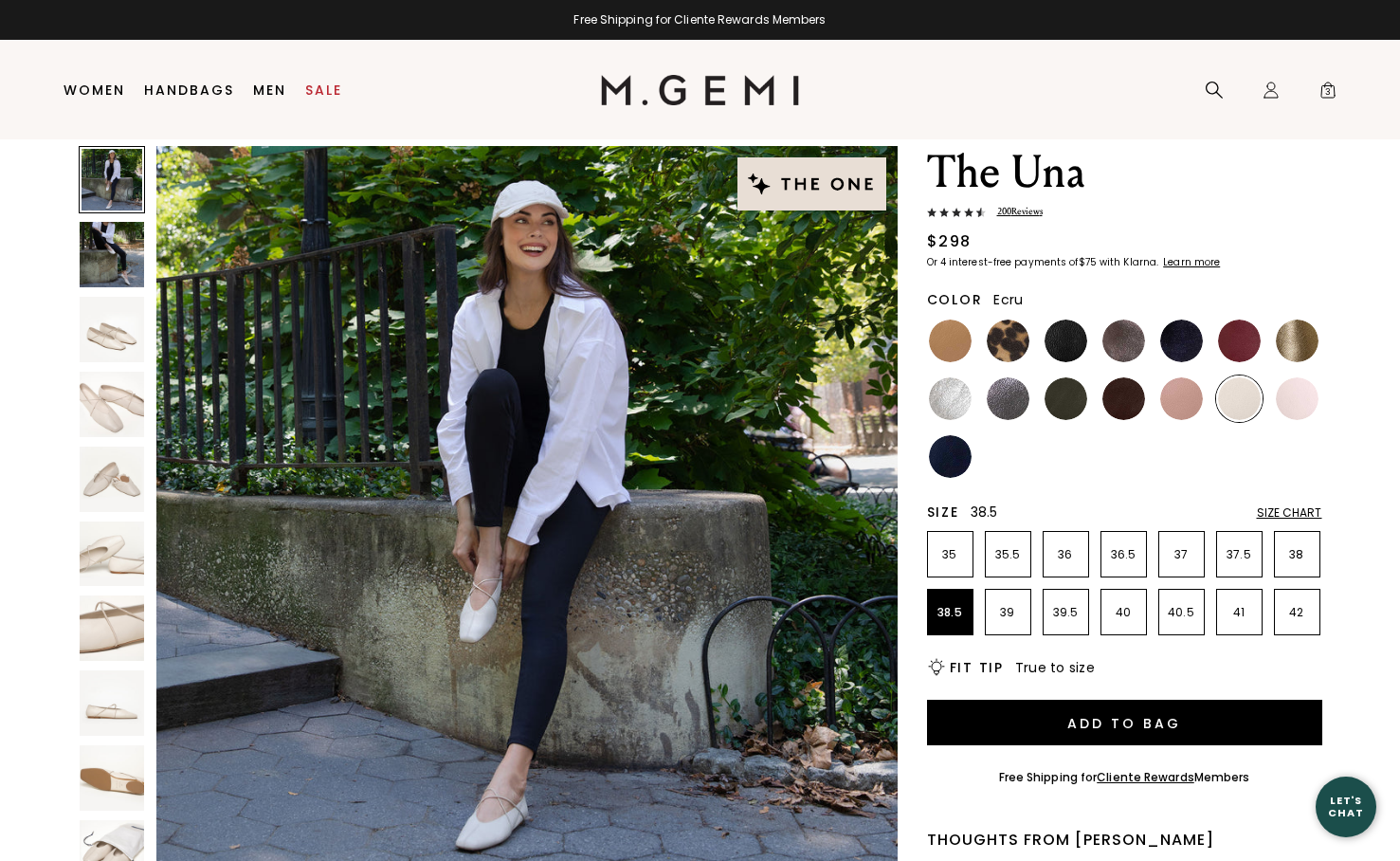
scroll to position [91, 0]
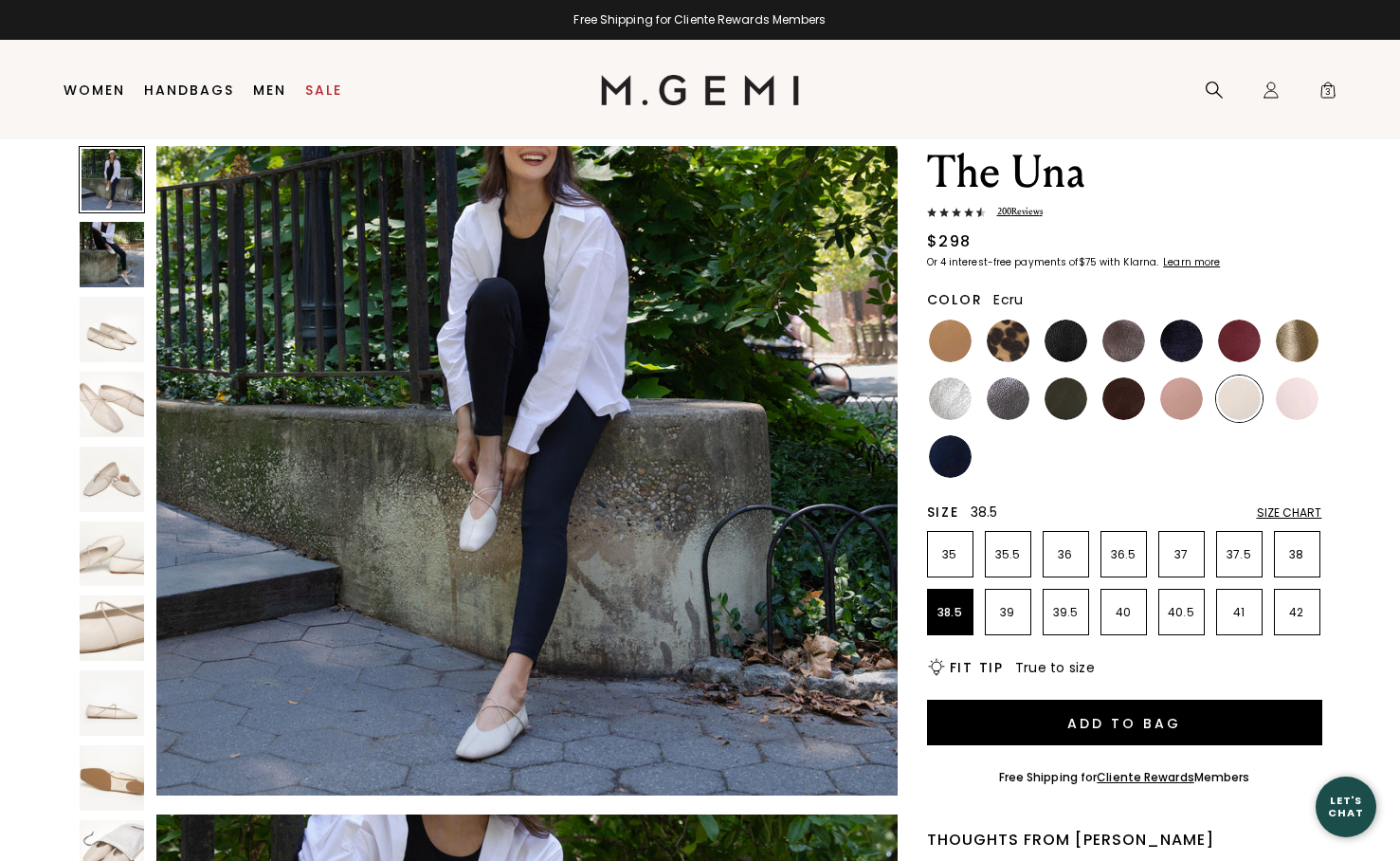
click at [95, 626] on img at bounding box center [112, 628] width 66 height 66
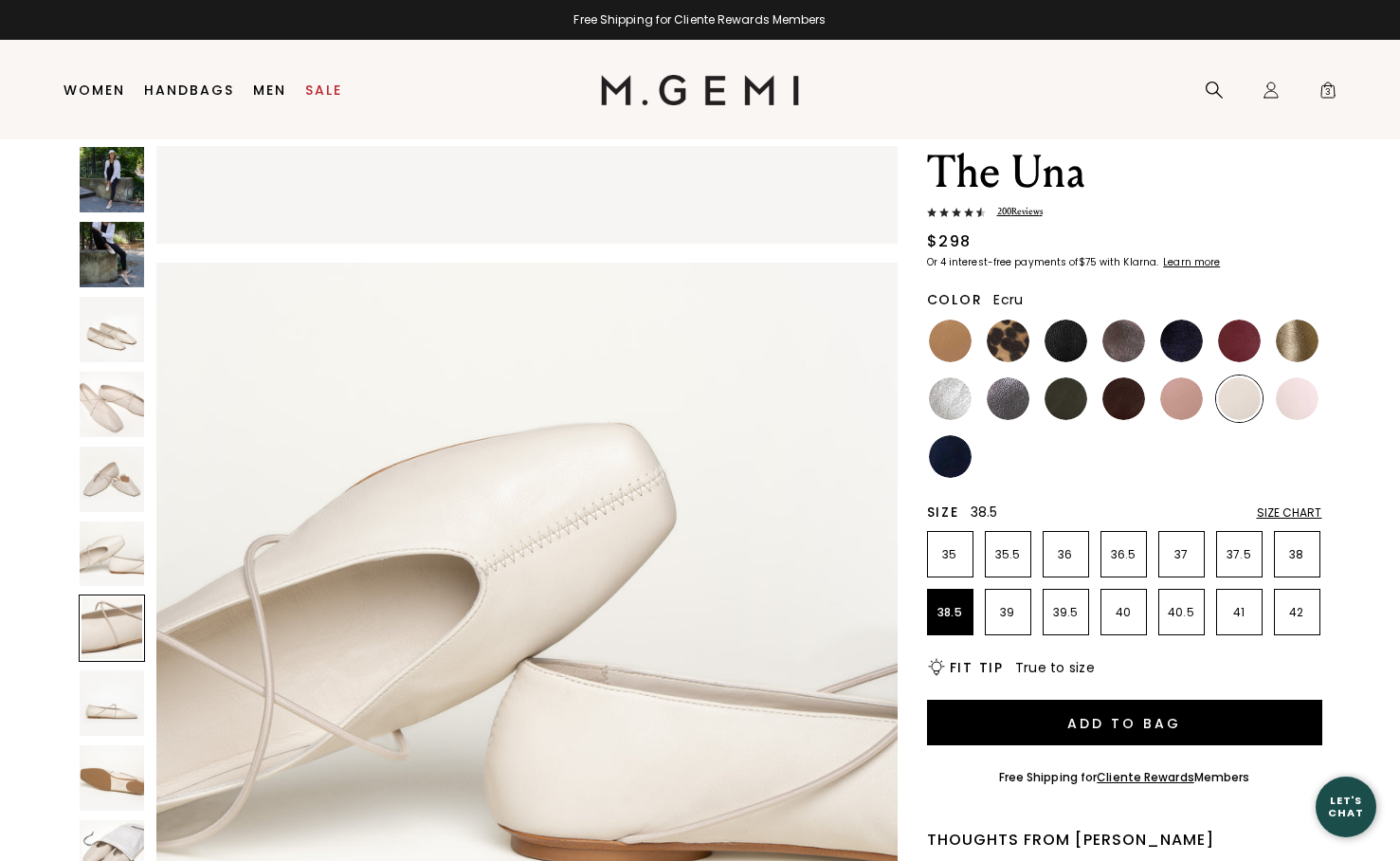
scroll to position [3106, 0]
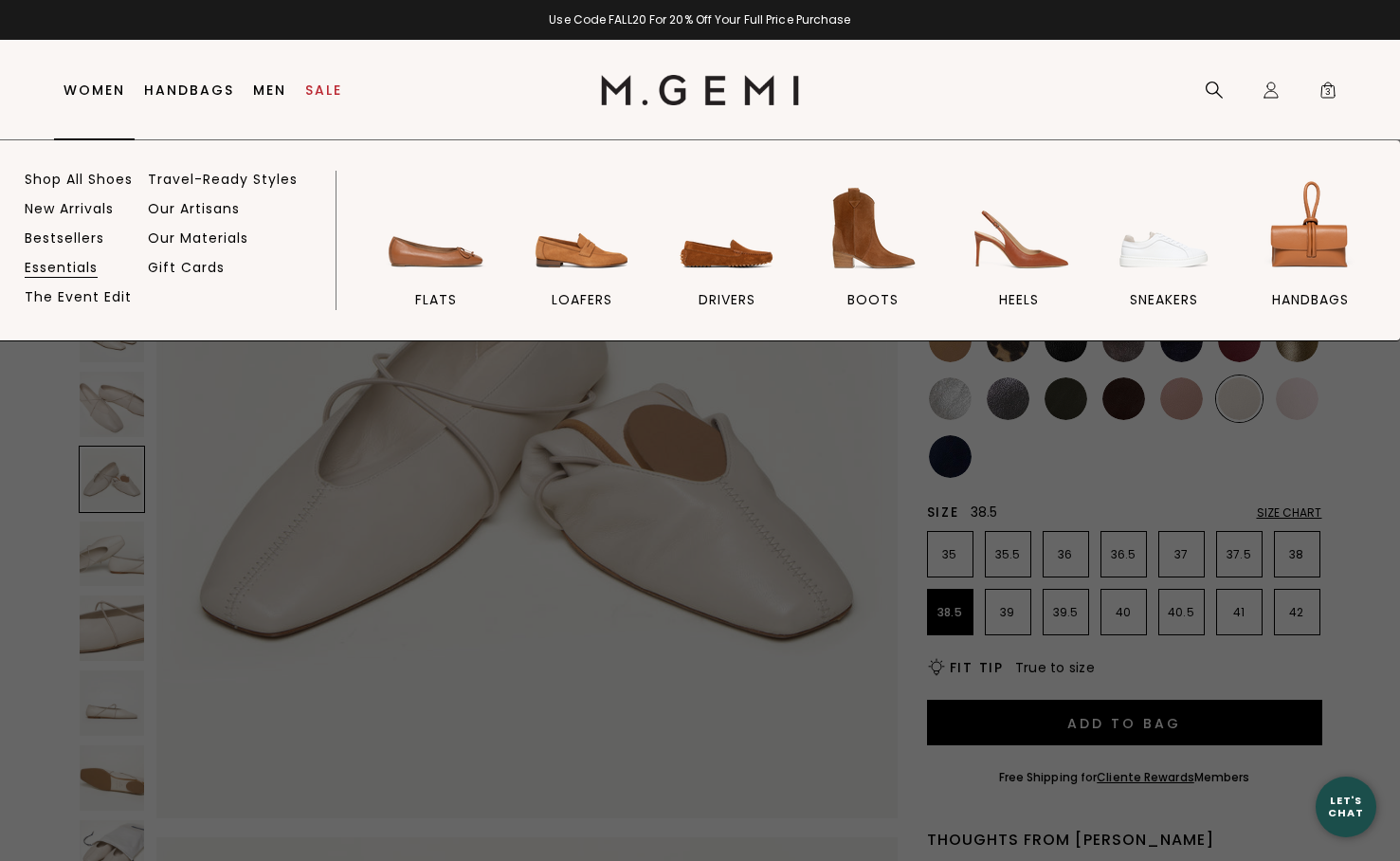
click at [79, 266] on link "Essentials" at bounding box center [61, 266] width 73 height 17
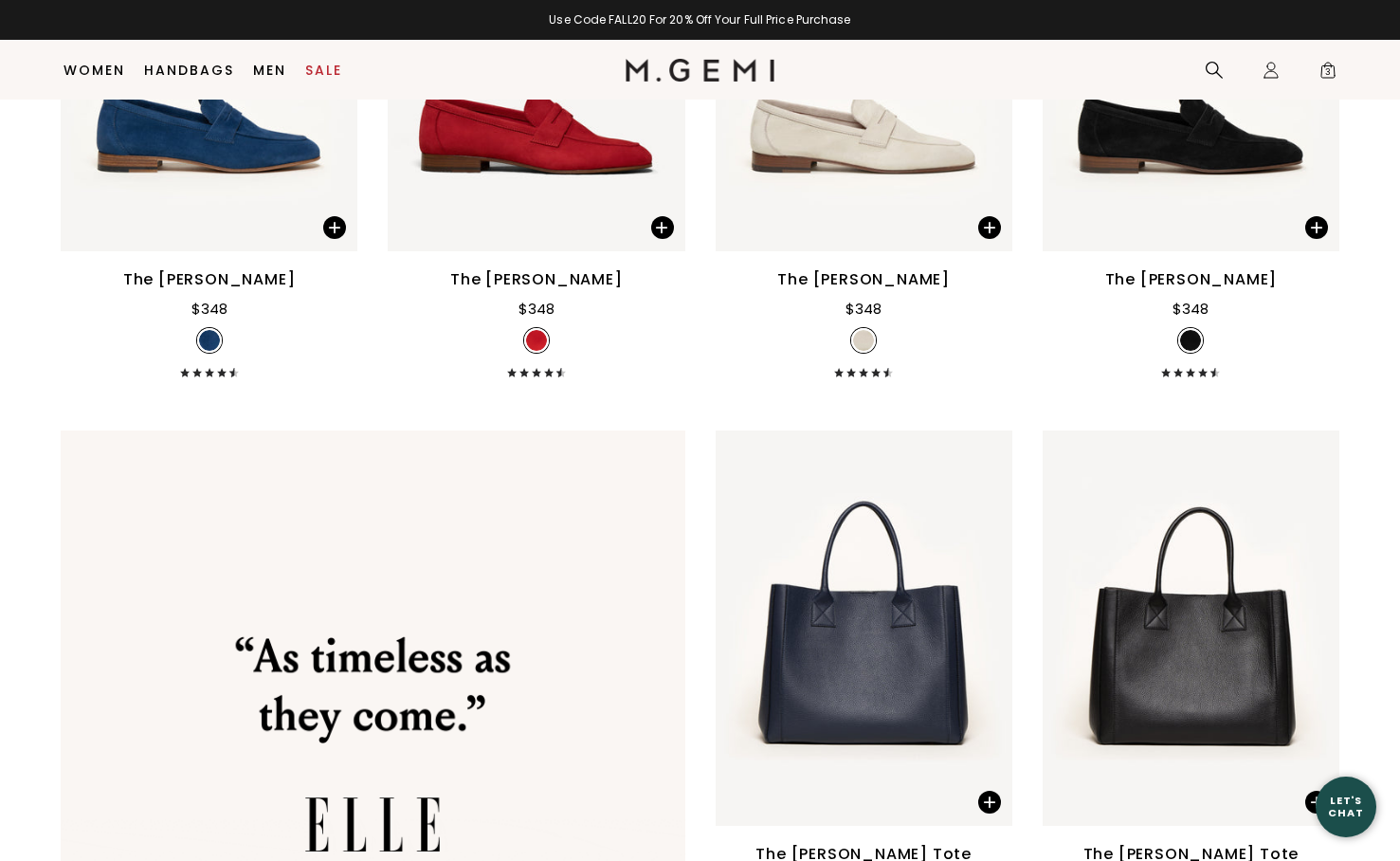
scroll to position [8065, 0]
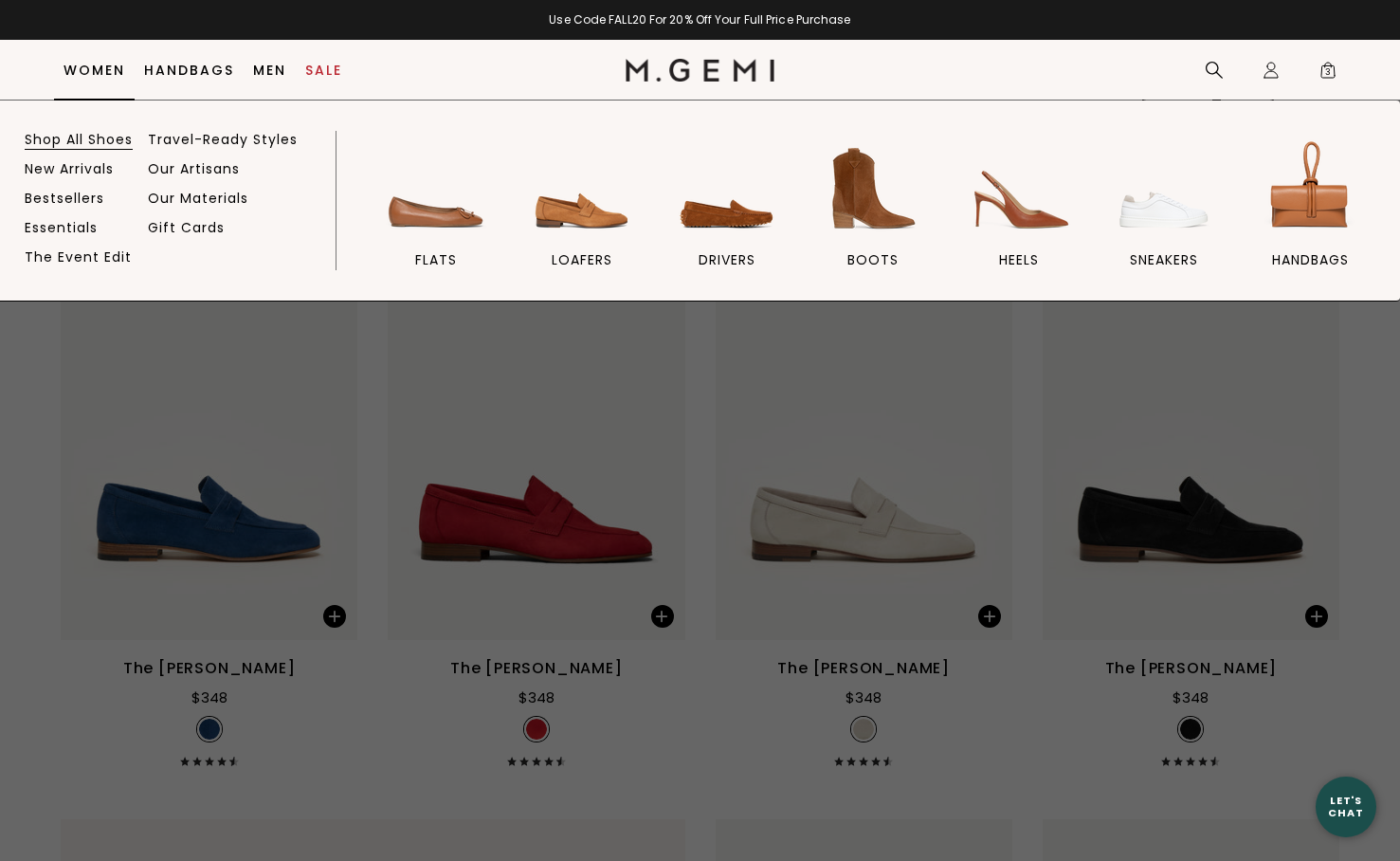
click at [76, 136] on link "Shop All Shoes" at bounding box center [78, 139] width 108 height 17
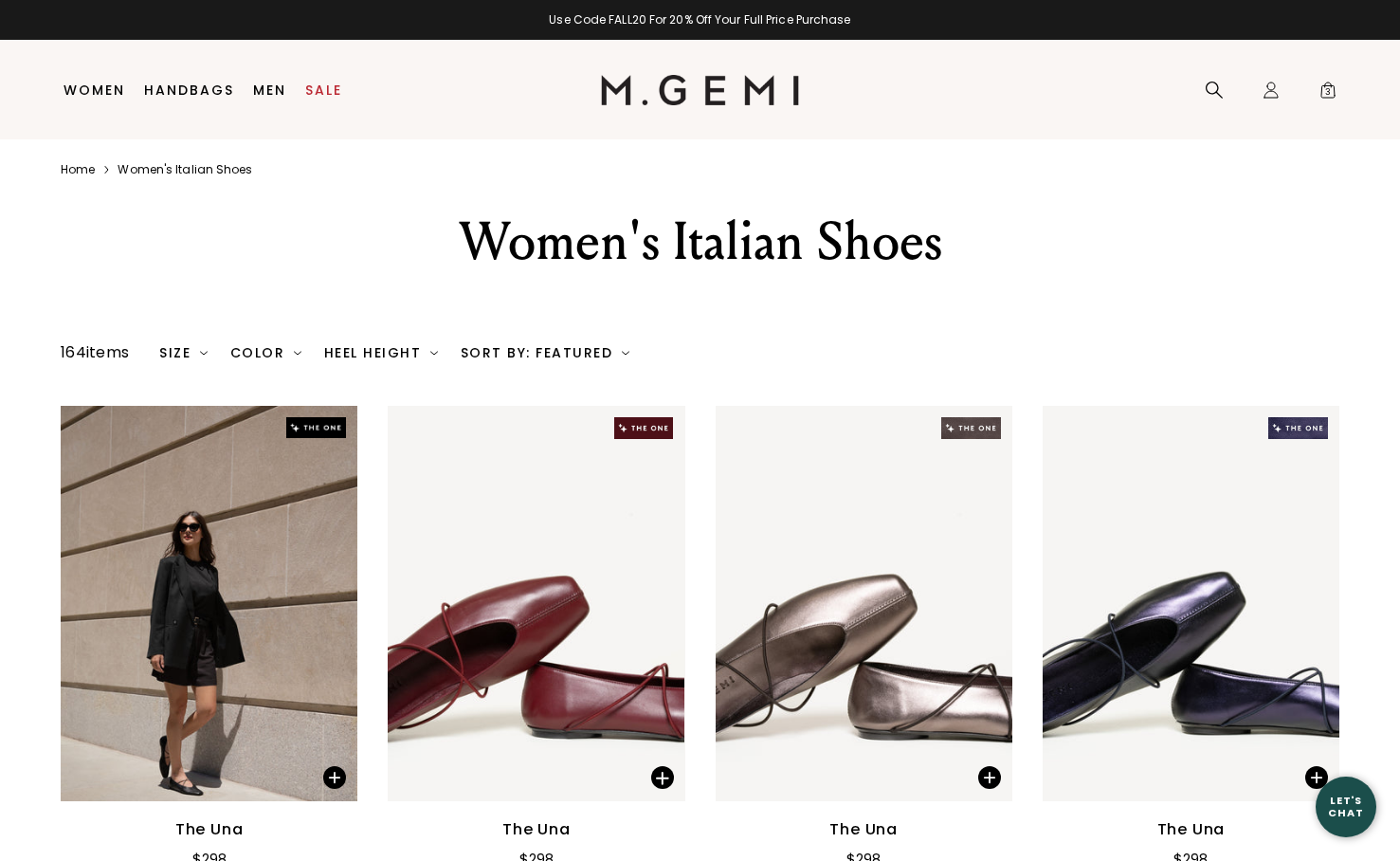
click at [523, 350] on div "Sort By: Featured" at bounding box center [544, 352] width 168 height 15
click at [371, 352] on div "Heel Height" at bounding box center [381, 352] width 114 height 15
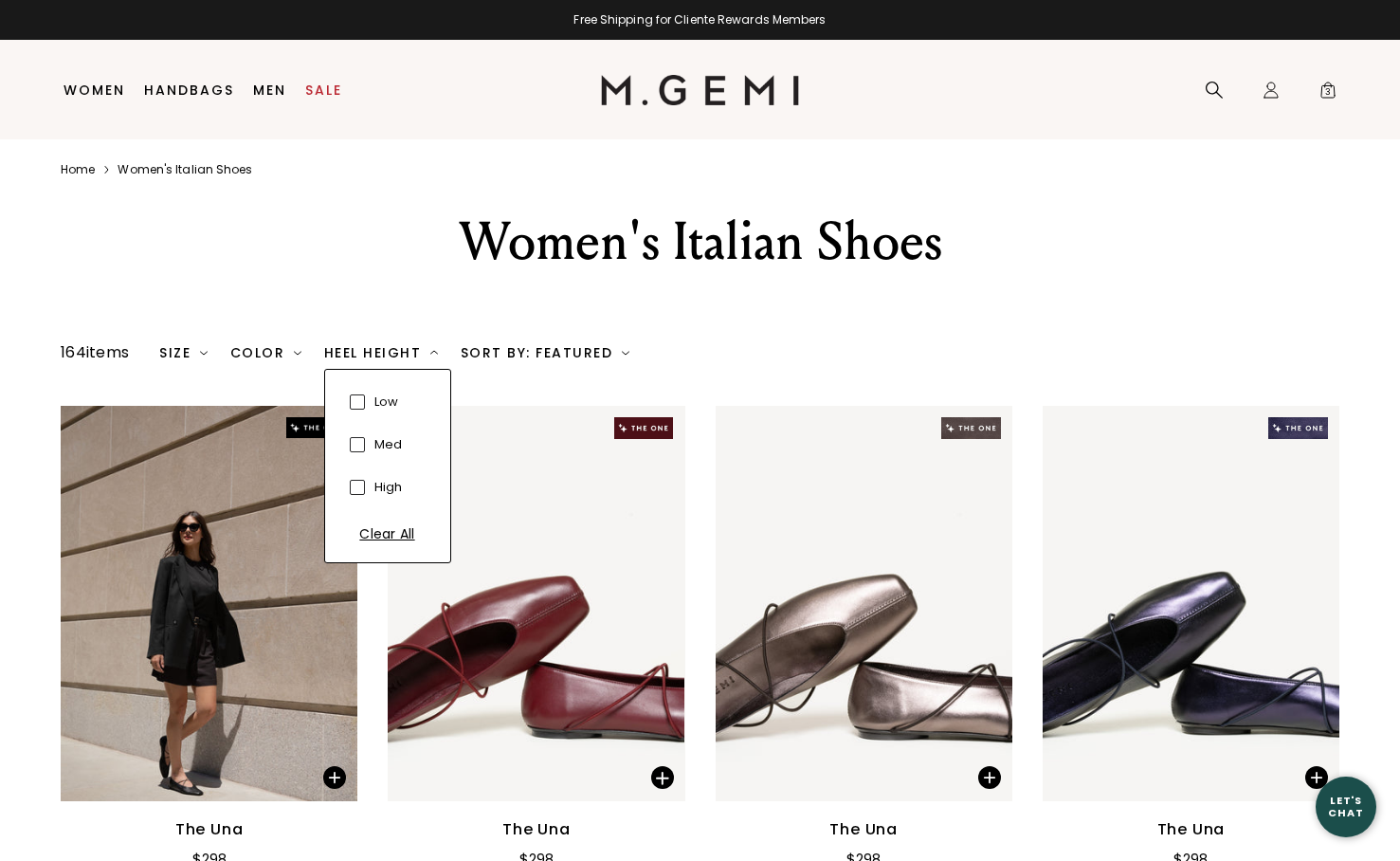
click at [363, 401] on span at bounding box center [356, 402] width 15 height 15
checkbox input "true"
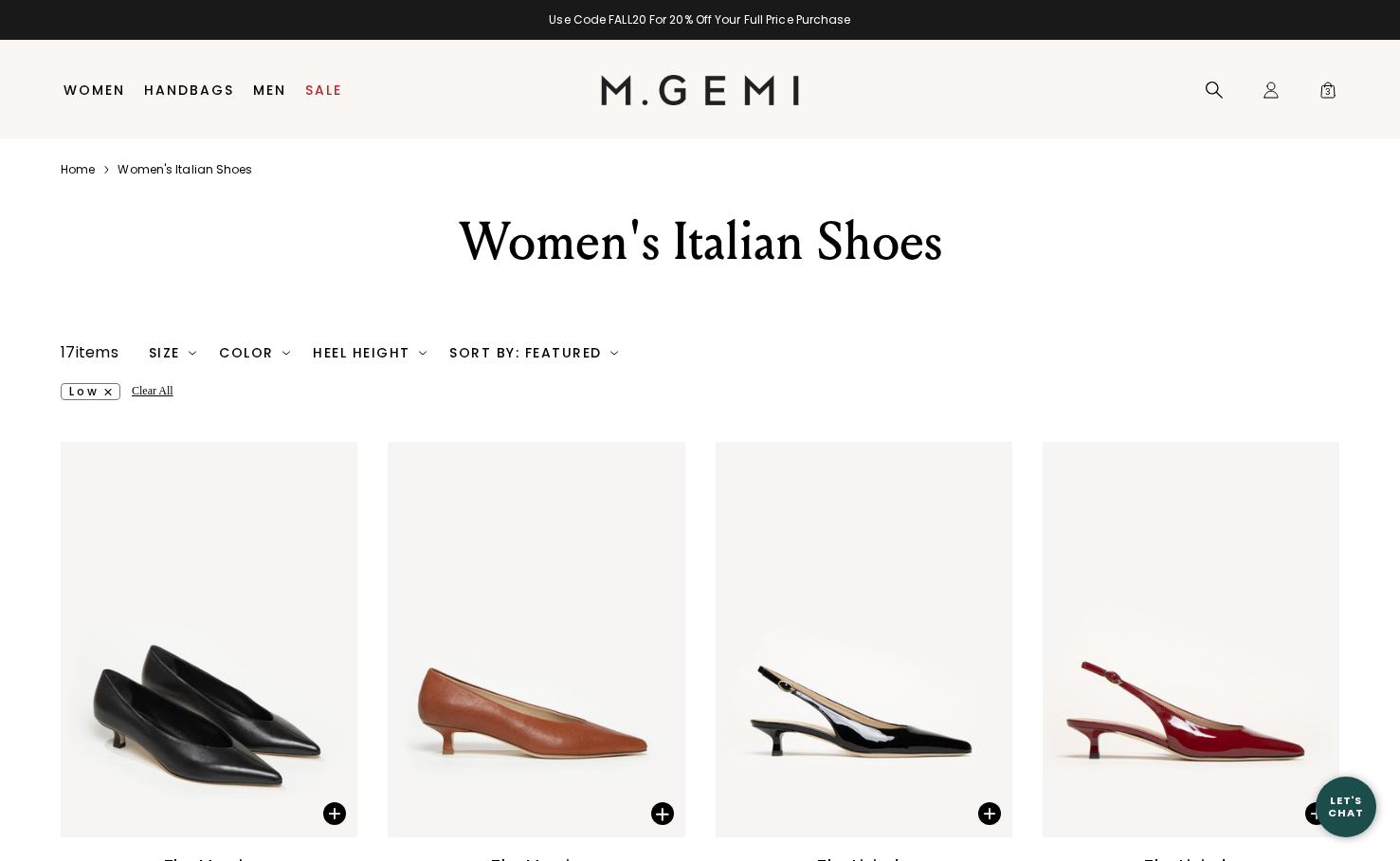
click at [360, 355] on div "Heel Height" at bounding box center [369, 352] width 114 height 15
click at [353, 439] on span at bounding box center [346, 444] width 15 height 15
checkbox input "true"
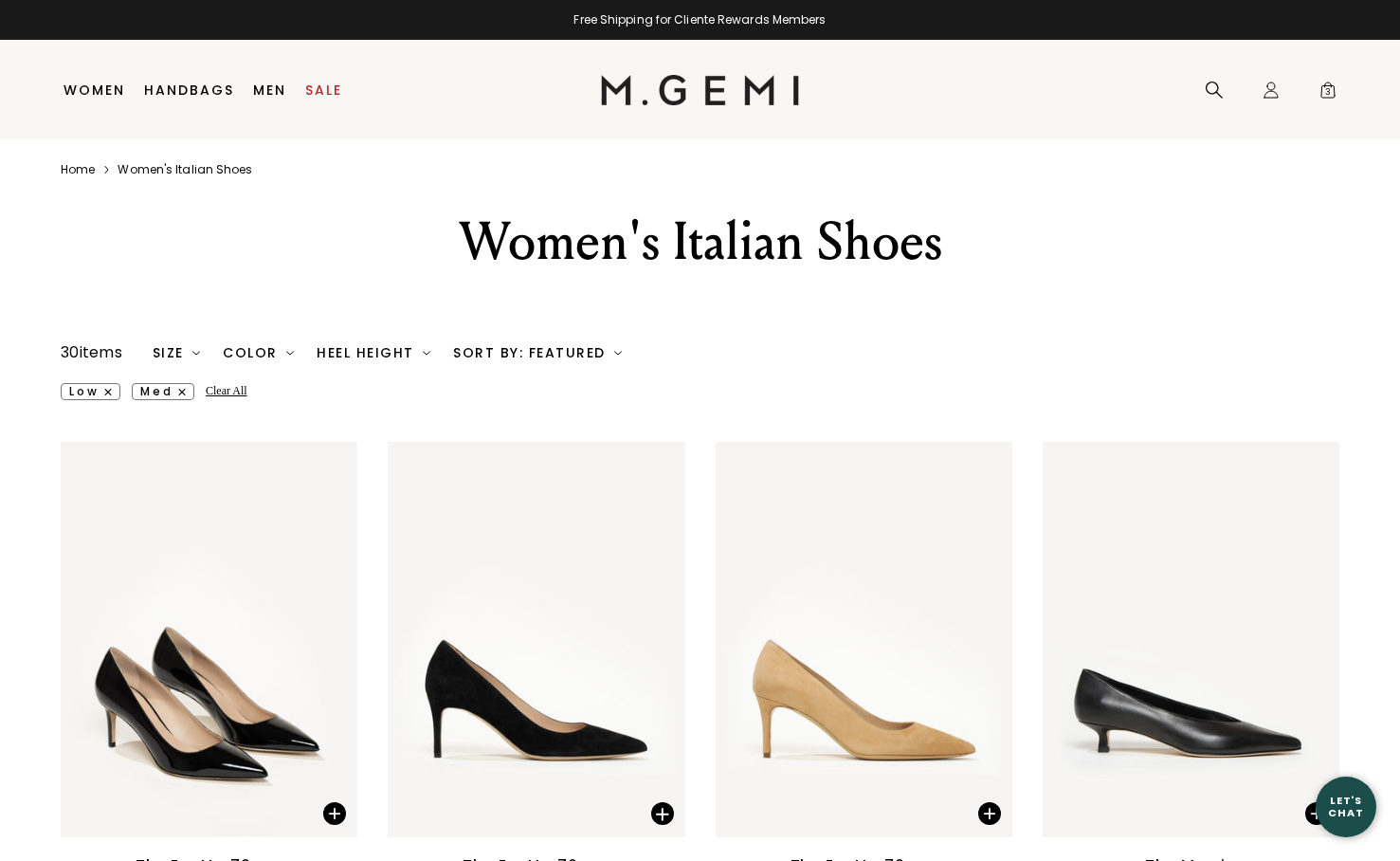
click at [361, 350] on div "Heel Height" at bounding box center [373, 352] width 114 height 15
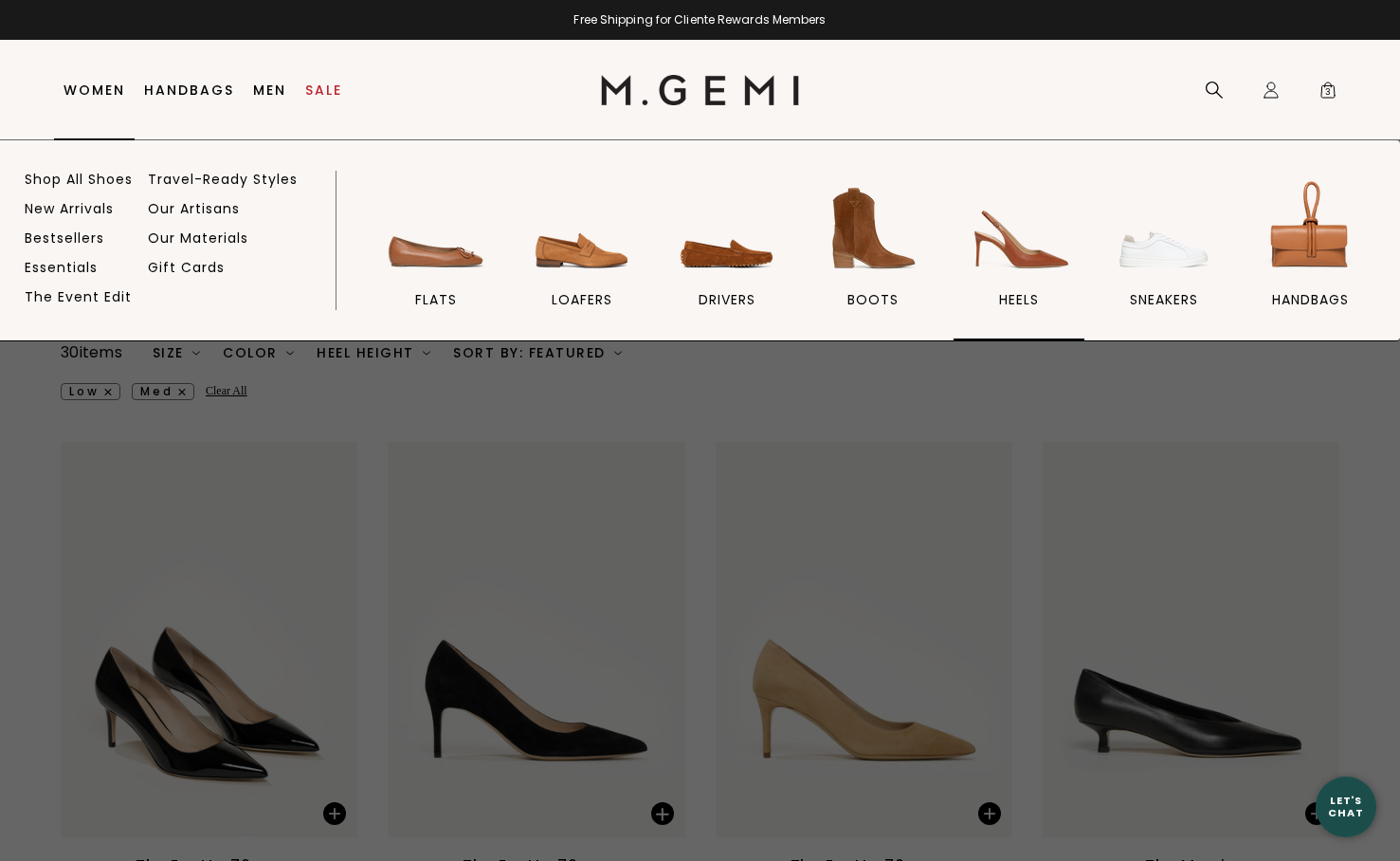
click at [1027, 263] on img at bounding box center [1018, 228] width 106 height 106
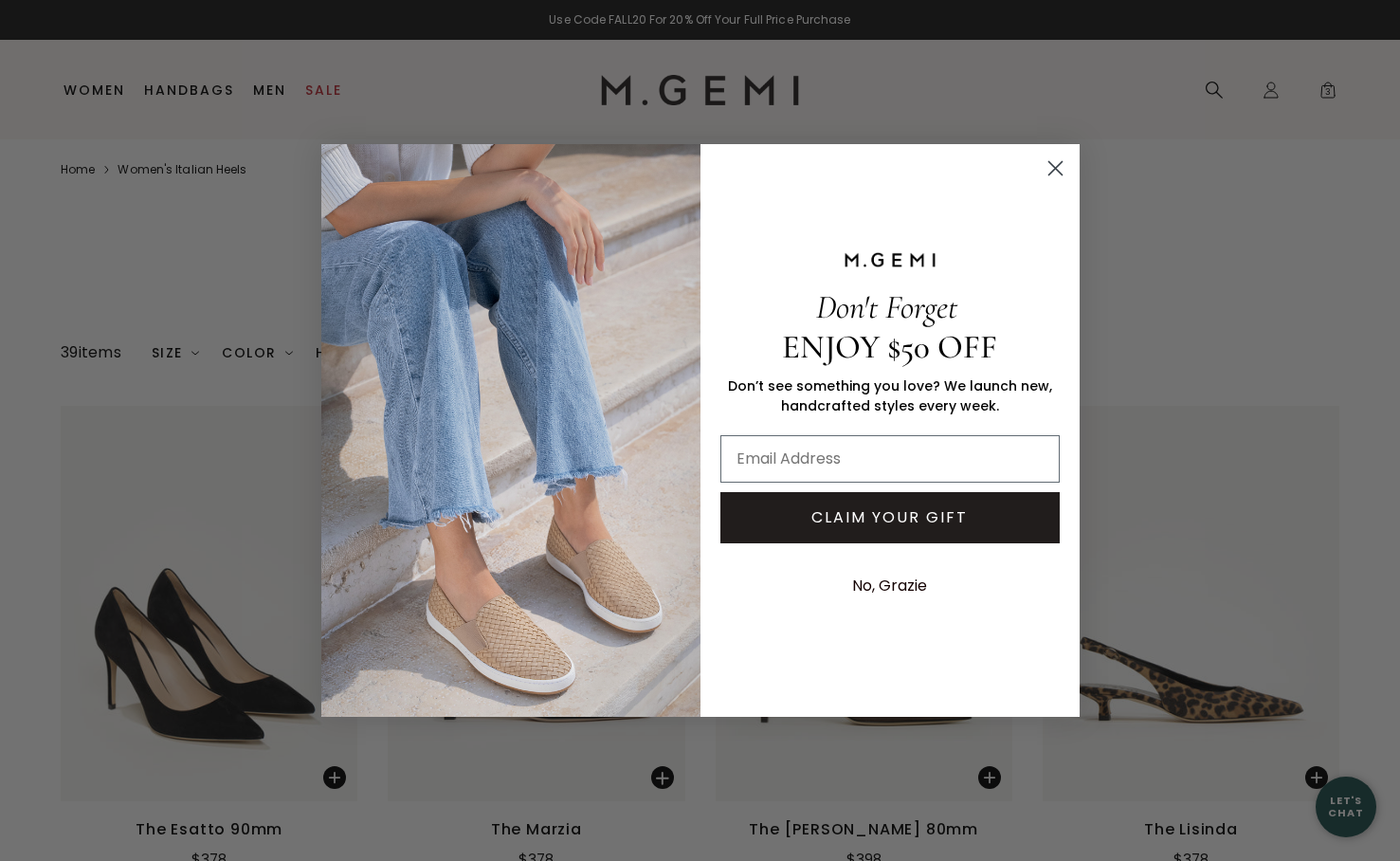
click at [1330, 94] on div "Close dialog Don't Forget ENJOY $50 OFF Don’t see something you love? We launch…" at bounding box center [700, 430] width 1400 height 861
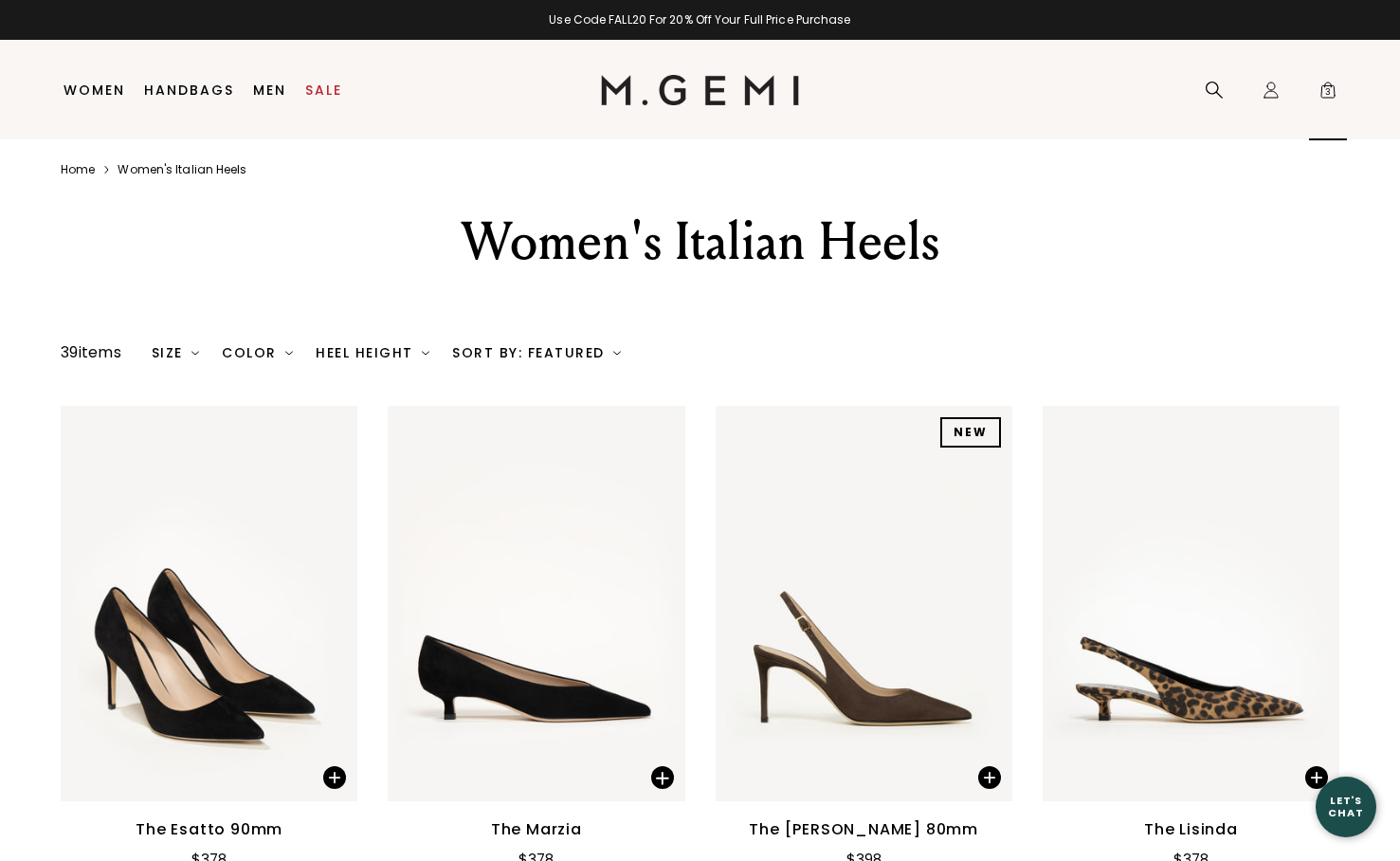
click at [1328, 85] on span "3" at bounding box center [1328, 93] width 19 height 19
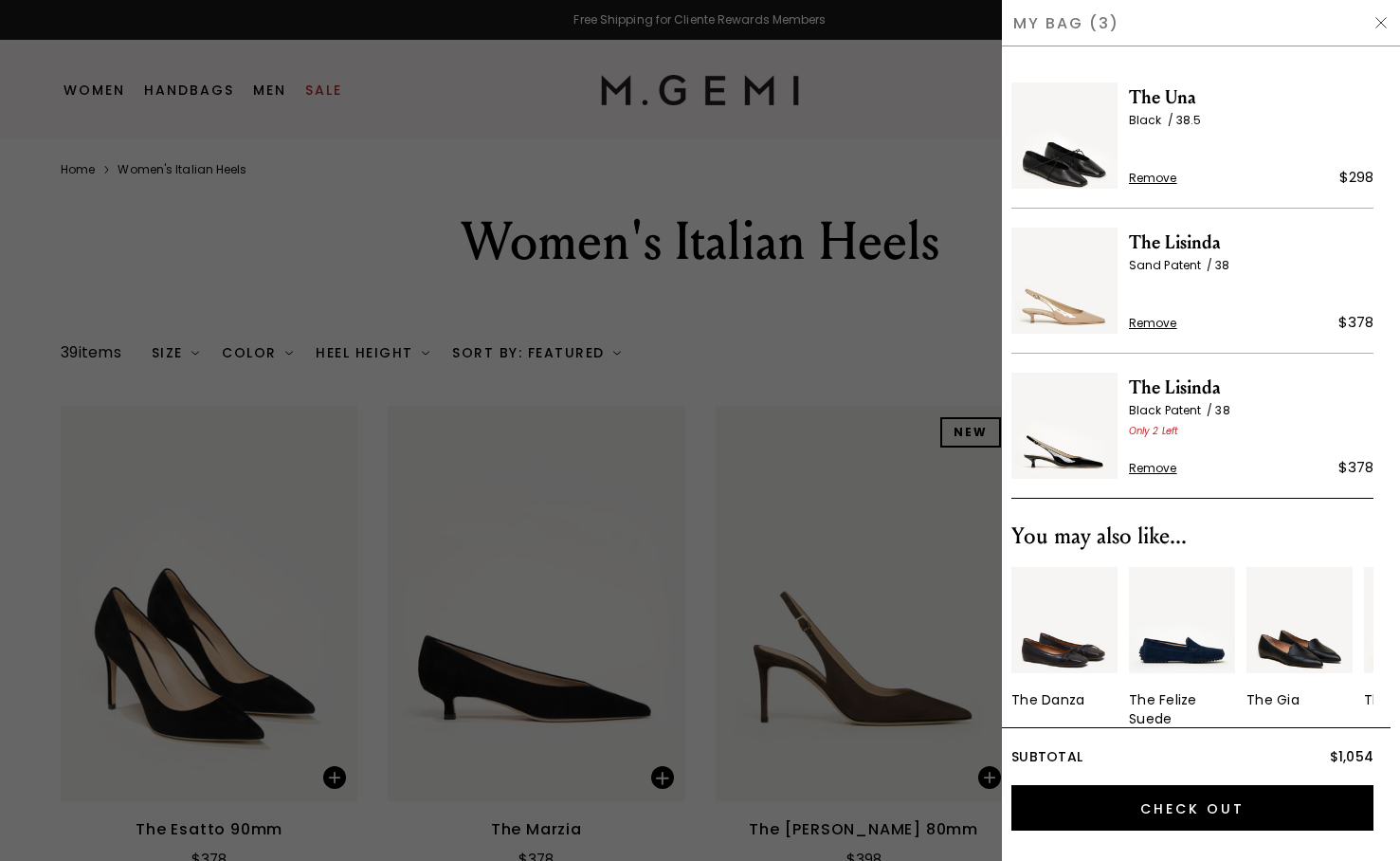
click at [1382, 19] on img at bounding box center [1380, 22] width 15 height 15
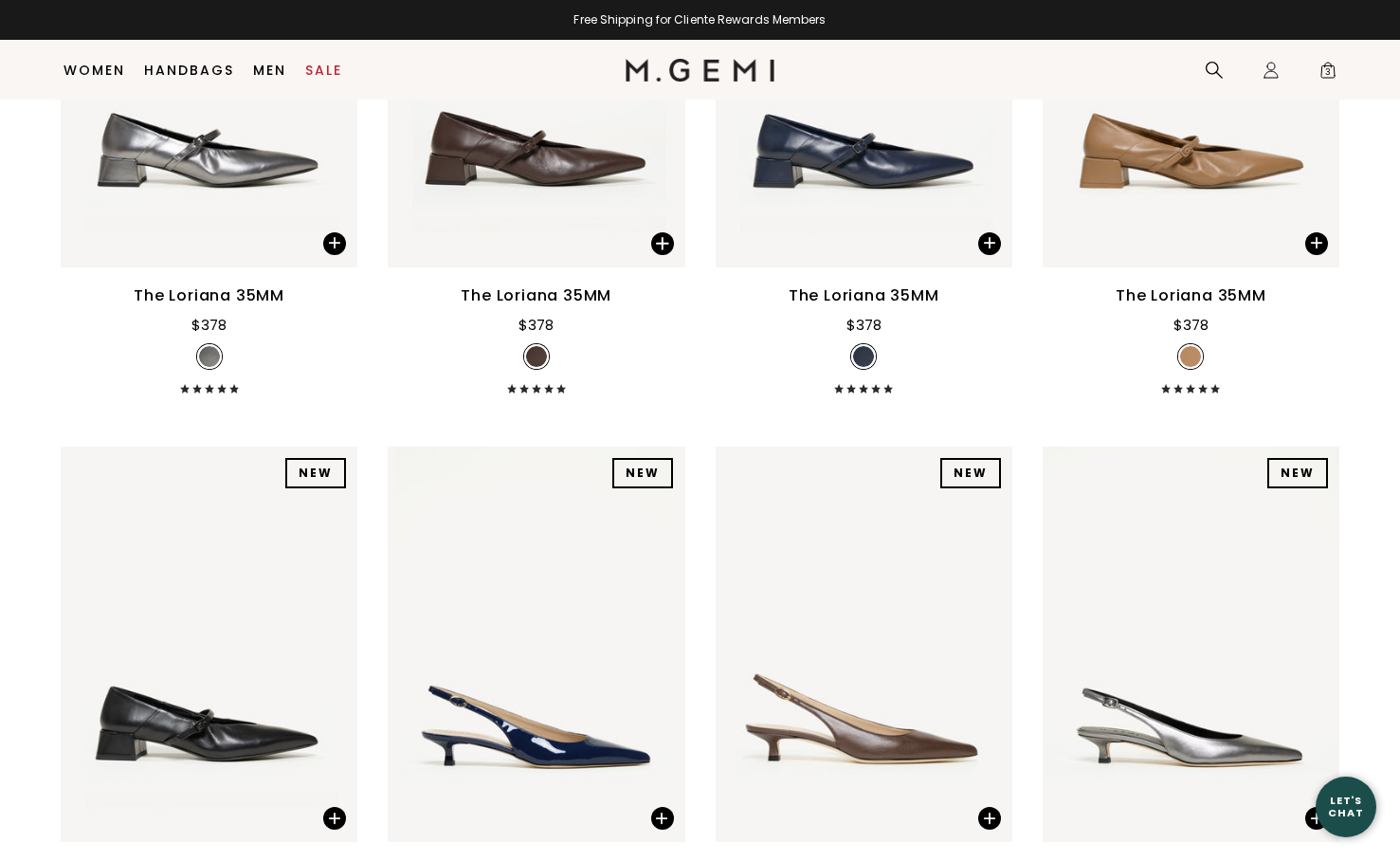
scroll to position [1071, 0]
click at [245, 169] on img at bounding box center [209, 68] width 297 height 396
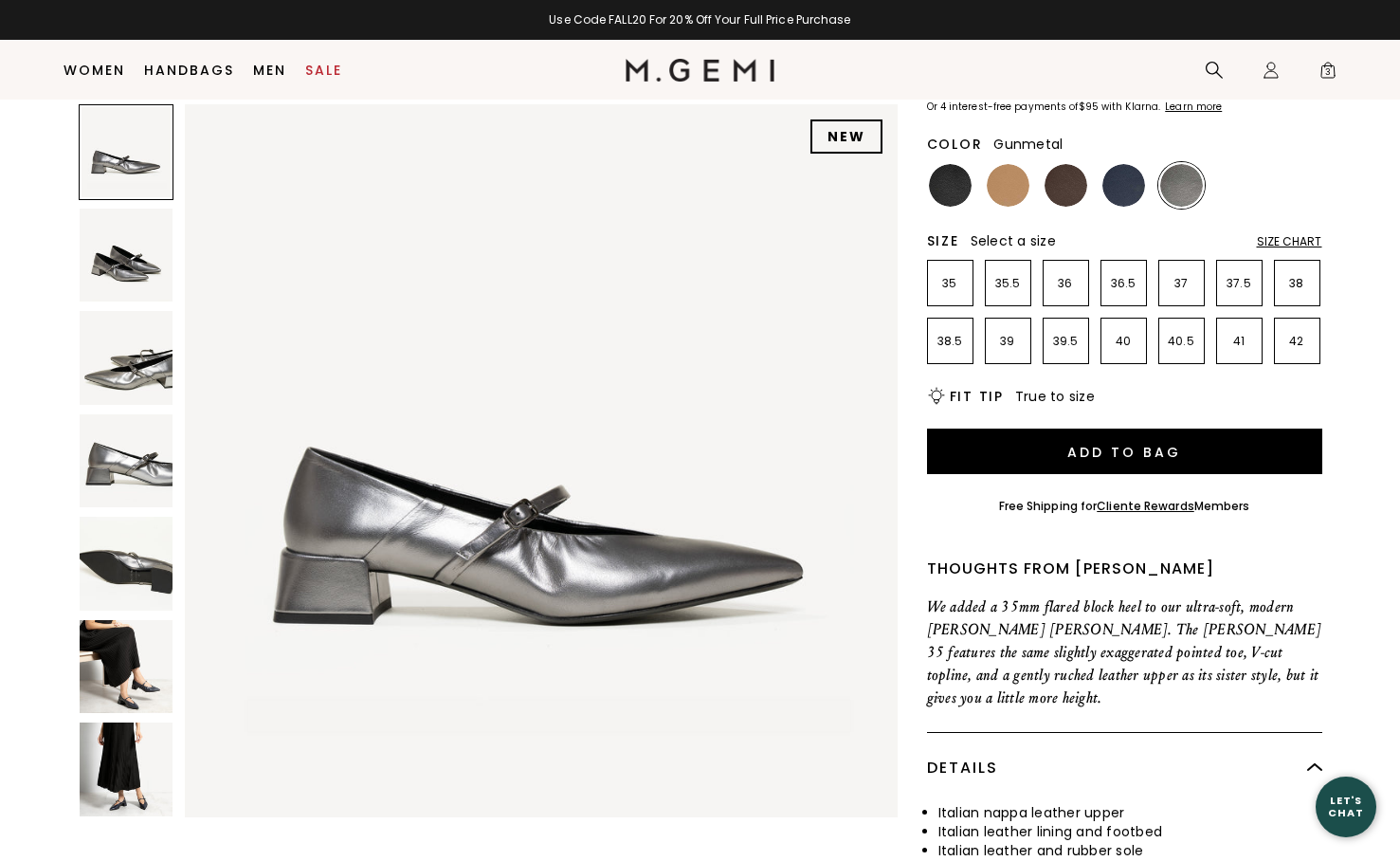
scroll to position [205, 0]
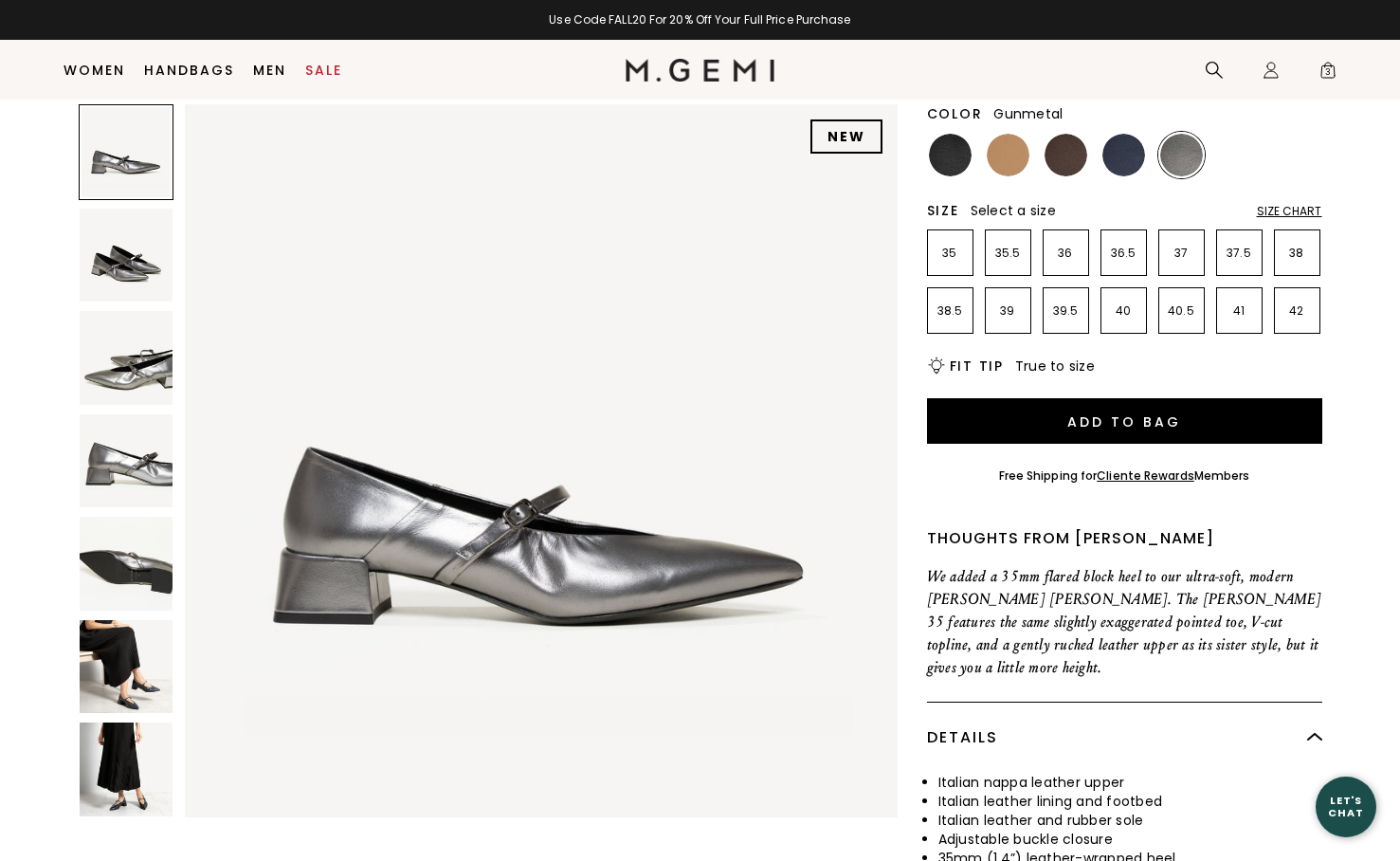
click at [118, 754] on img at bounding box center [126, 770] width 94 height 94
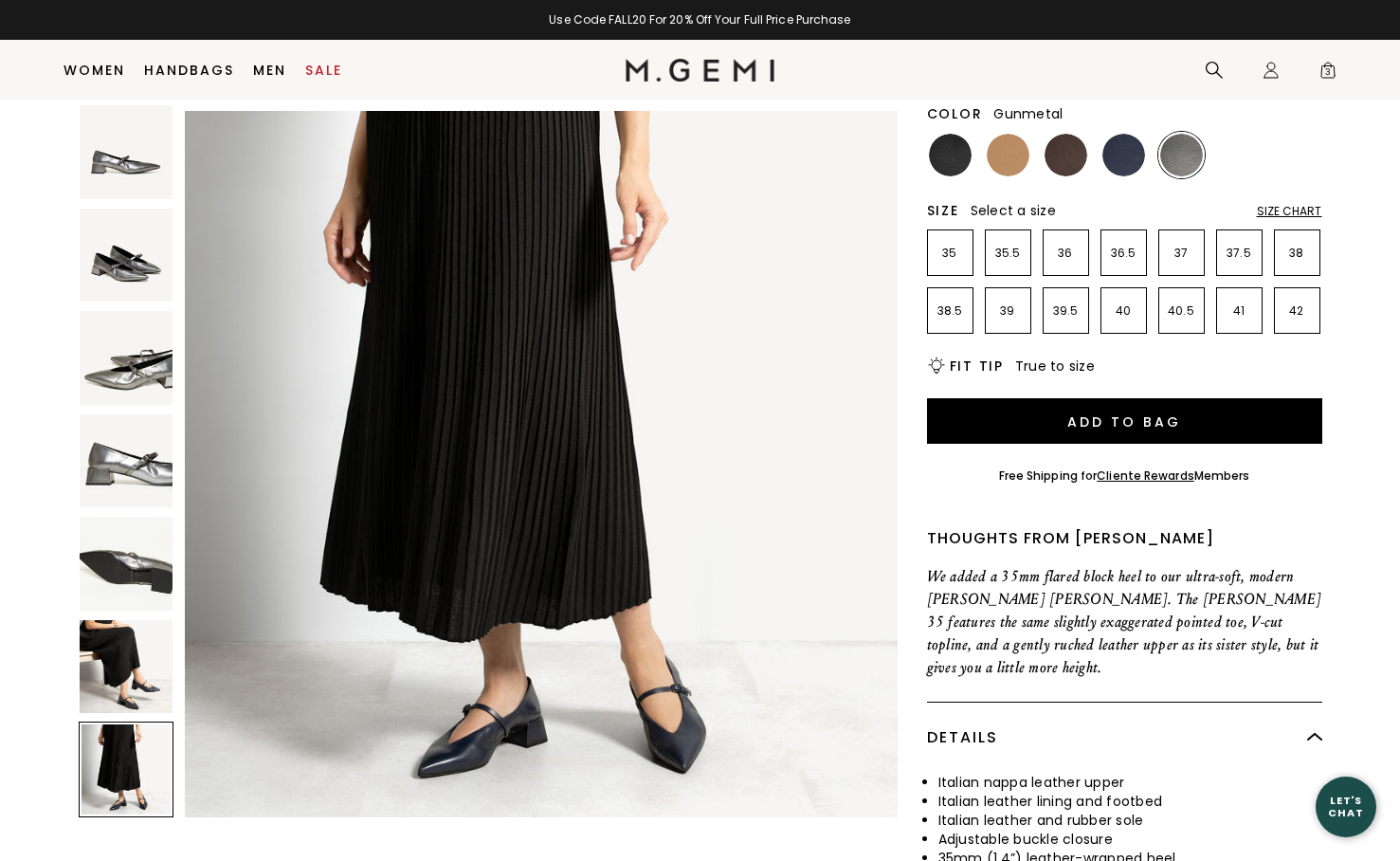
scroll to position [4389, 0]
